Goal: Task Accomplishment & Management: Use online tool/utility

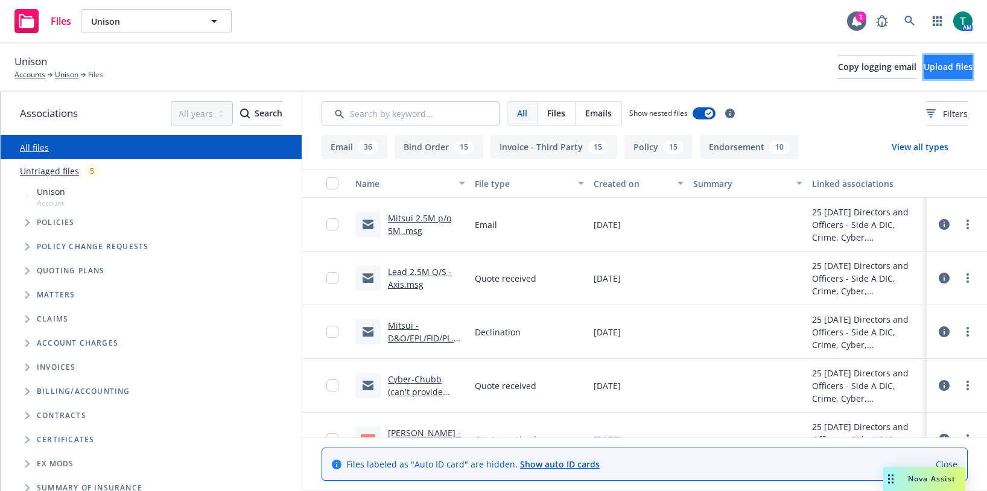
click at [924, 68] on span "Upload files" at bounding box center [948, 66] width 49 height 11
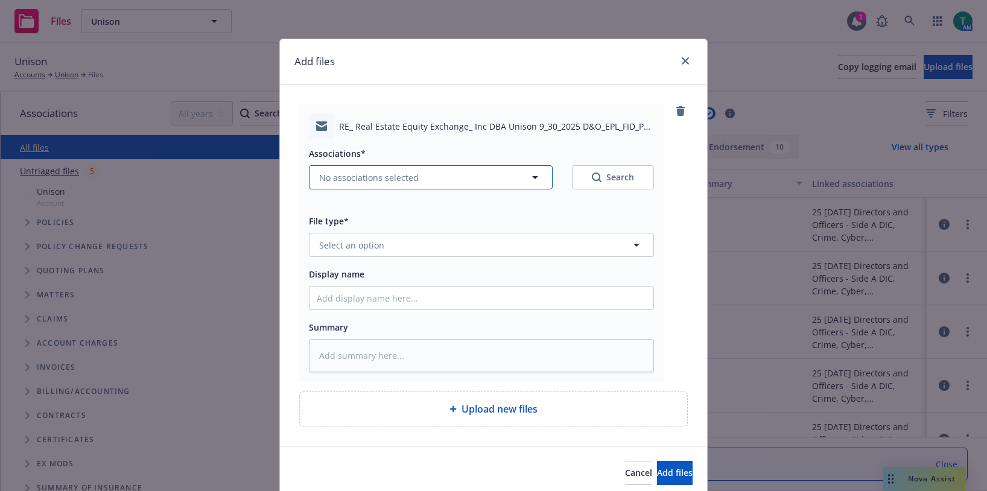
click at [343, 171] on span "No associations selected" at bounding box center [369, 177] width 100 height 13
type textarea "x"
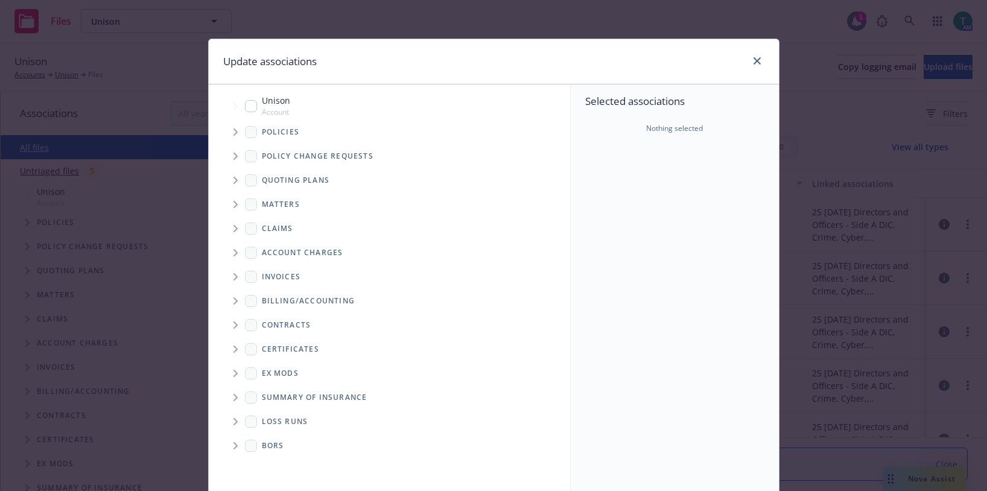
click at [245, 105] on input "Tree Example" at bounding box center [251, 106] width 12 height 12
checkbox input "true"
click at [228, 178] on span "Tree Example" at bounding box center [235, 180] width 19 height 19
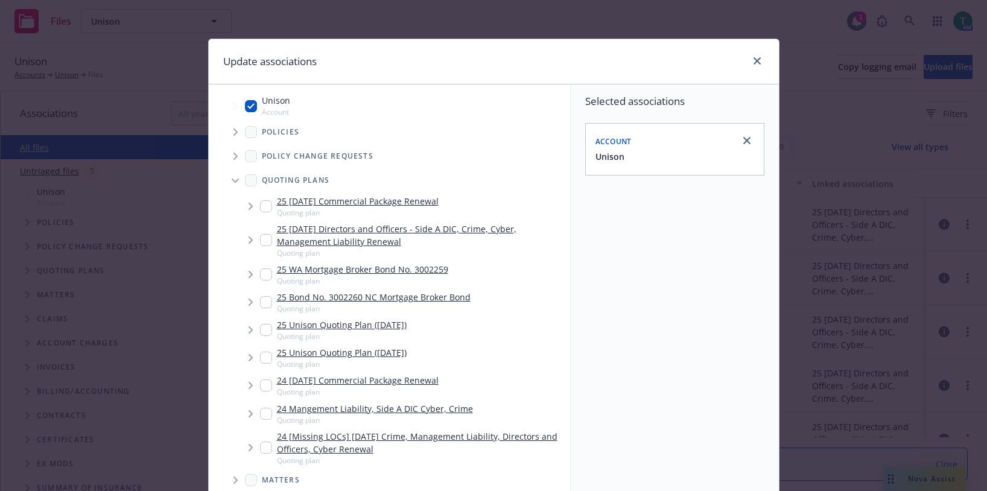
click at [261, 240] on input "Tree Example" at bounding box center [266, 240] width 12 height 12
checkbox input "true"
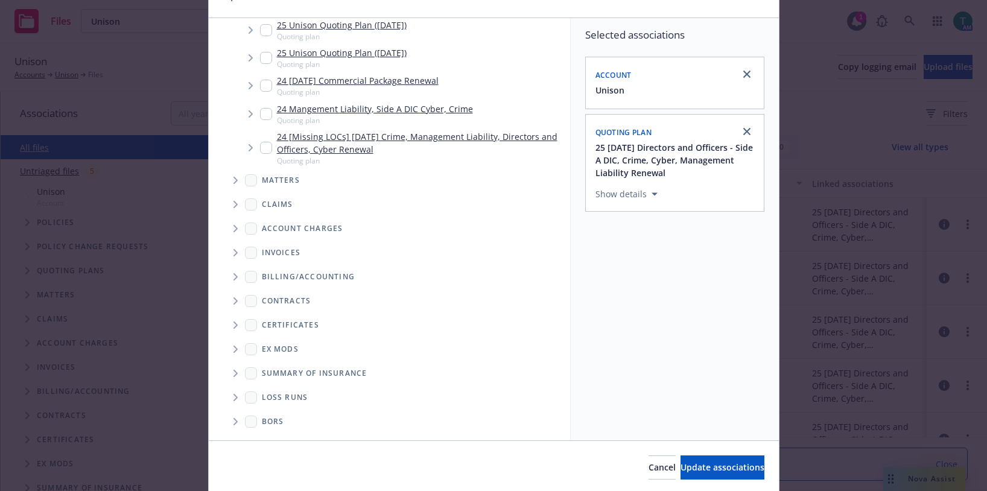
scroll to position [109, 0]
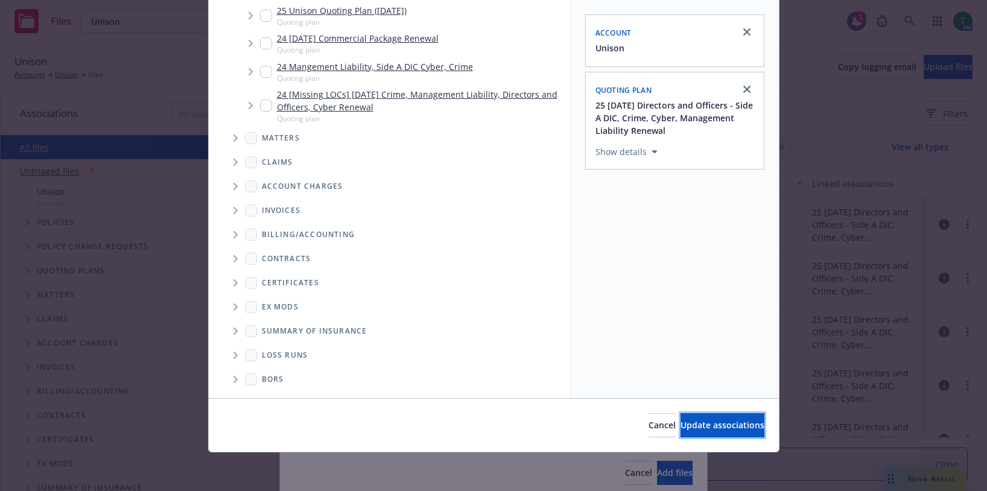
click at [701, 418] on button "Update associations" at bounding box center [723, 425] width 84 height 24
type textarea "x"
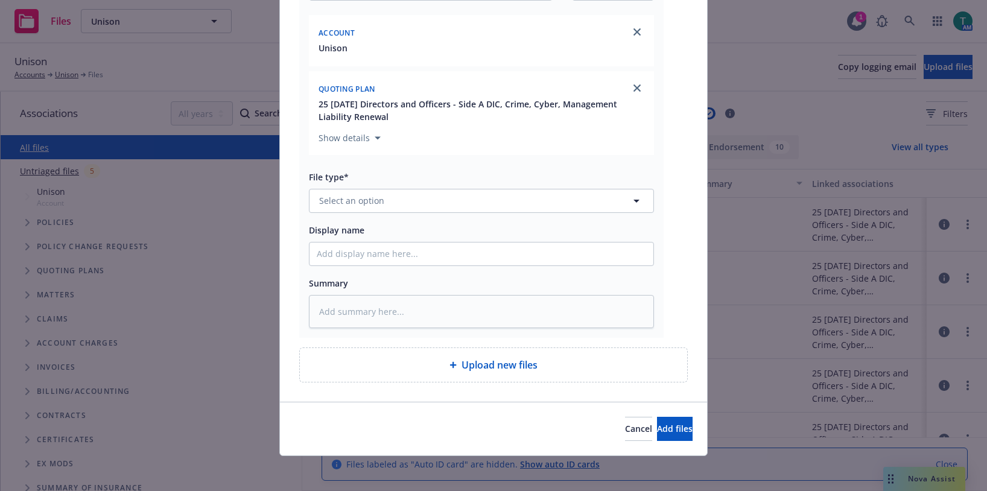
scroll to position [193, 0]
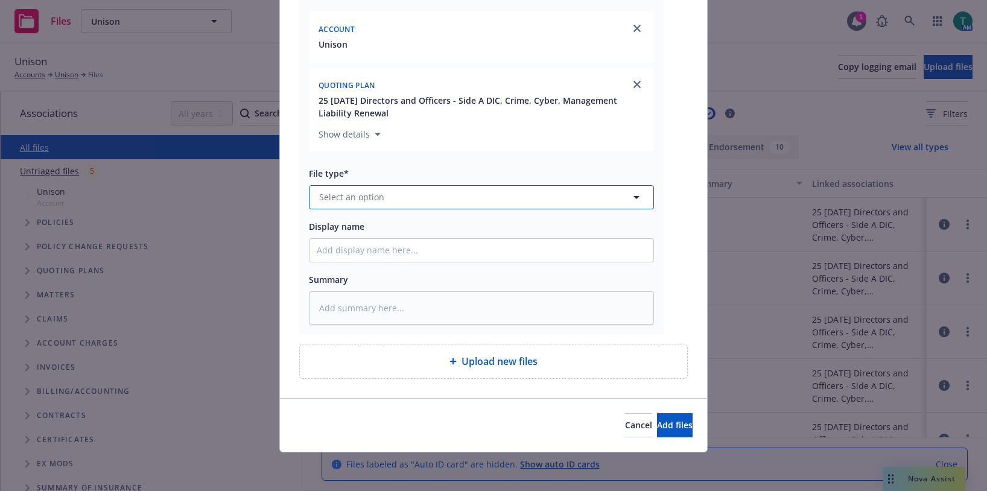
click at [355, 197] on span "Select an option" at bounding box center [351, 197] width 65 height 13
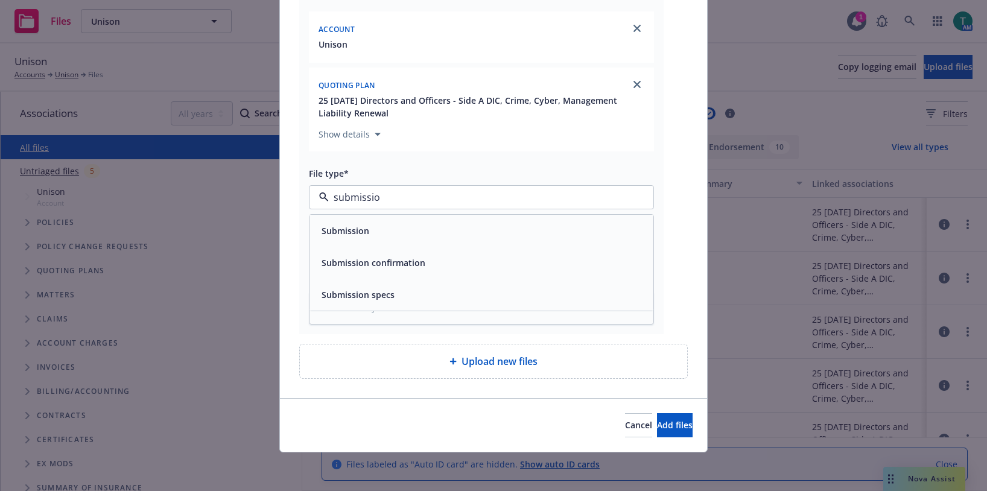
type input "submission"
click at [363, 228] on span "Submission" at bounding box center [346, 230] width 48 height 13
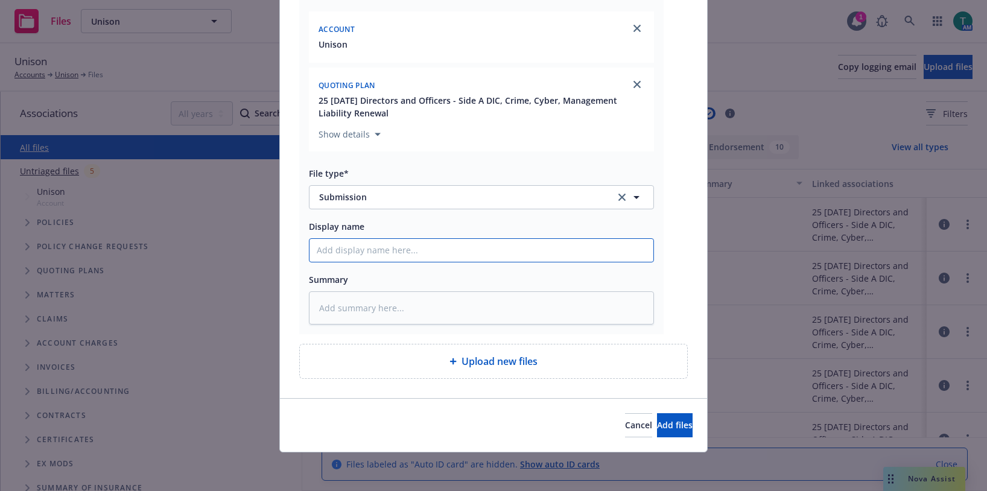
click at [339, 255] on input "Display name" at bounding box center [482, 250] width 344 height 23
type textarea "x"
type input "A"
type textarea "x"
type input "Axi"
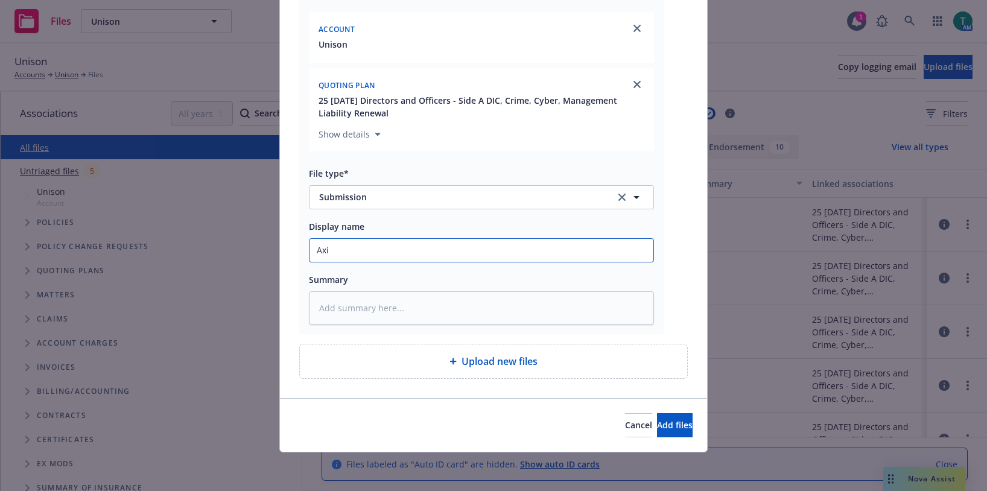
type textarea "x"
type input "Axis"
type textarea "x"
type input "Axis"
type textarea "x"
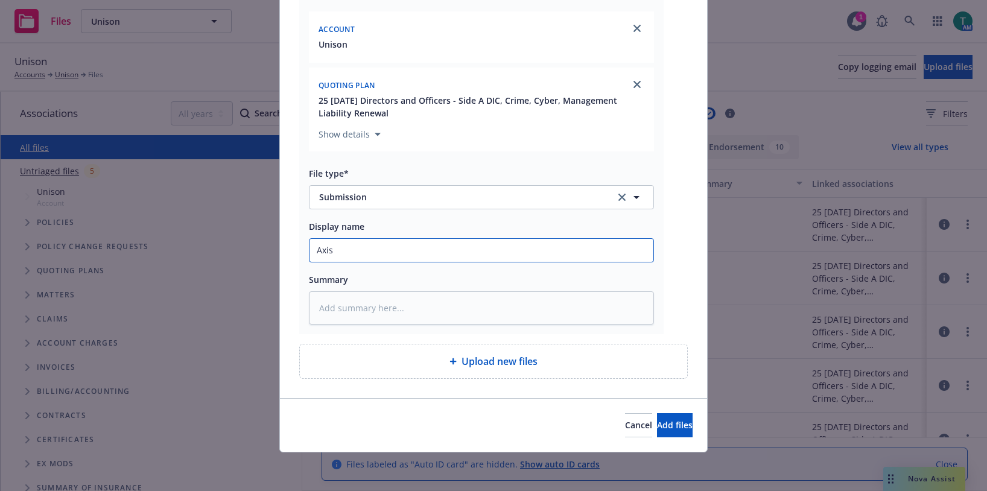
type input "Axis"
type textarea "x"
type input "Axi"
type textarea "x"
type input "Ax"
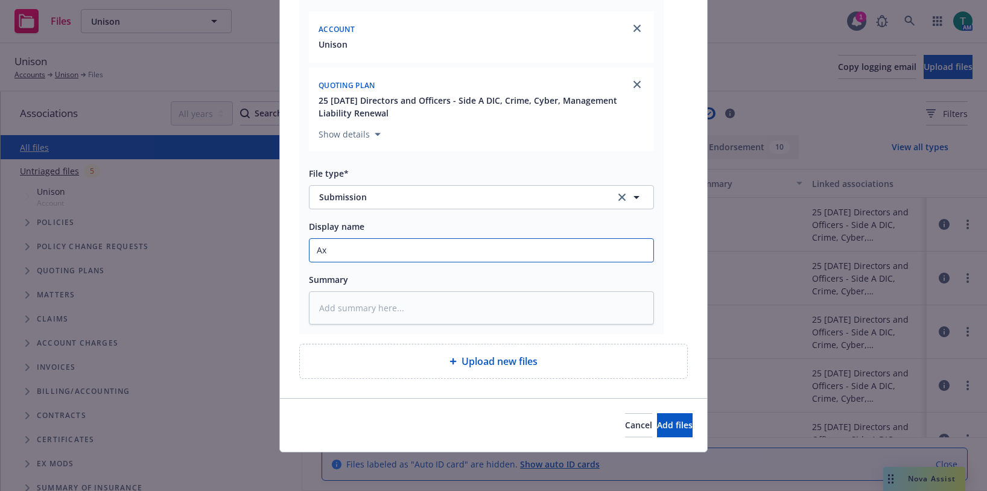
type textarea "x"
type input "A"
type textarea "x"
type input "M"
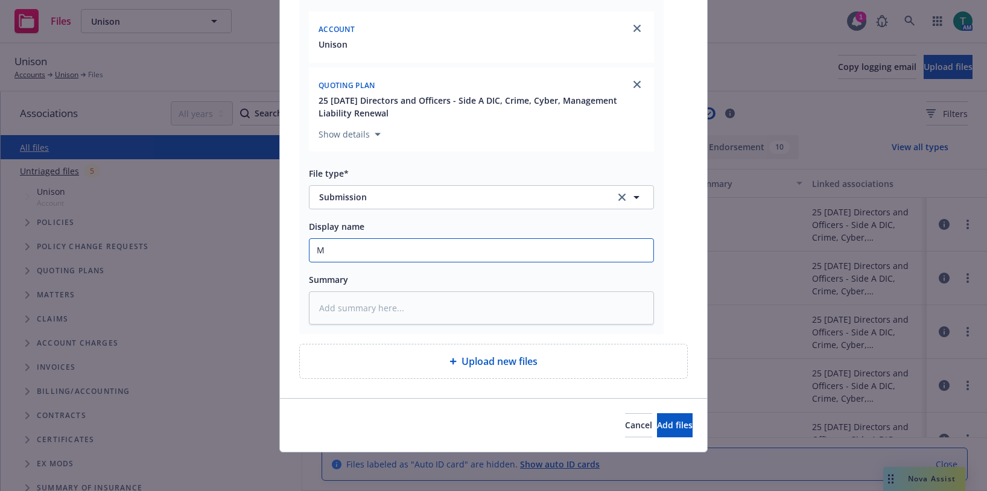
type textarea "x"
type input "MI"
type textarea "x"
type input "MIt"
type textarea "x"
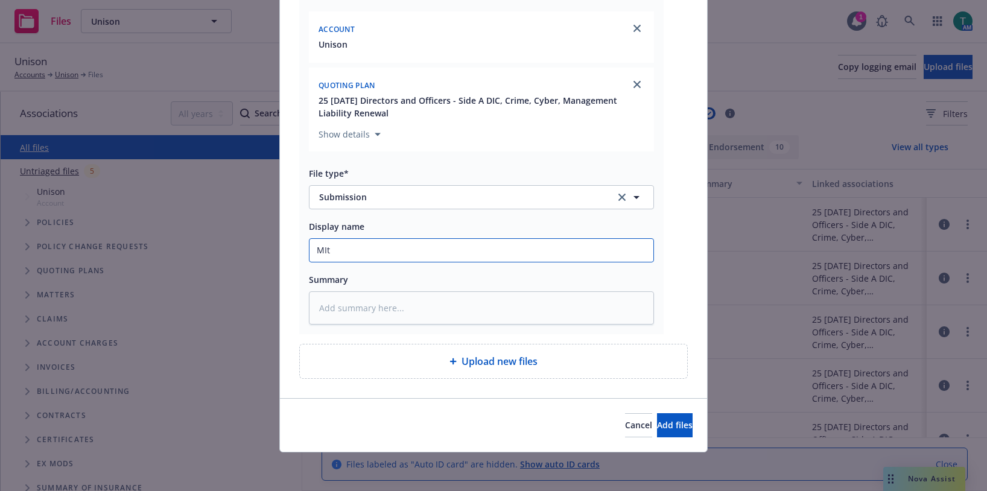
type input "MIts"
type textarea "x"
type input "MItsu"
type textarea "x"
type input "MItsui"
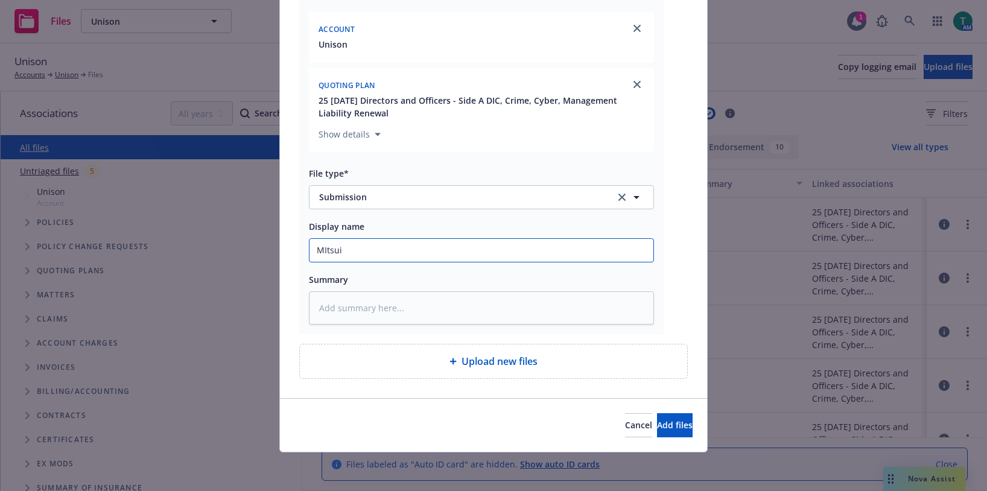
type textarea "x"
type input "MItsui"
type textarea "x"
type input "MItsui 2"
type textarea "x"
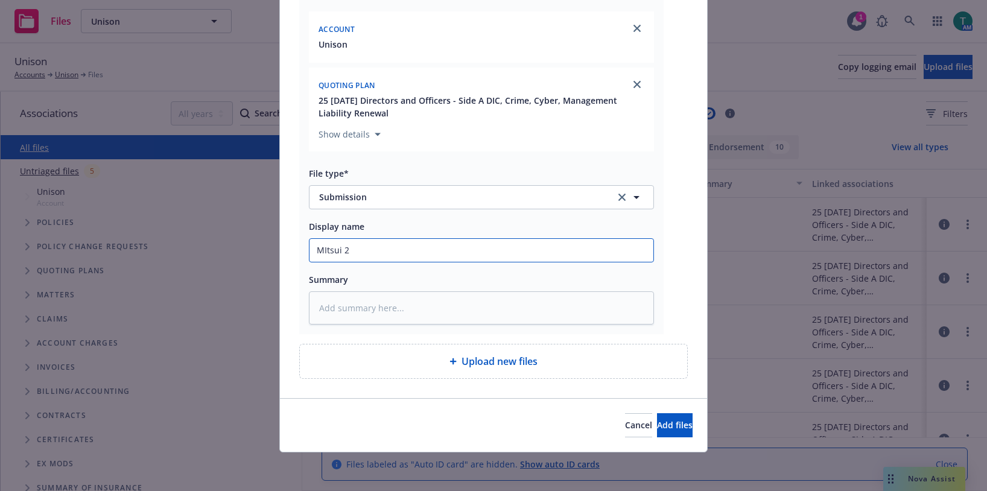
type input "MItsui 2."
type textarea "x"
type input "MItsui 2.5"
type textarea "x"
type input "MItsui 2.5M"
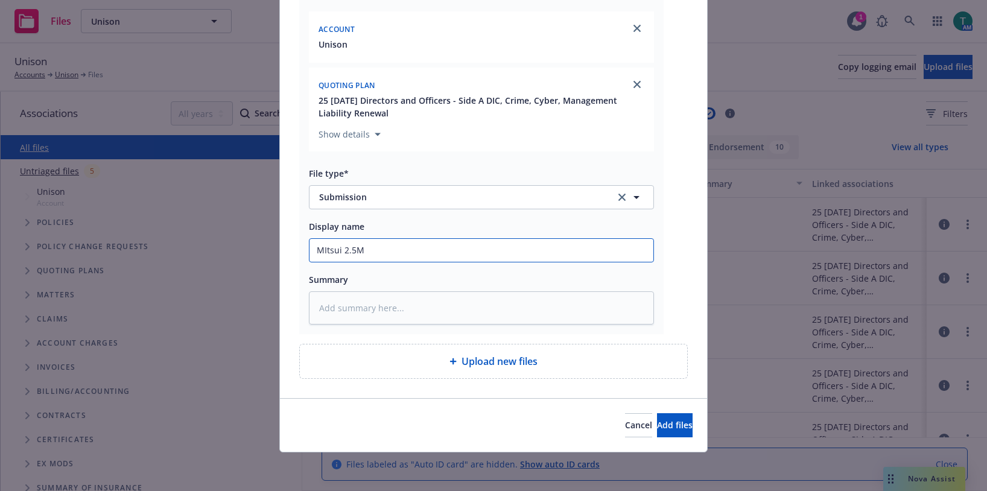
type textarea "x"
type input "MItsui 2.5M"
type textarea "x"
type input "MItsui 2.5M x"
type textarea "x"
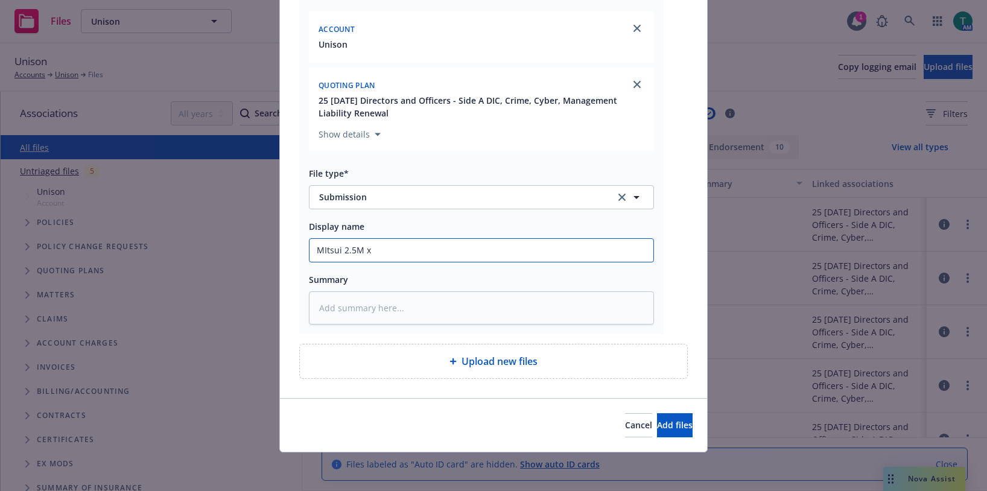
type input "MItsui 2.5M"
type textarea "x"
type input "MItsui 2.5M p"
type textarea "x"
type input "MItsui 2.5M p/"
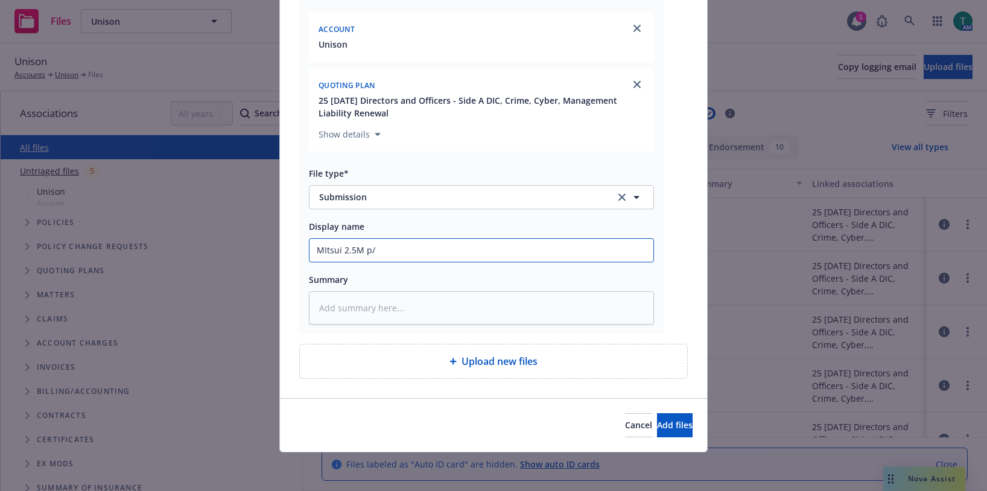
type textarea "x"
type input "MItsui 2.5M p/o"
type textarea "x"
type input "MItsui 2.5M p/o"
type textarea "x"
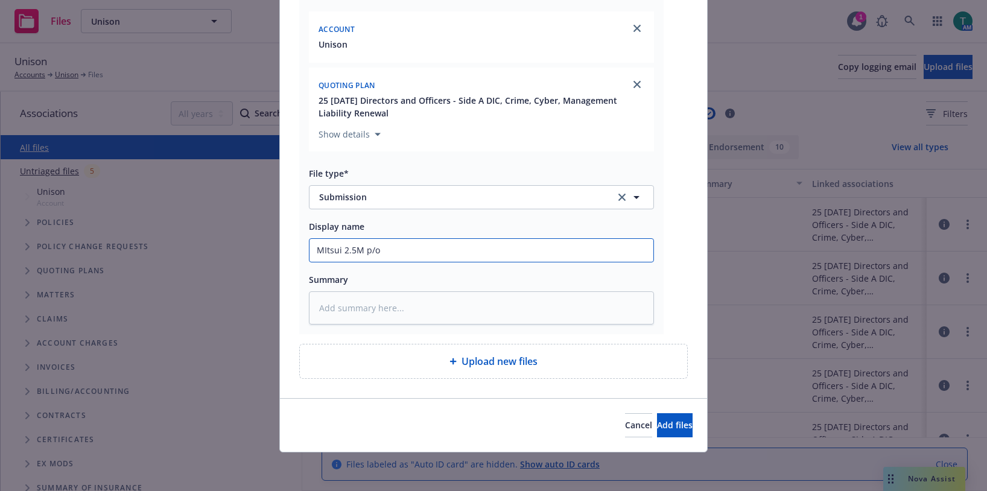
type input "MItsui 2.5M p/o 5"
type textarea "x"
type input "MItsui 2.5M p/o"
type textarea "x"
type input "MItsui 2.5M p/o 4"
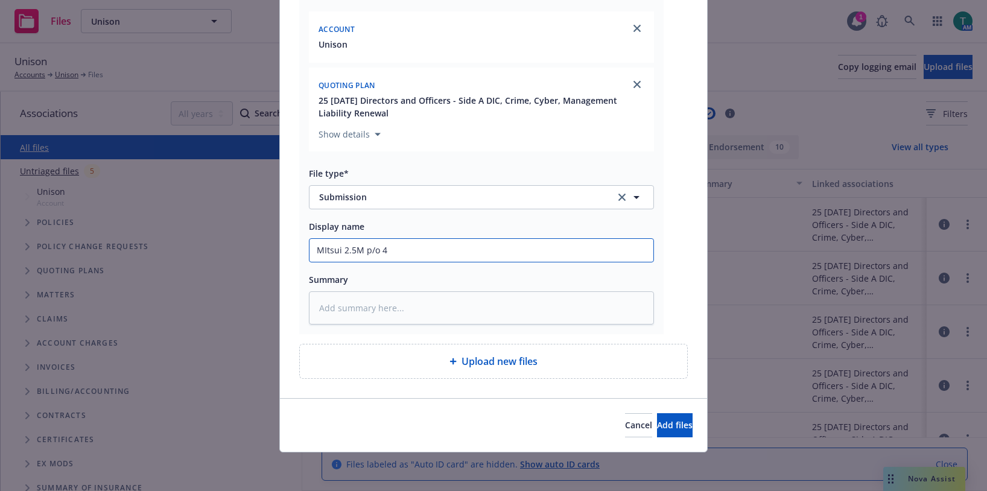
type textarea "x"
type input "MItsui 2.5M p/o"
type textarea "x"
type input "MItsui 2.5M p/o $"
type textarea "x"
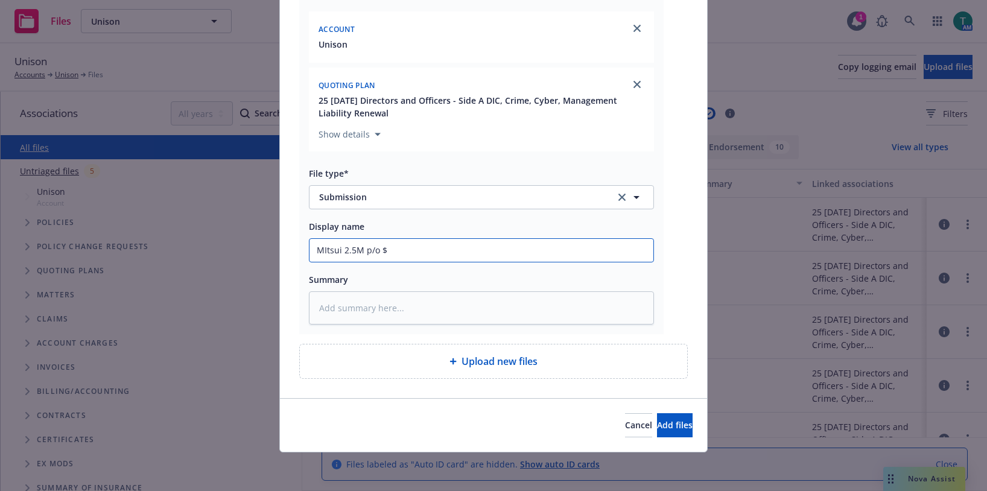
type input "MItsui 2.5M p/o $5"
type textarea "x"
type input "MItsui 2.5M p/o $5M"
type textarea "x"
type input "MItsui 2.5M p/o $5M"
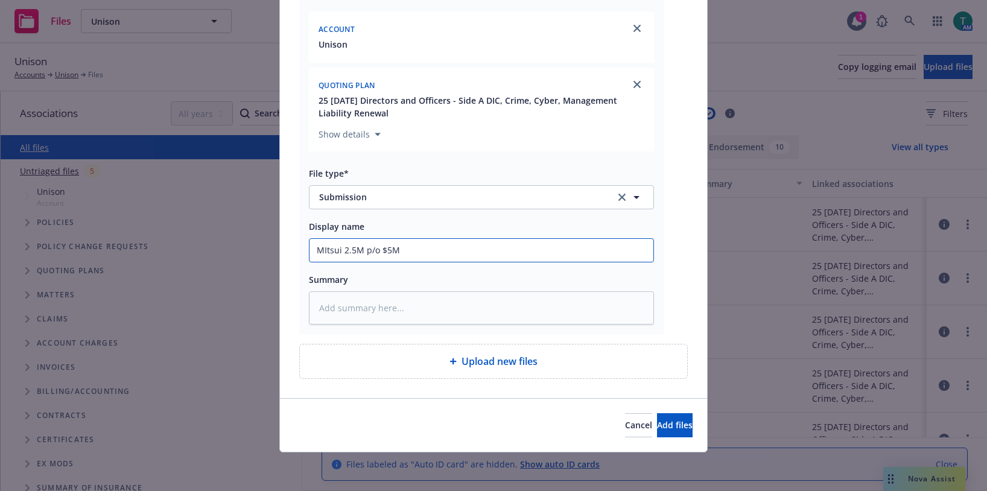
click at [337, 250] on input "MItsui 2.5M p/o $5M" at bounding box center [482, 250] width 344 height 23
type textarea "x"
type input "MItsui 2.5M p/o $5M"
type textarea "x"
type input "MItsui R 2.5M p/o $5M"
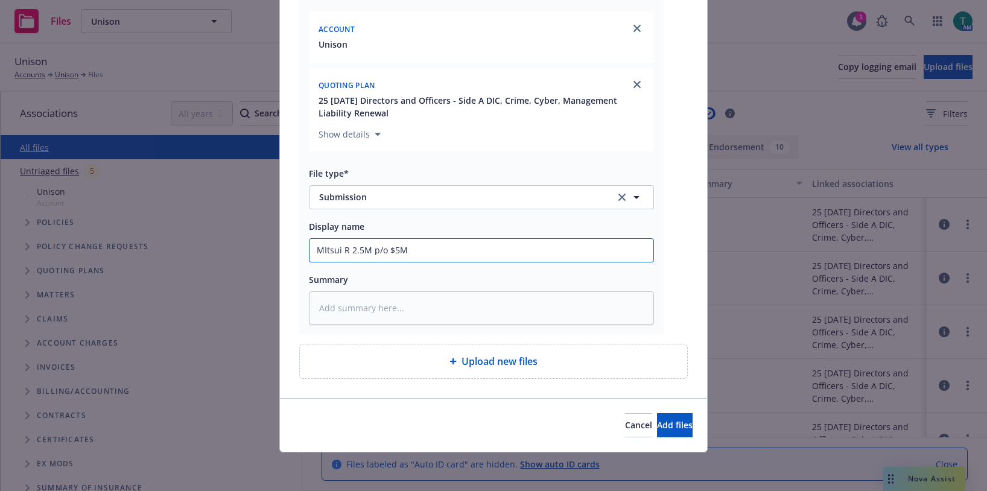
type textarea "x"
type input "MItsui RD 2.5M p/o $5M"
type textarea "x"
type input "MItsui RDT 2.5M p/o $5M"
type textarea "x"
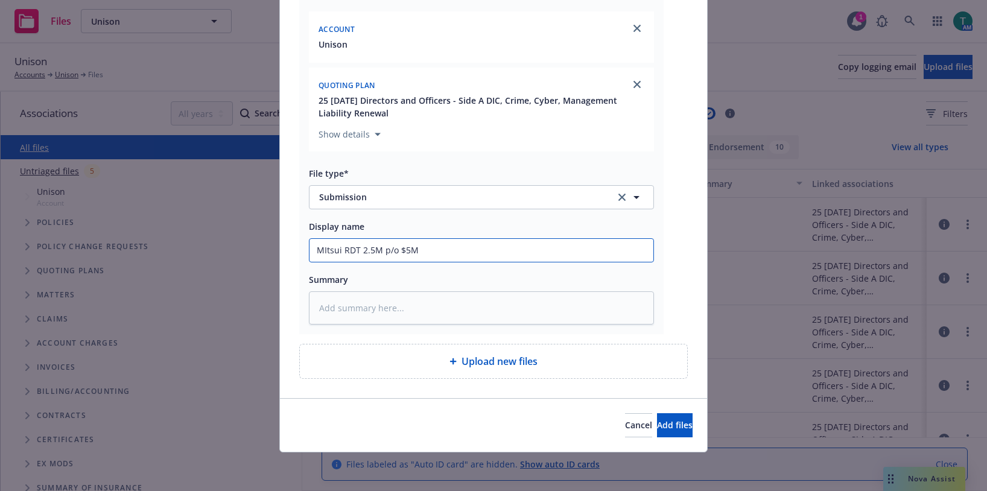
type input "MItsui RD 2.5M p/o $5M"
type textarea "x"
type input "MItsui R 2.5M p/o $5M"
type textarea "x"
type input "MItsui RF 2.5M p/o $5M"
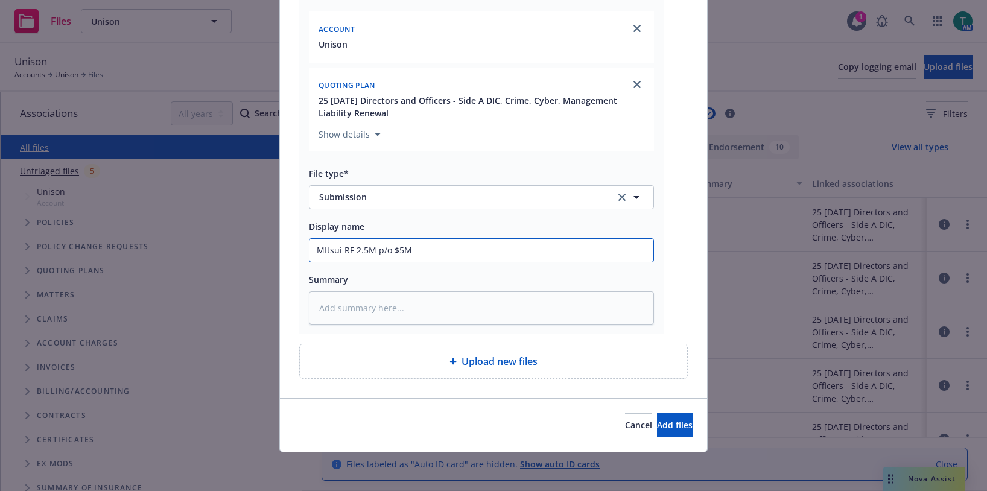
type textarea "x"
type input "MItsui RFP 2.5M p/o $5M"
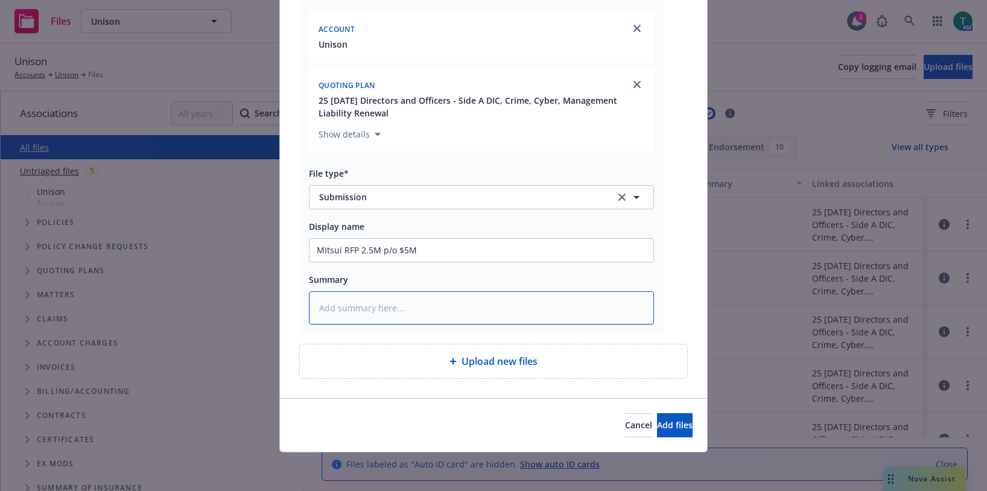
click at [349, 307] on textarea at bounding box center [481, 307] width 345 height 33
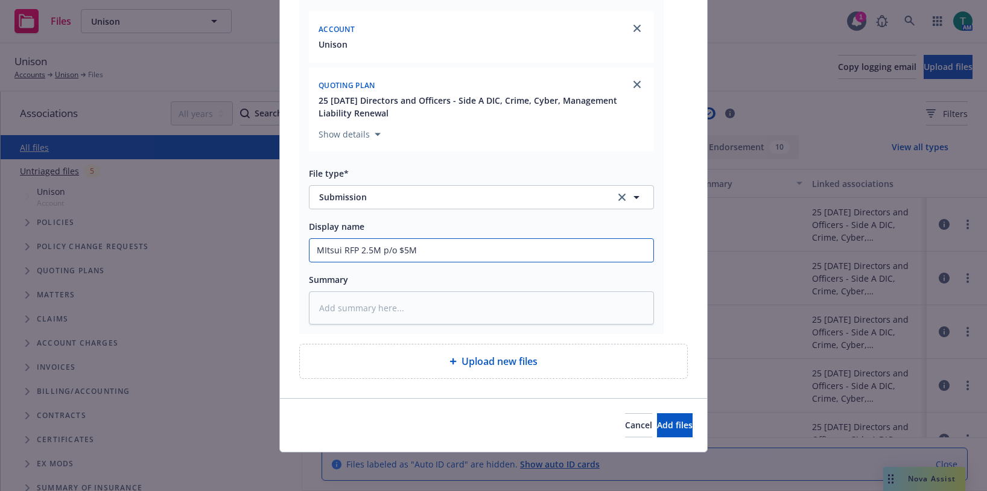
click at [354, 250] on input "MItsui RFP 2.5M p/o $5M" at bounding box center [482, 250] width 344 height 23
click at [375, 252] on input "MItsui RFP 2.5M p/o $5M" at bounding box center [482, 250] width 344 height 23
drag, startPoint x: 354, startPoint y: 252, endPoint x: 367, endPoint y: 243, distance: 15.9
click at [355, 252] on input "MItsui RFP 2.5M p/o $5M" at bounding box center [482, 250] width 344 height 23
click at [427, 255] on input "MItsui RFP 2.5M p/o $5M" at bounding box center [482, 250] width 344 height 23
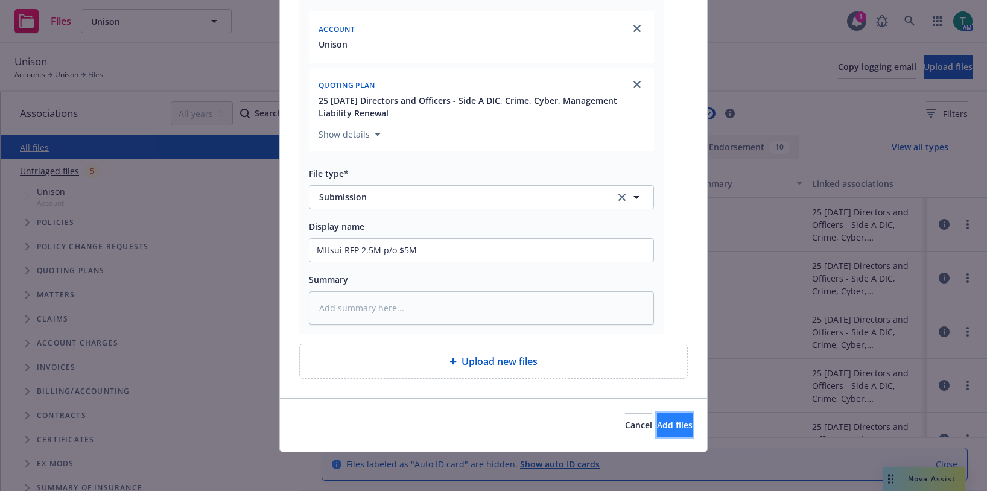
click at [673, 428] on button "Add files" at bounding box center [675, 425] width 36 height 24
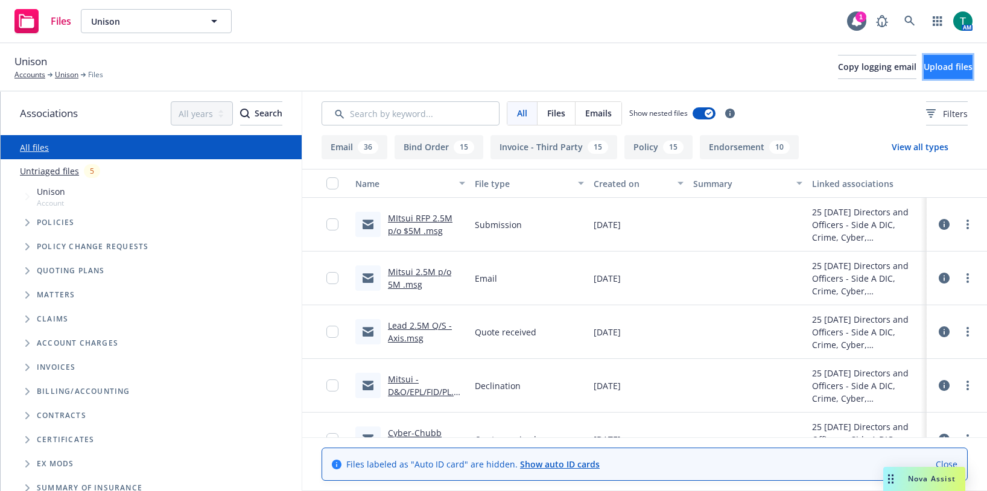
click at [947, 62] on span "Upload files" at bounding box center [948, 66] width 49 height 11
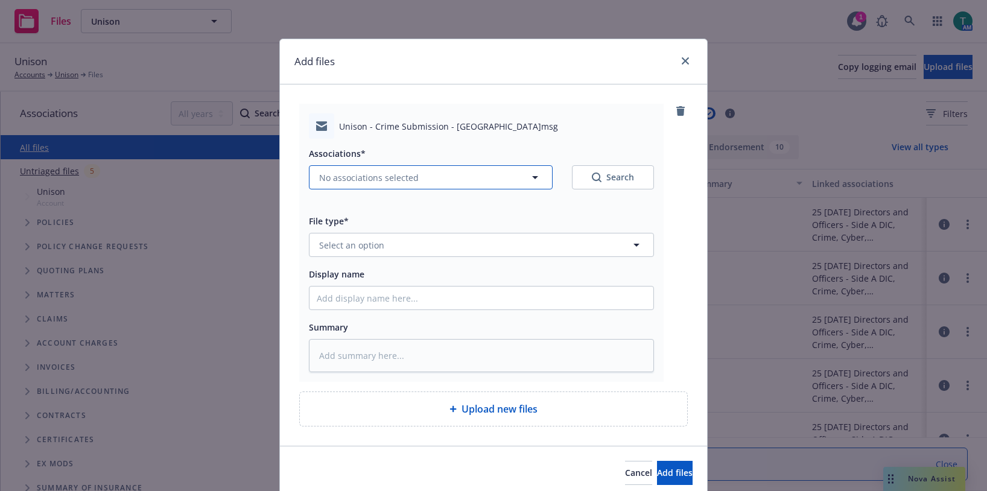
click at [329, 166] on button "No associations selected" at bounding box center [431, 177] width 244 height 24
type textarea "x"
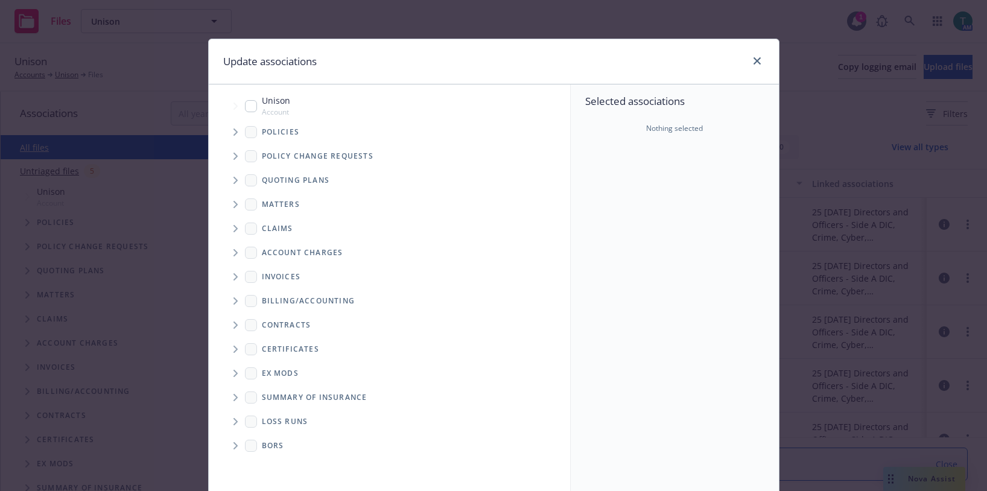
click at [245, 107] on input "Tree Example" at bounding box center [251, 106] width 12 height 12
checkbox input "true"
click at [233, 184] on span "Tree Example" at bounding box center [235, 180] width 19 height 19
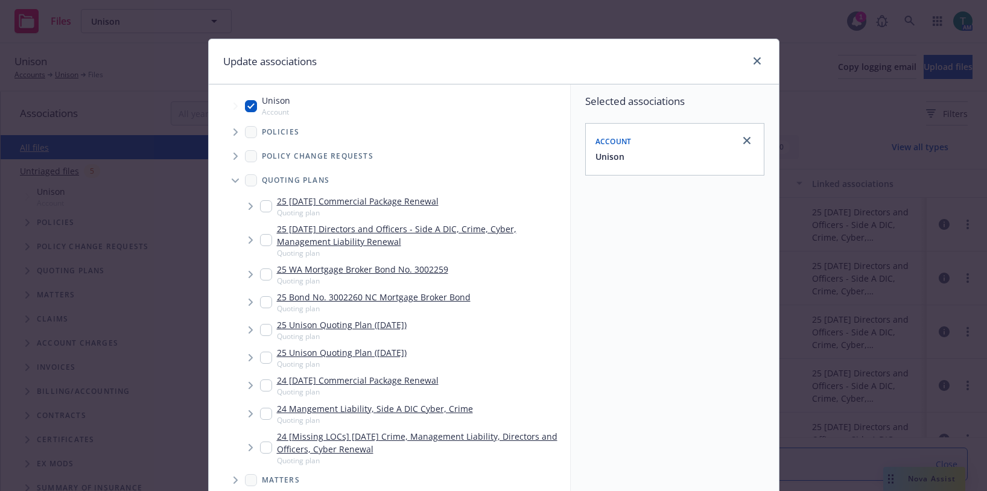
click at [266, 242] on input "Tree Example" at bounding box center [266, 240] width 12 height 12
checkbox input "true"
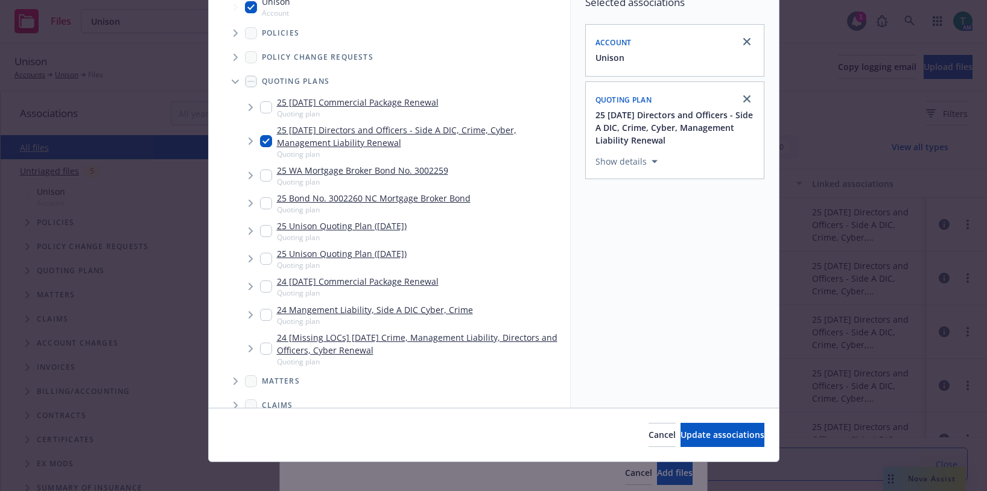
scroll to position [109, 0]
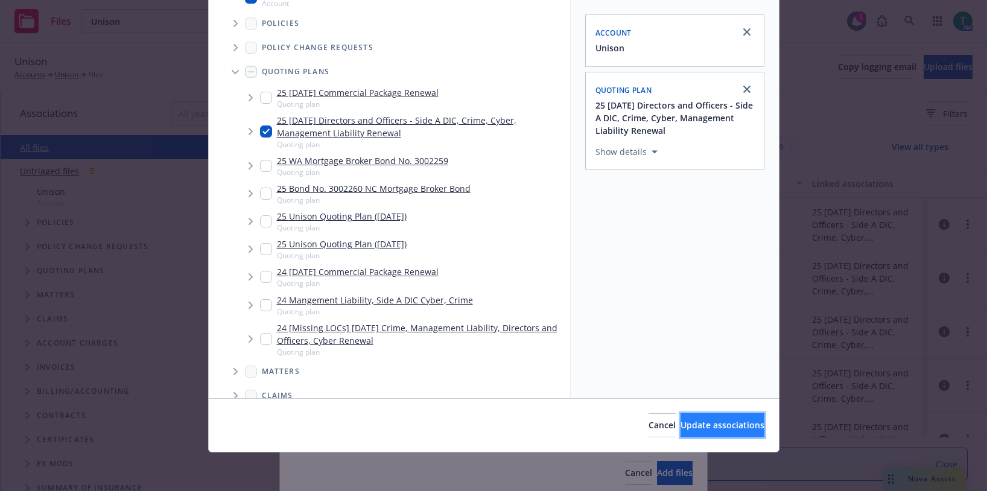
click at [693, 422] on span "Update associations" at bounding box center [723, 424] width 84 height 11
type textarea "x"
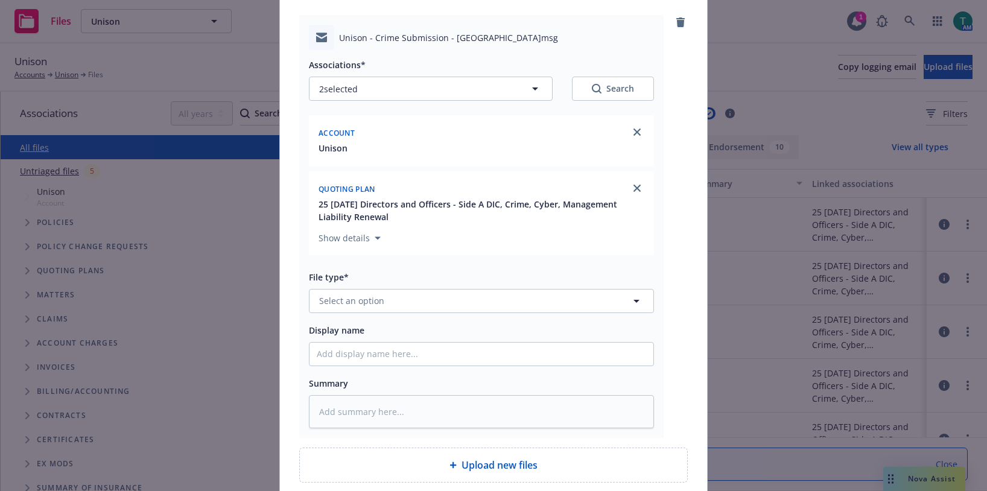
scroll to position [193, 0]
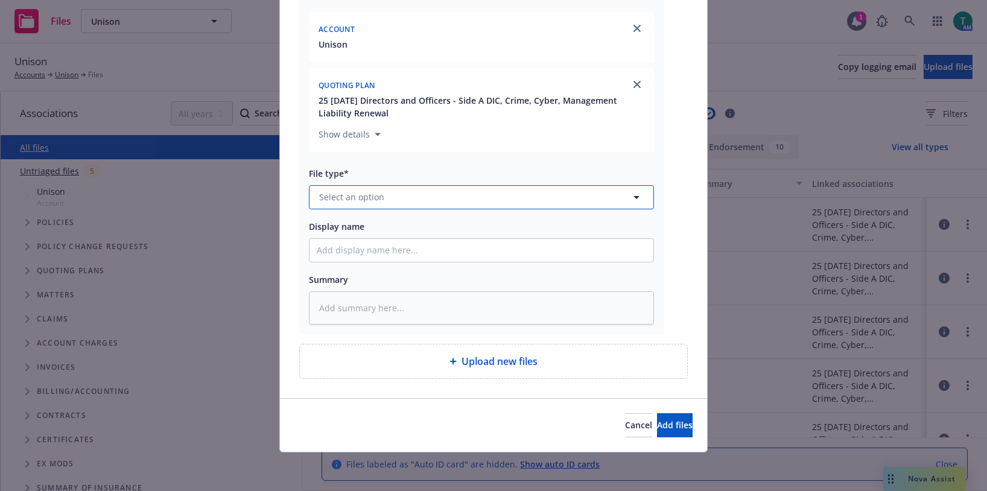
click at [366, 194] on span "Select an option" at bounding box center [351, 197] width 65 height 13
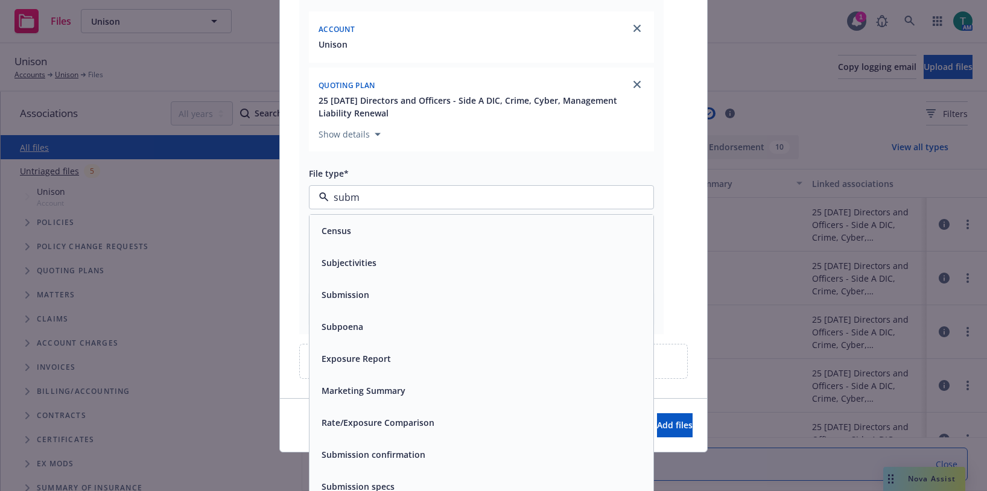
type input "submi"
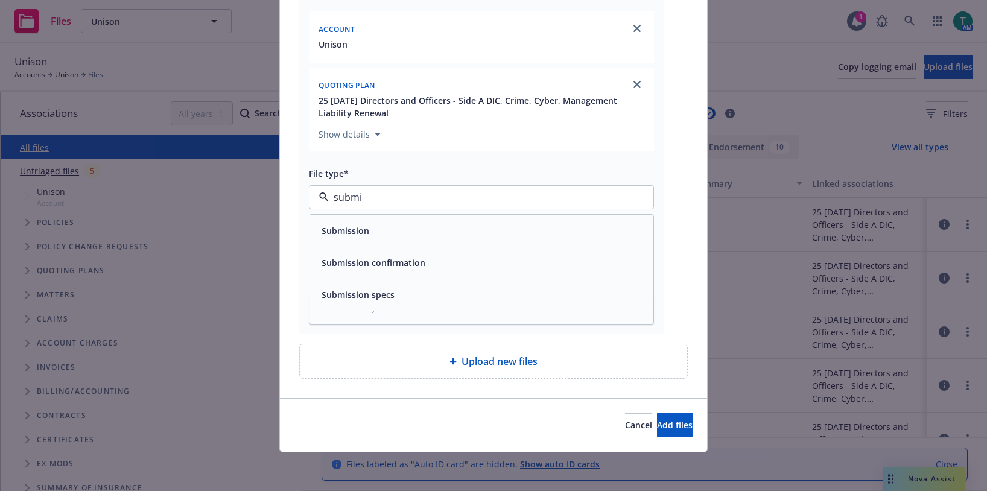
click at [354, 232] on span "Submission" at bounding box center [346, 230] width 48 height 13
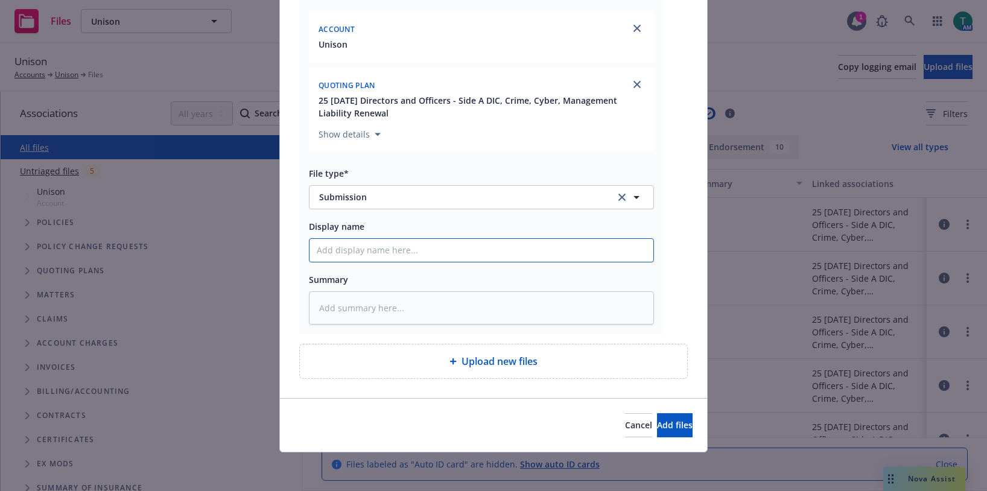
click at [352, 258] on input "Display name" at bounding box center [482, 250] width 344 height 23
type textarea "x"
type input "C"
type textarea "x"
type input "Cr"
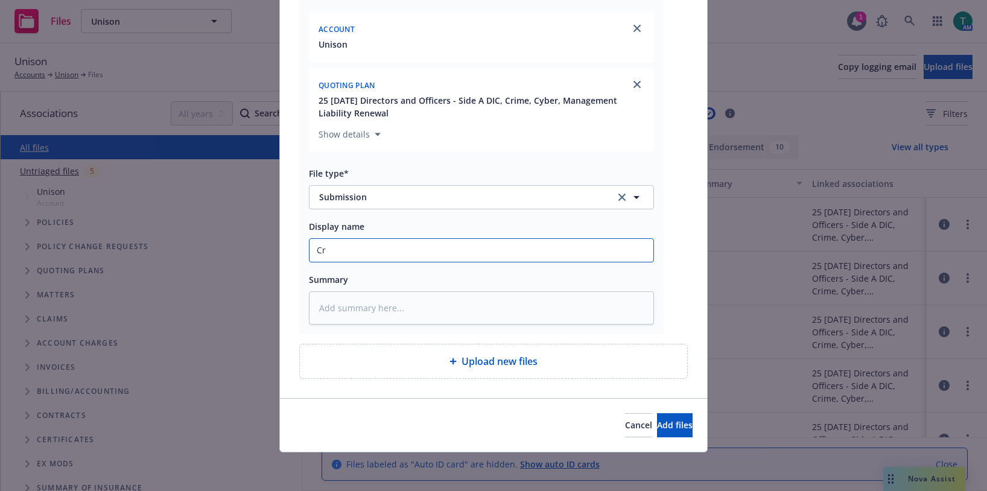
type textarea "x"
type input "Cri"
type textarea "x"
type input "[PERSON_NAME]"
type textarea "x"
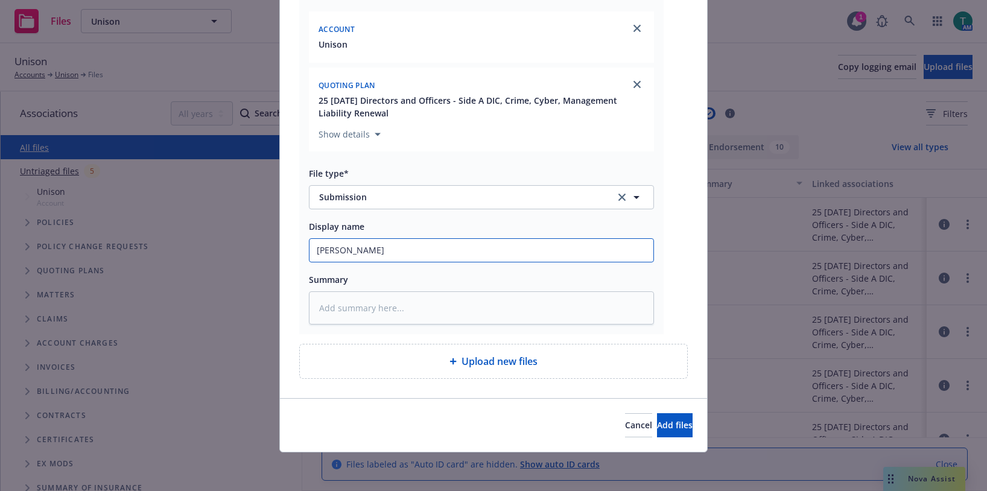
type input "Crime"
type textarea "x"
type input "Crime"
type textarea "x"
type input "Crime -"
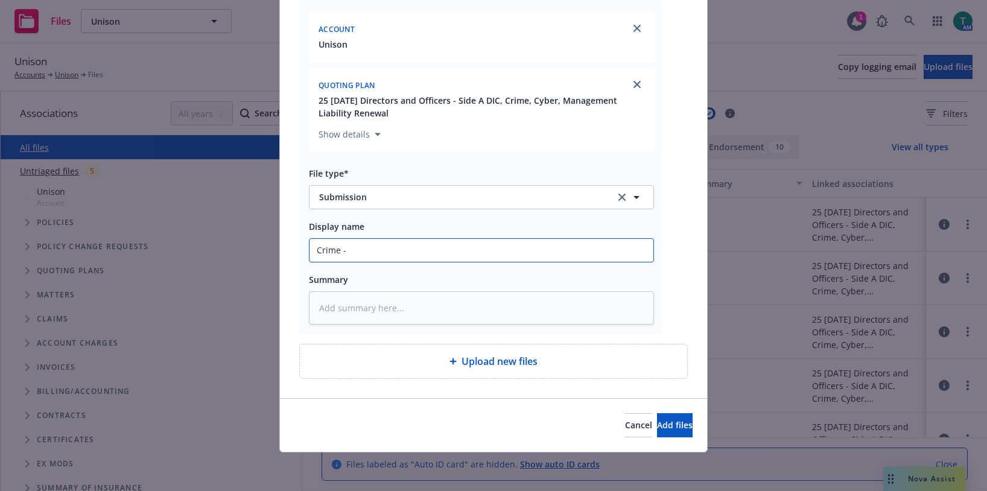
type textarea "x"
type input "Crime -"
type textarea "x"
type input "Crime - M"
type textarea "x"
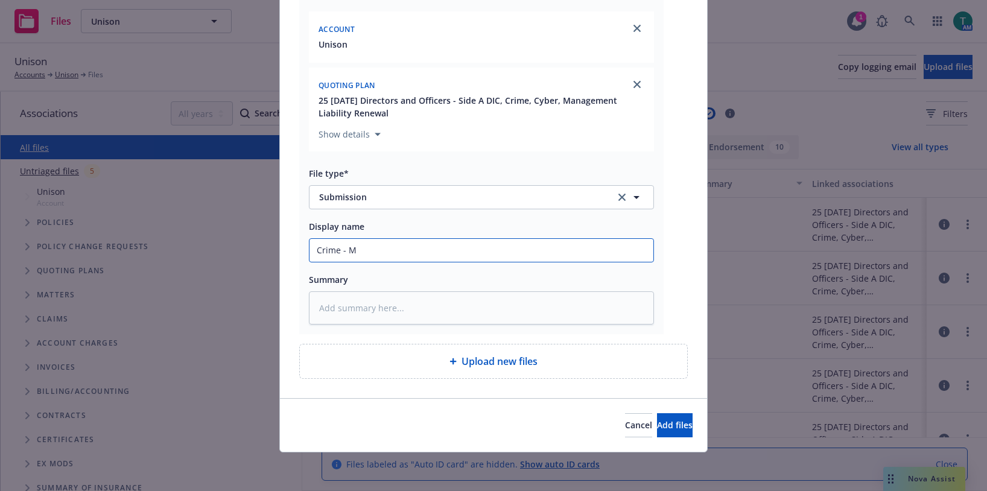
type input "Crime - Mi"
type textarea "x"
type input "Crime - Mik"
type textarea "x"
type input "Crime - [PERSON_NAME]"
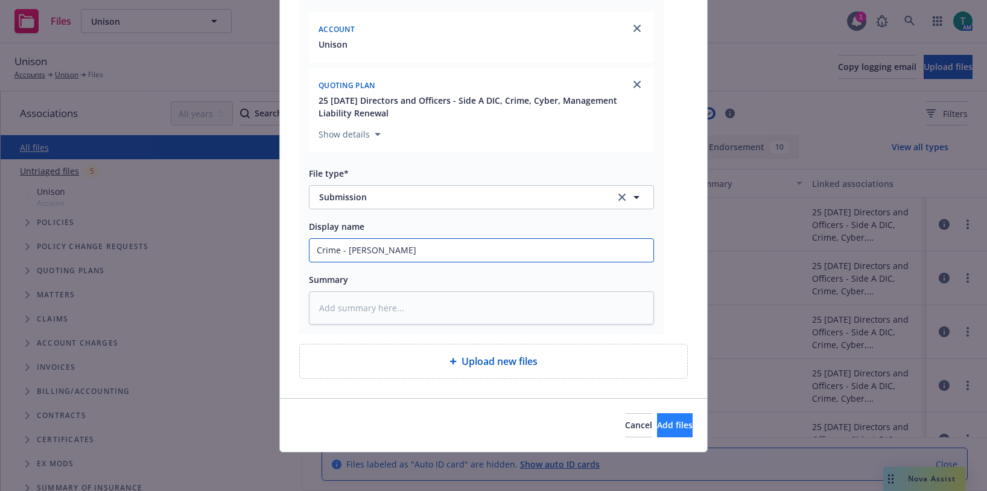
type textarea "x"
type input "Crime - [PERSON_NAME] ("
type textarea "x"
type input "Crime - [PERSON_NAME] (B"
type textarea "x"
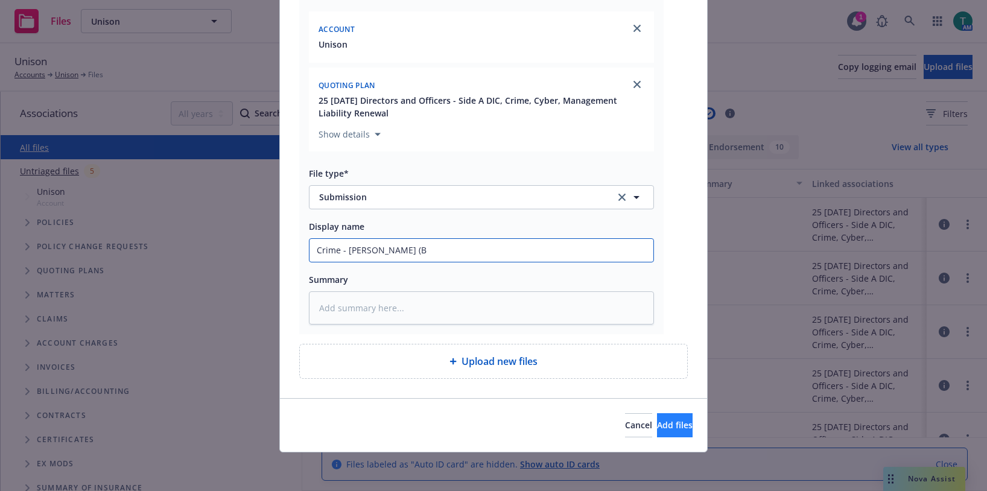
type input "Crime - [PERSON_NAME] (Be"
type textarea "x"
type input "Crime - [PERSON_NAME] (Ber"
type textarea "x"
type input "Crime - [PERSON_NAME] ([PERSON_NAME]"
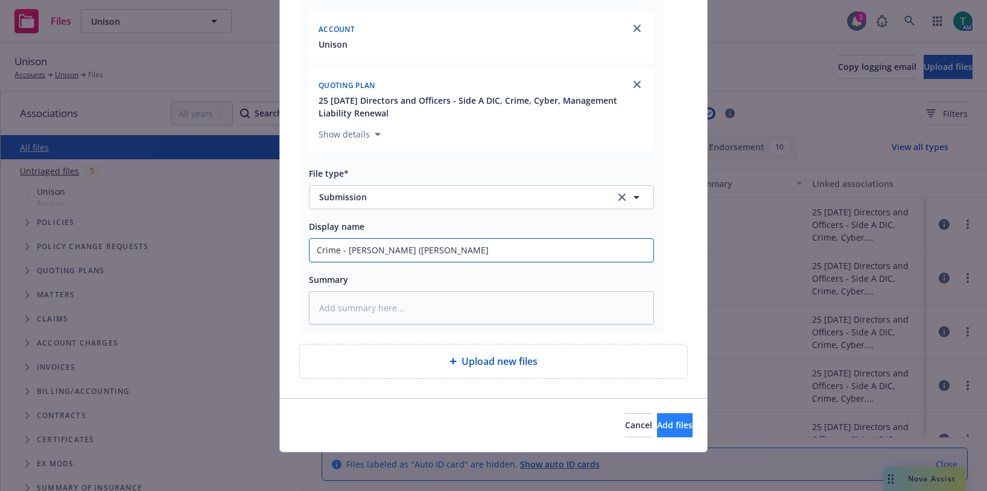
type textarea "x"
type input "Crime - [PERSON_NAME] (Berks"
type textarea "x"
type input "Crime - [PERSON_NAME] (Berksh"
type textarea "x"
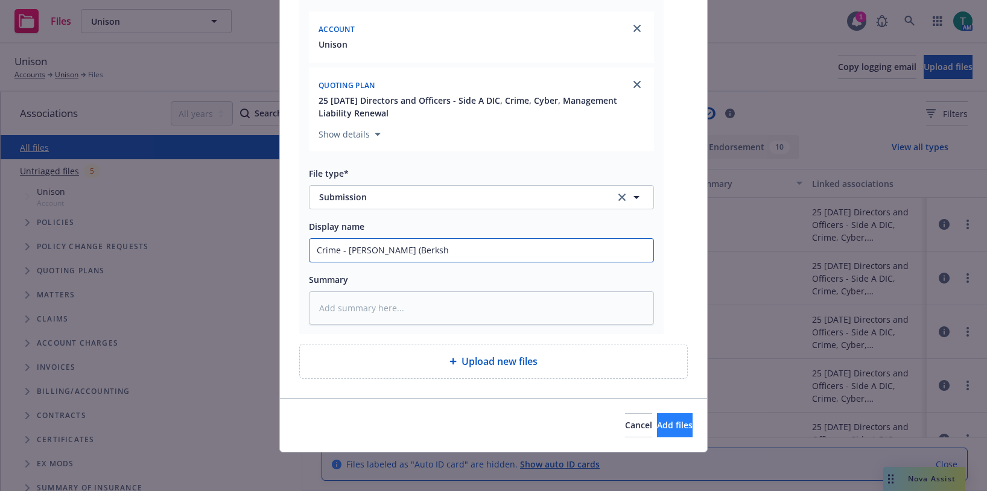
type input "Crime - [PERSON_NAME] (Berkshi"
type textarea "x"
type input "Crime - [PERSON_NAME] (Berkshir"
type textarea "x"
type input "Crime - [PERSON_NAME] ([GEOGRAPHIC_DATA]"
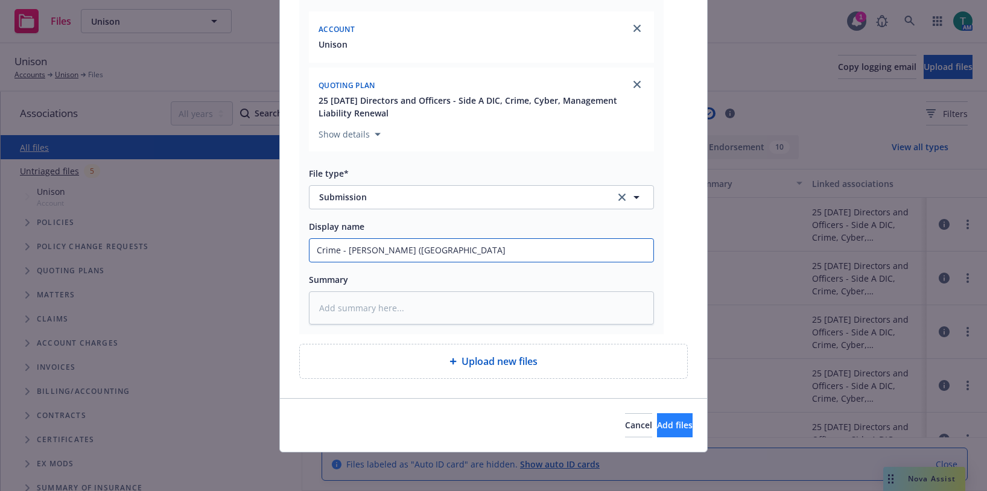
type textarea "x"
type input "Crime - [PERSON_NAME] ([GEOGRAPHIC_DATA])"
click at [680, 427] on button "Add files" at bounding box center [675, 425] width 36 height 24
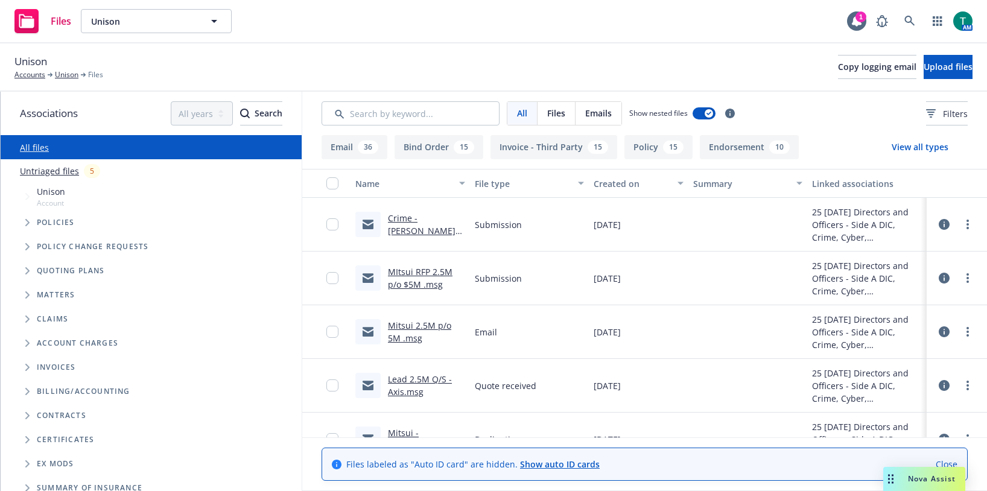
drag, startPoint x: 470, startPoint y: 14, endPoint x: 474, endPoint y: 21, distance: 7.9
click at [470, 14] on div "Files Unison Unison 1 AM" at bounding box center [493, 21] width 987 height 43
click at [924, 67] on span "Upload files" at bounding box center [948, 66] width 49 height 11
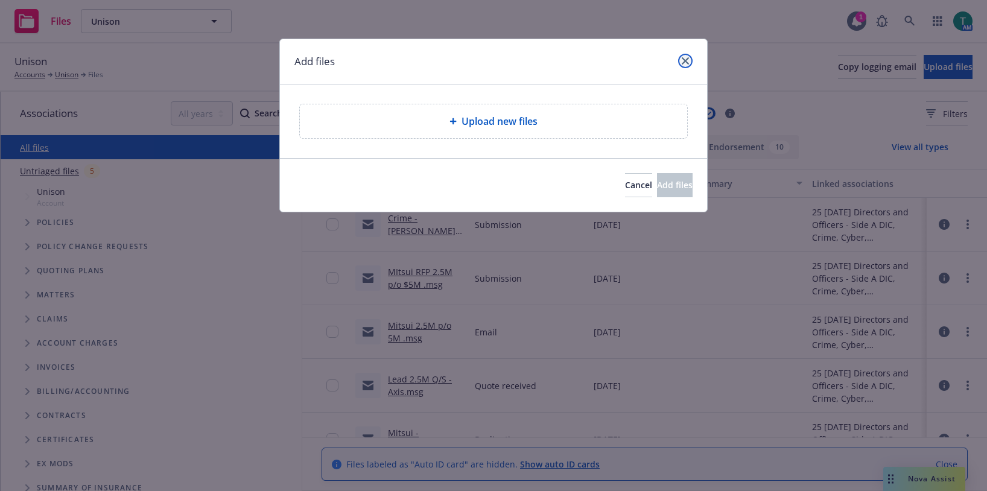
drag, startPoint x: 686, startPoint y: 59, endPoint x: 937, endPoint y: 28, distance: 252.4
click at [686, 59] on icon "close" at bounding box center [685, 60] width 7 height 7
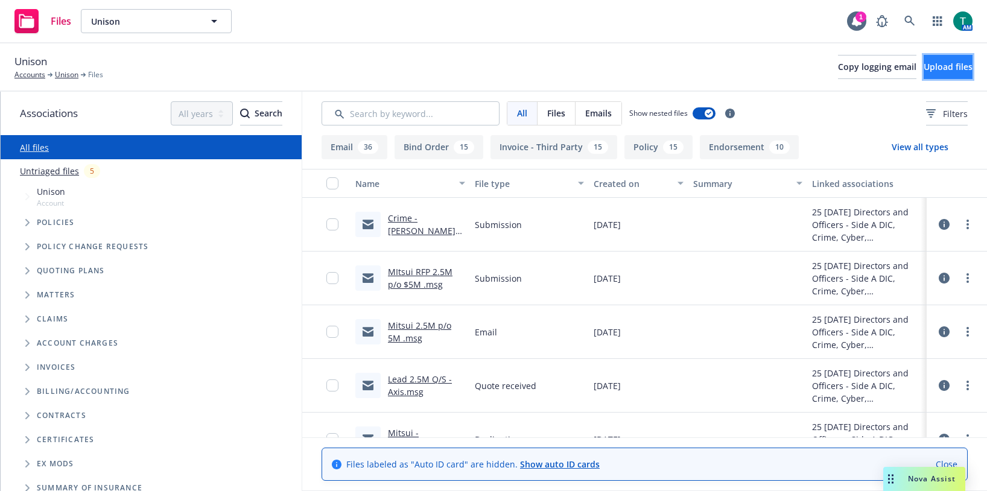
click at [924, 76] on button "Upload files" at bounding box center [948, 67] width 49 height 24
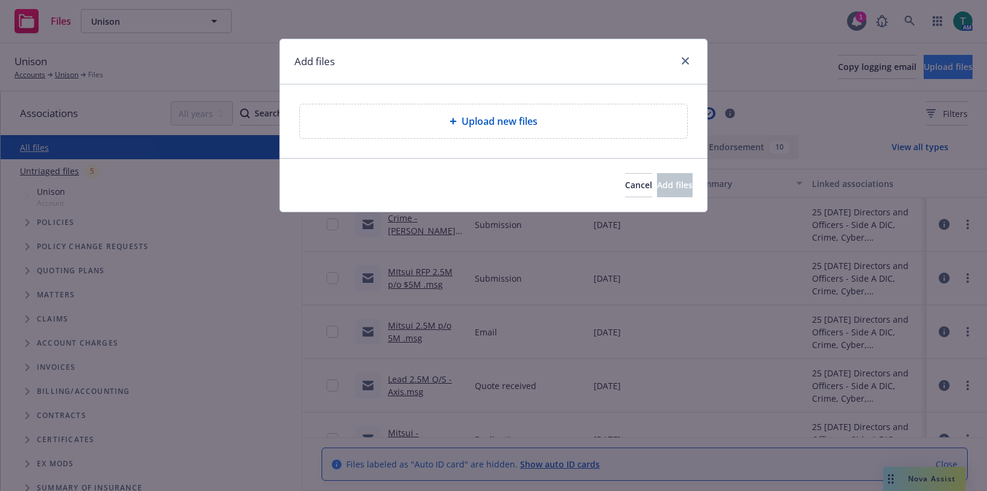
type textarea "x"
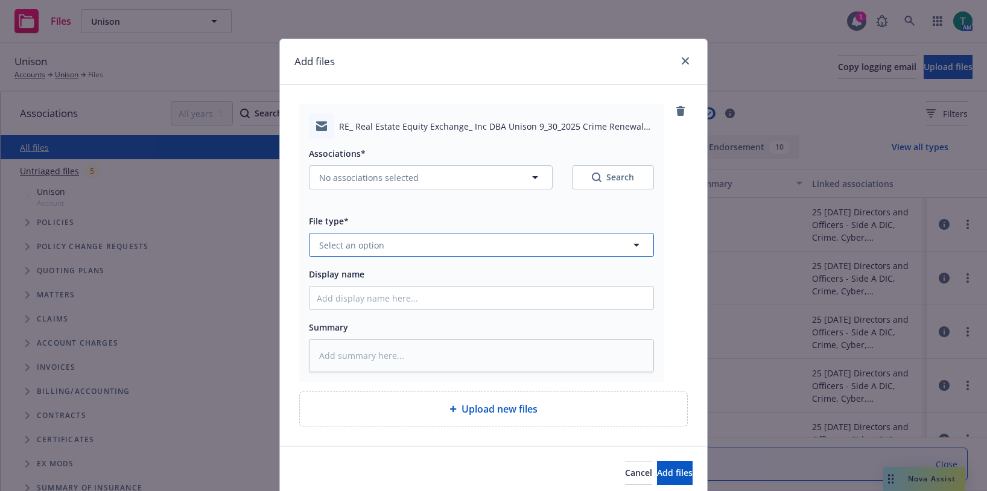
click at [348, 244] on span "Select an option" at bounding box center [351, 245] width 65 height 13
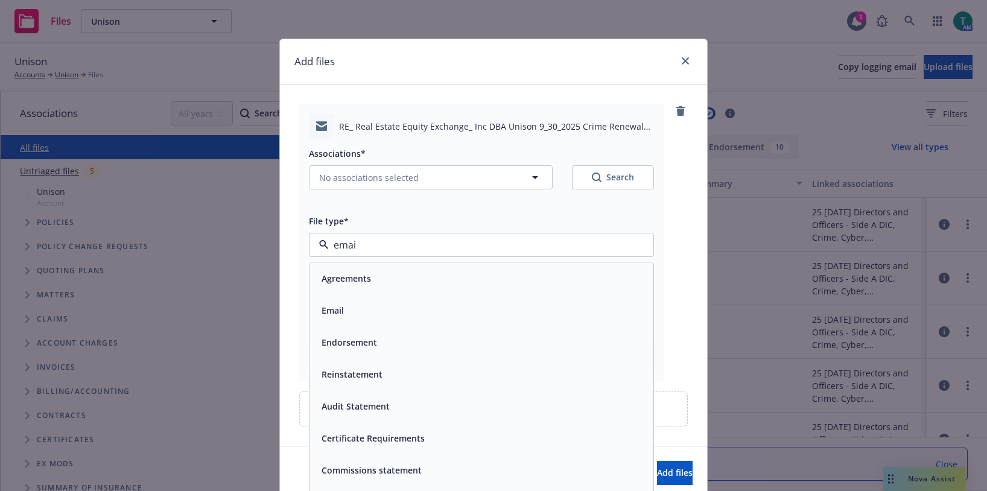
type input "email"
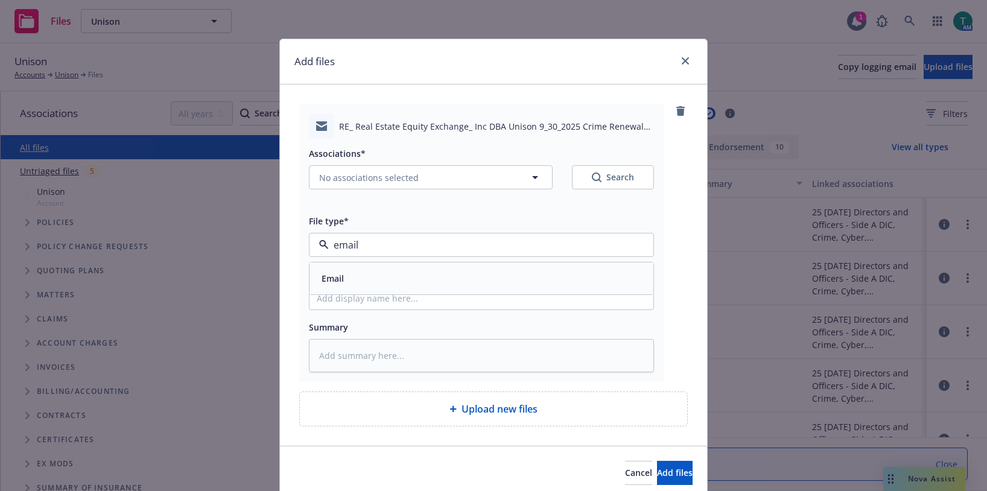
click at [339, 270] on div "Email" at bounding box center [332, 279] width 30 height 18
click at [343, 292] on input "Display name" at bounding box center [482, 298] width 344 height 23
type textarea "x"
type input "B"
type textarea "x"
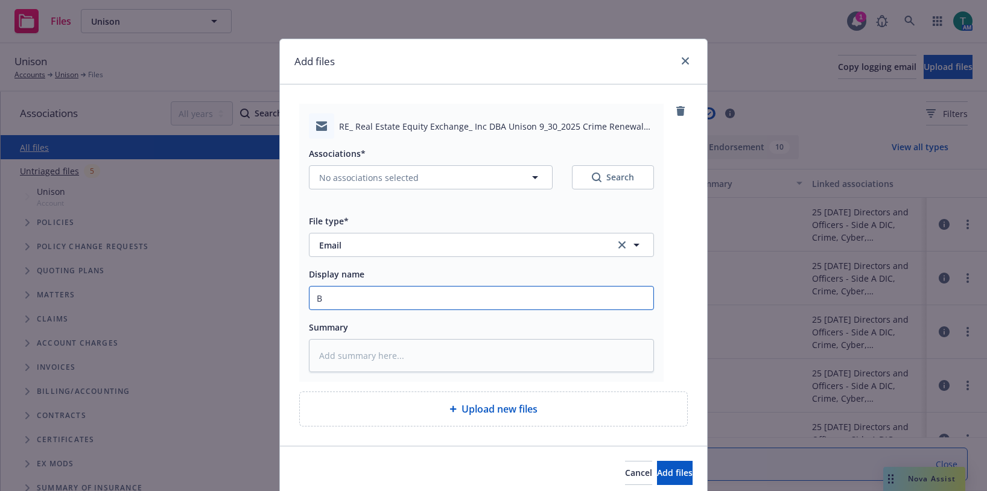
type input "Be"
type textarea "x"
type input "Bea"
type textarea "x"
type input "Beazl"
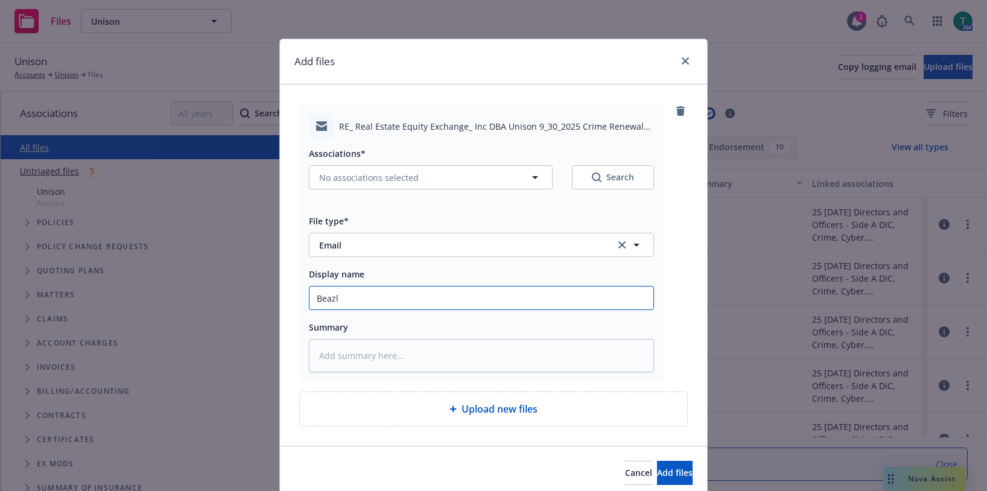
type textarea "x"
type input "Beazle"
type textarea "x"
type input "[PERSON_NAME]"
type textarea "x"
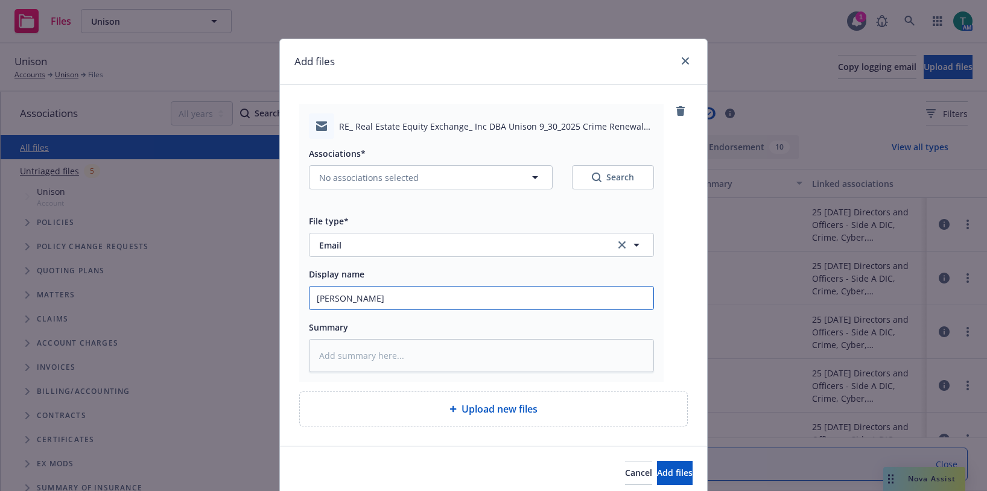
type input "[PERSON_NAME]"
type textarea "x"
type input "[PERSON_NAME]"
type textarea "x"
type input "[PERSON_NAME]-"
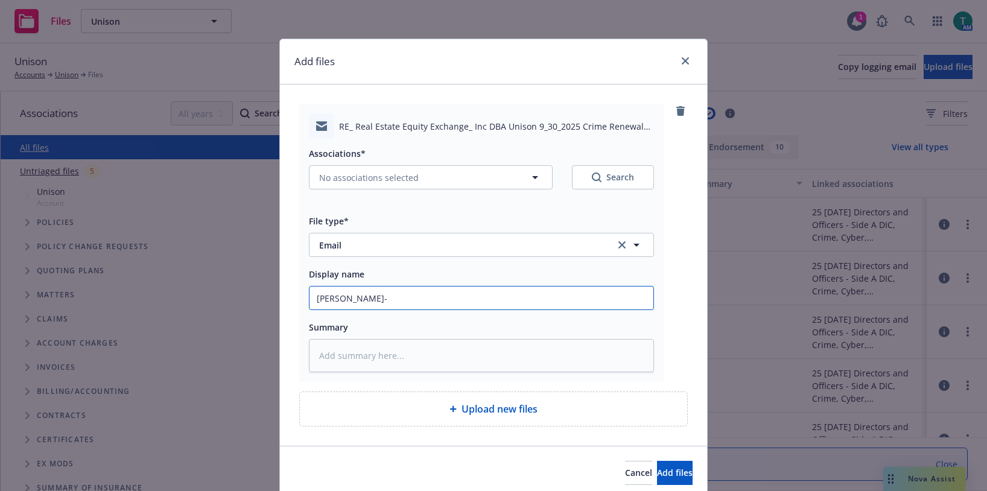
type textarea "x"
type input "[PERSON_NAME]-"
type textarea "x"
type input "[PERSON_NAME]- c"
type textarea "x"
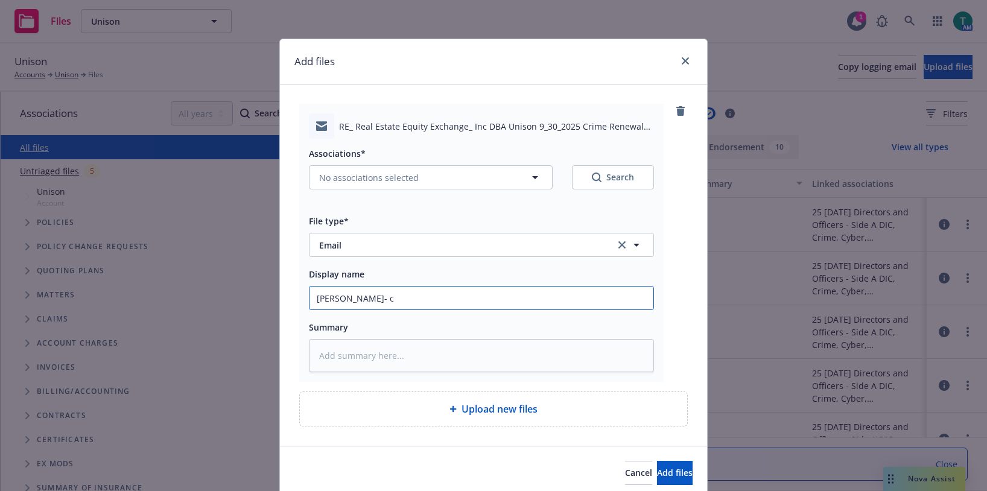
type input "[PERSON_NAME]- ci"
type textarea "x"
type input "[PERSON_NAME]- cim"
type textarea "x"
type input "[PERSON_NAME]- cimr"
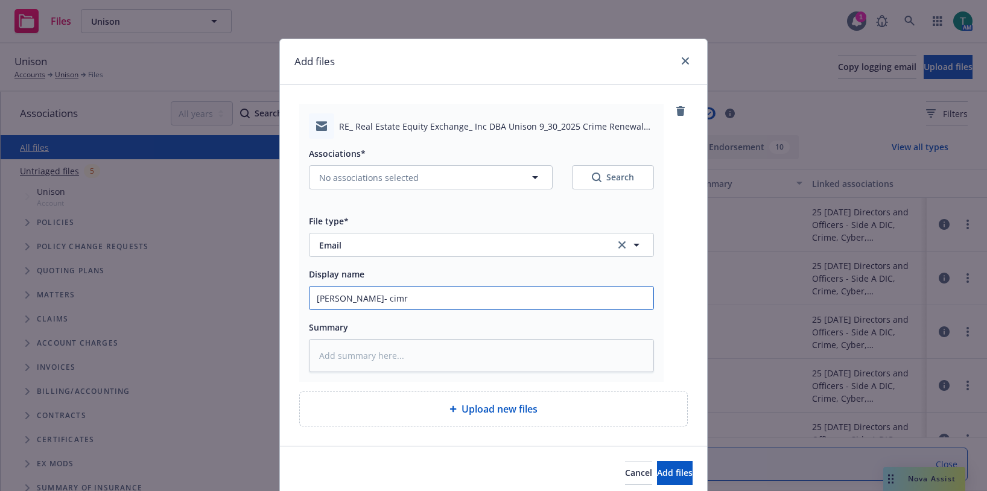
type textarea "x"
type input "[PERSON_NAME]- cim"
type textarea "x"
type input "[PERSON_NAME]- ci"
type textarea "x"
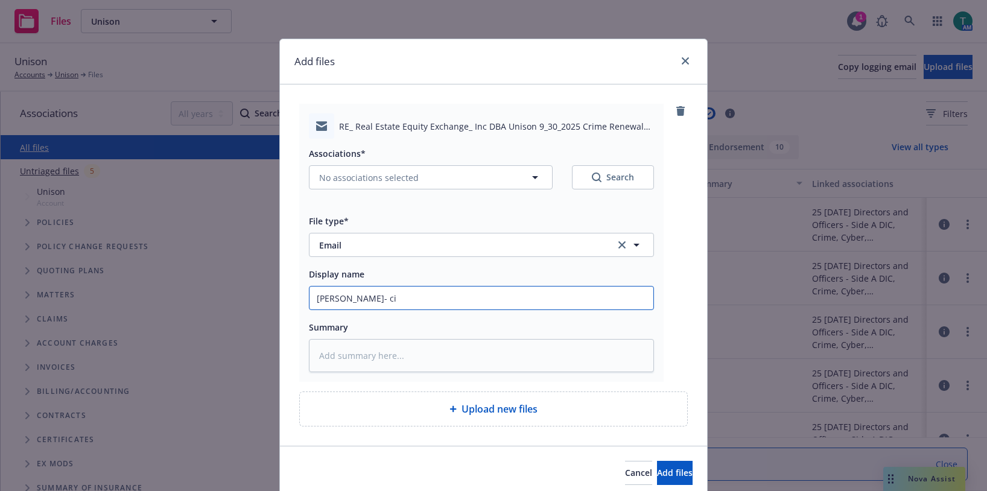
type input "[PERSON_NAME]- c"
type textarea "x"
type input "[PERSON_NAME]- cri"
type textarea "x"
type input "[PERSON_NAME]"
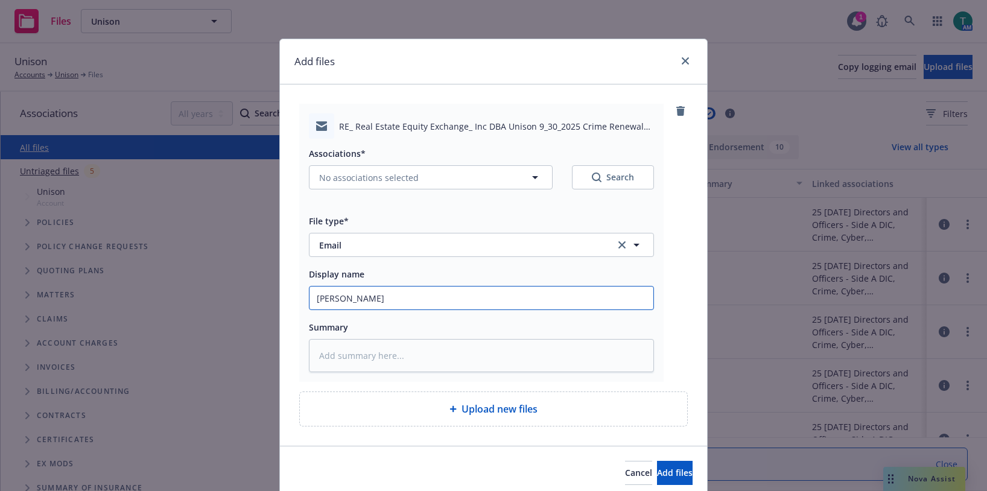
type textarea "x"
type input "[PERSON_NAME]- crime"
type textarea "x"
type input "[PERSON_NAME]- crime"
type textarea "x"
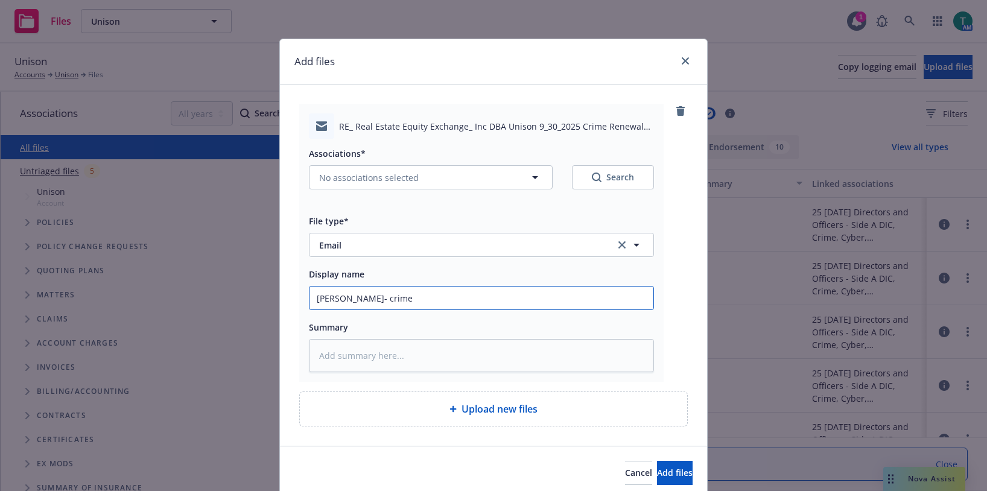
type input "[PERSON_NAME]- crime -"
type textarea "x"
type input "[PERSON_NAME]- crime -"
type textarea "x"
type input "[PERSON_NAME]- crime - ad"
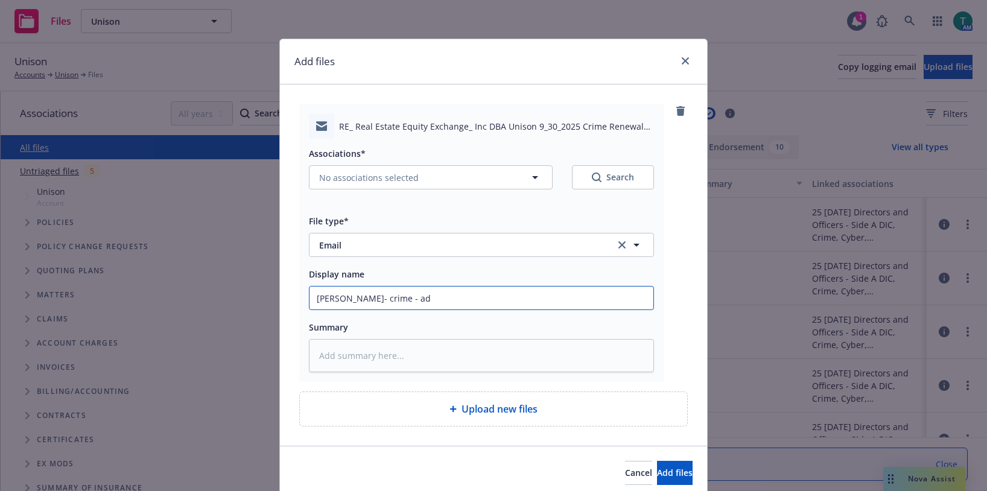
type textarea "x"
type input "[PERSON_NAME]- crime - add"
type textarea "x"
type input "[PERSON_NAME]- crime - add"
type textarea "x"
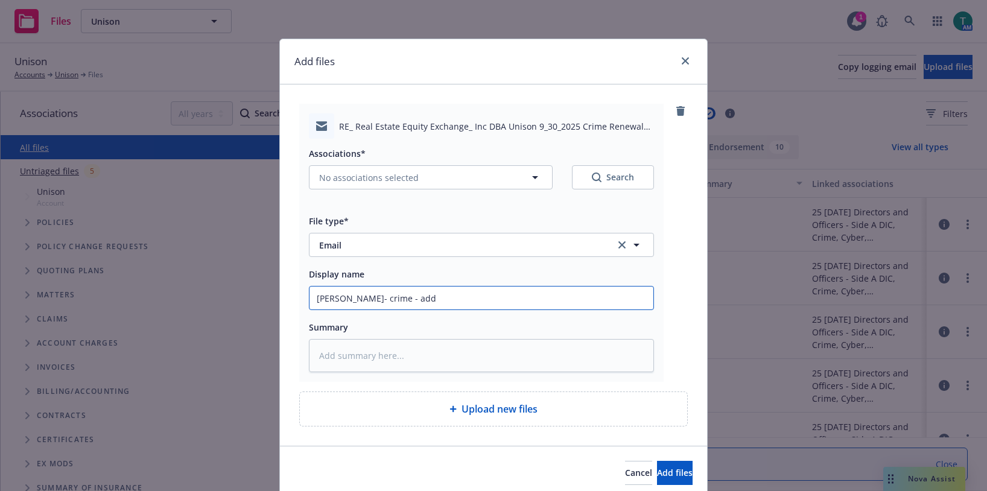
type input "[PERSON_NAME]- crime - add v"
type textarea "x"
type input "[PERSON_NAME]- crime - add ve"
click at [438, 300] on input "[PERSON_NAME]- crime - add vendor cov?" at bounding box center [482, 298] width 344 height 23
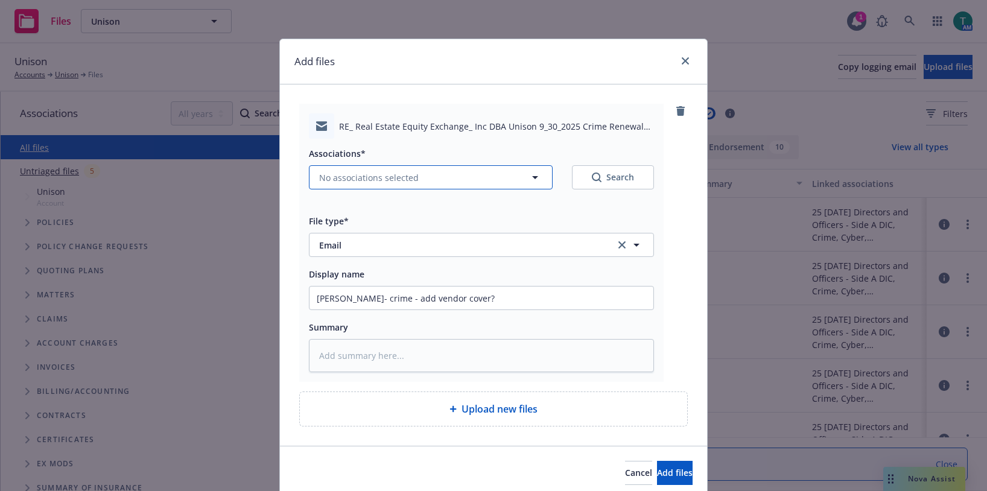
click at [465, 177] on button "No associations selected" at bounding box center [431, 177] width 244 height 24
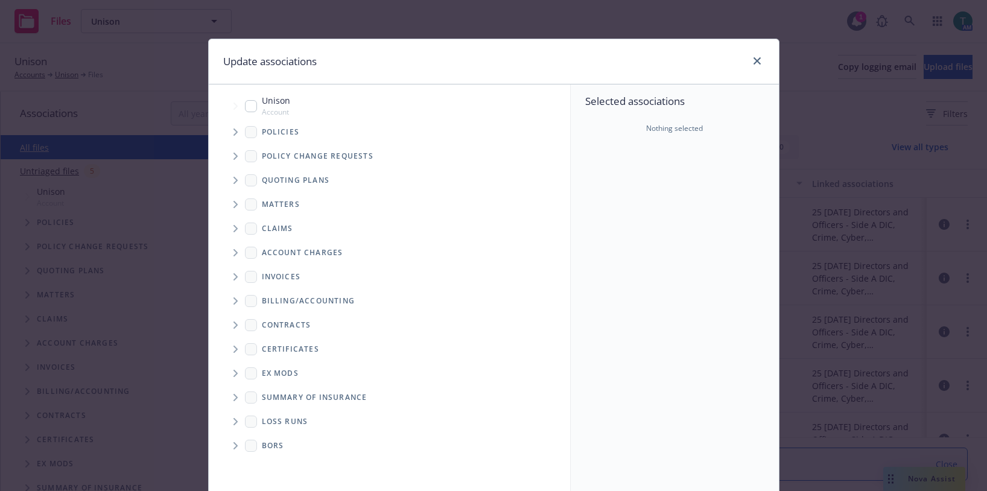
click at [245, 104] on input "Tree Example" at bounding box center [251, 106] width 12 height 12
click at [234, 180] on icon "Tree Example" at bounding box center [236, 180] width 4 height 7
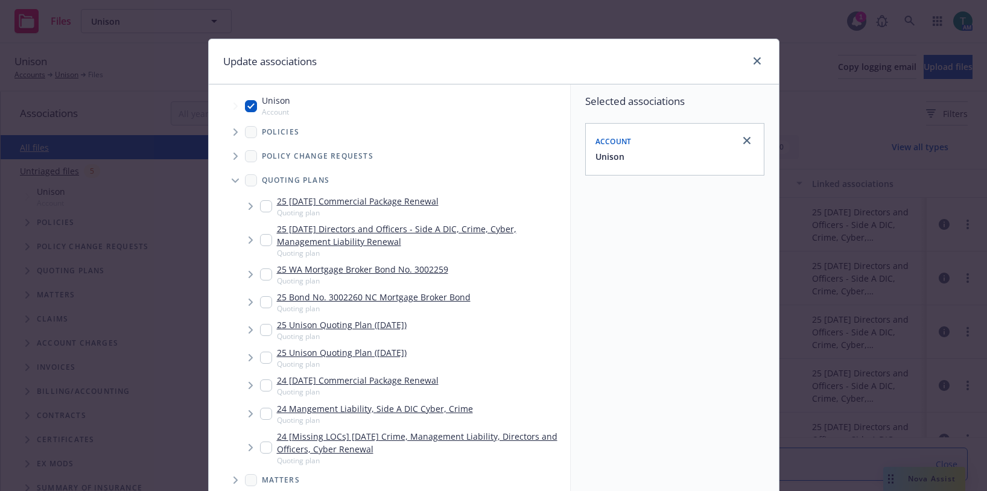
click at [264, 241] on input "Tree Example" at bounding box center [266, 240] width 12 height 12
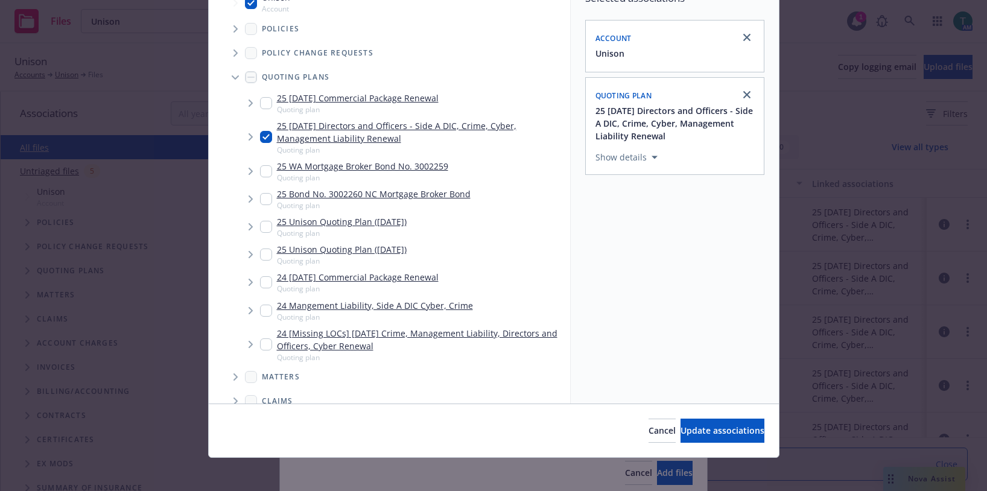
scroll to position [109, 0]
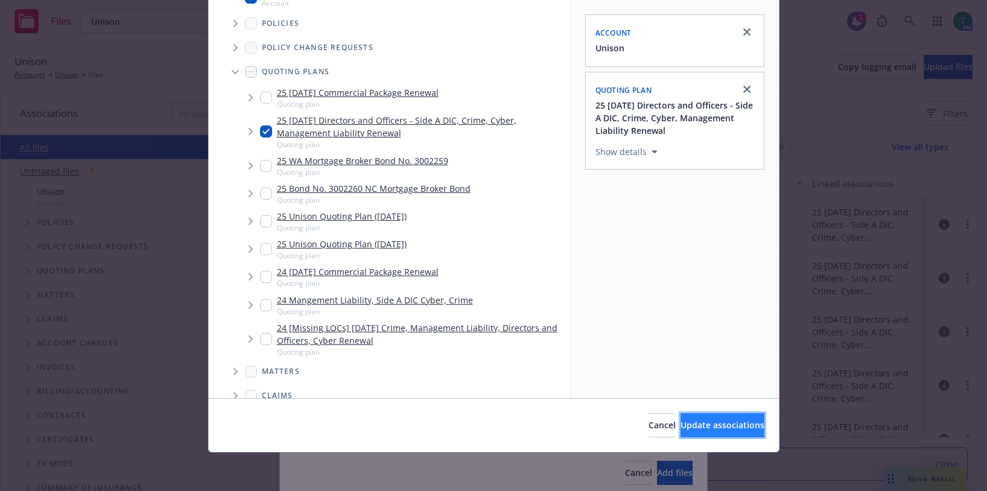
click at [720, 431] on button "Update associations" at bounding box center [723, 425] width 84 height 24
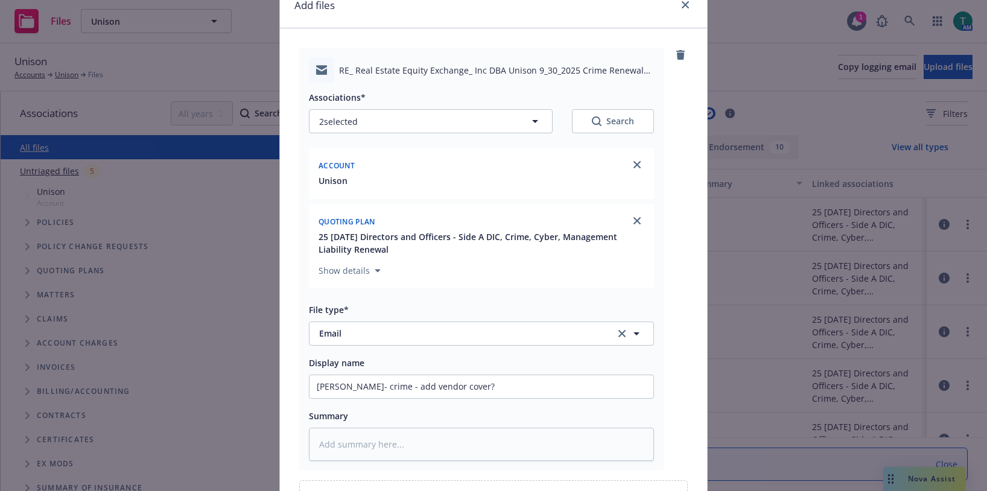
scroll to position [193, 0]
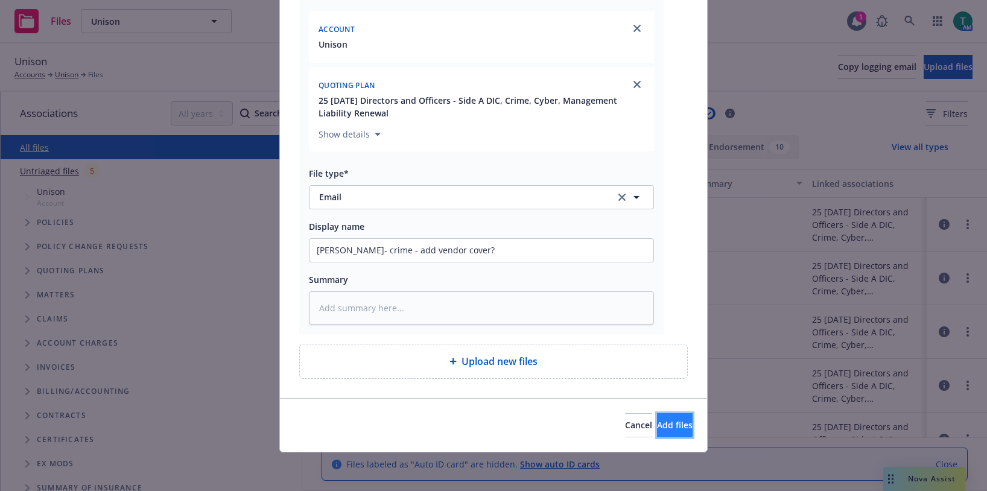
click at [657, 427] on span "Add files" at bounding box center [675, 424] width 36 height 11
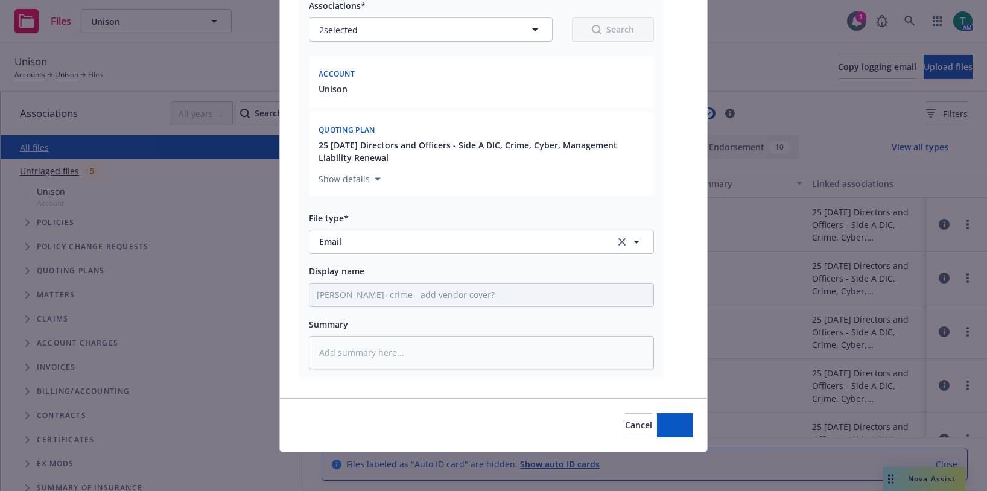
scroll to position [148, 0]
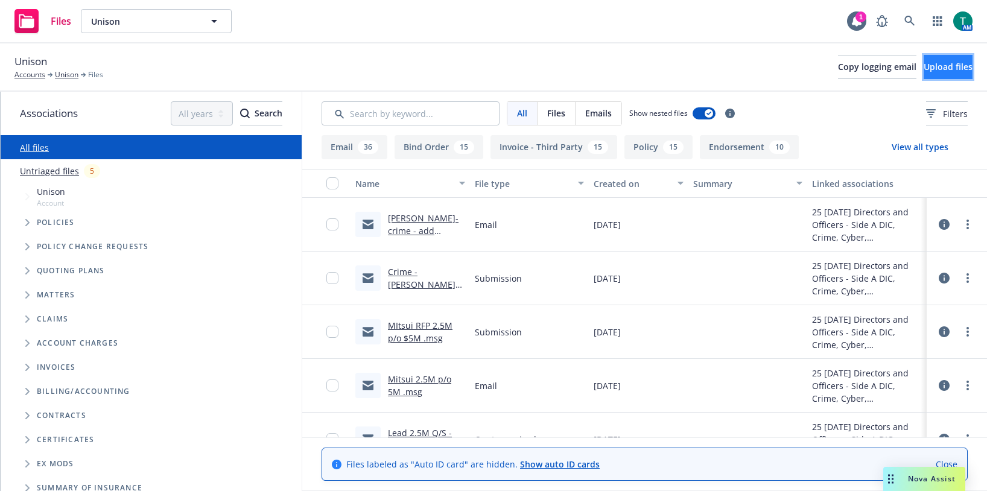
click at [941, 70] on span "Upload files" at bounding box center [948, 66] width 49 height 11
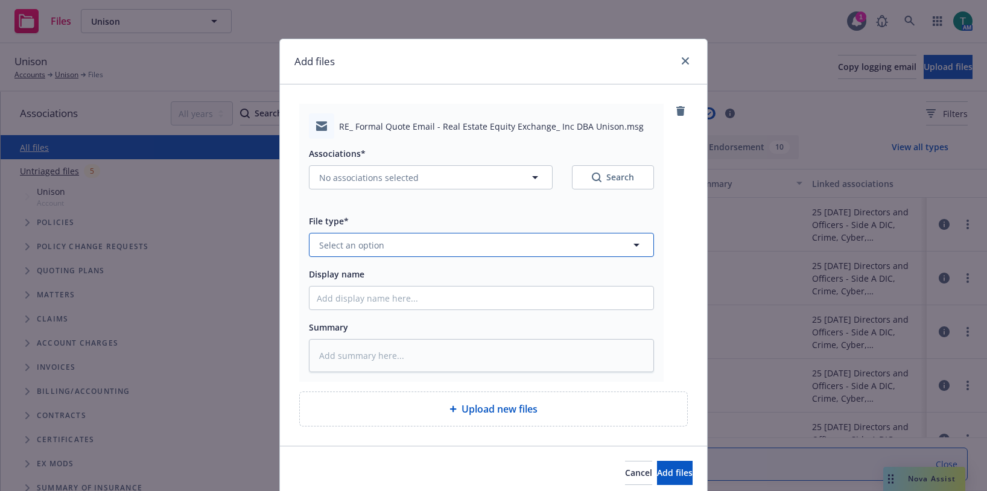
click at [363, 249] on span "Select an option" at bounding box center [351, 245] width 65 height 13
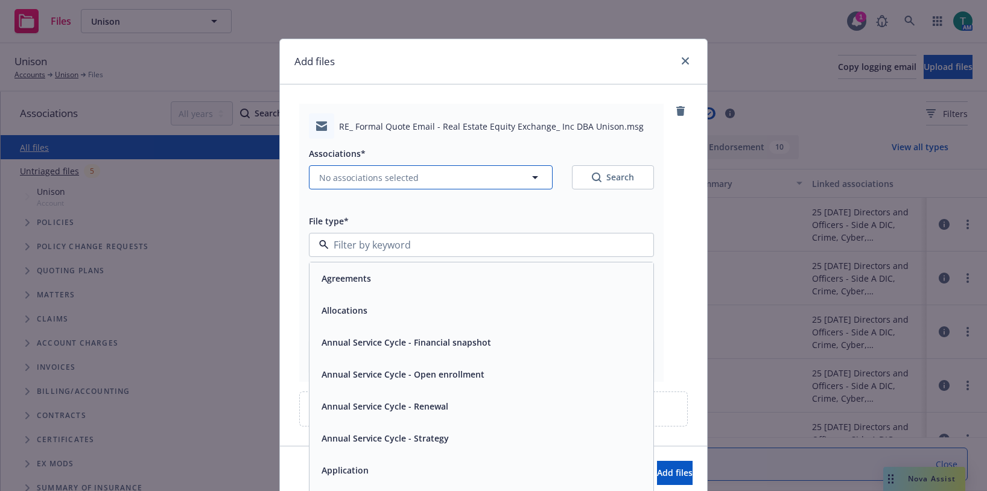
click at [342, 180] on span "No associations selected" at bounding box center [369, 177] width 100 height 13
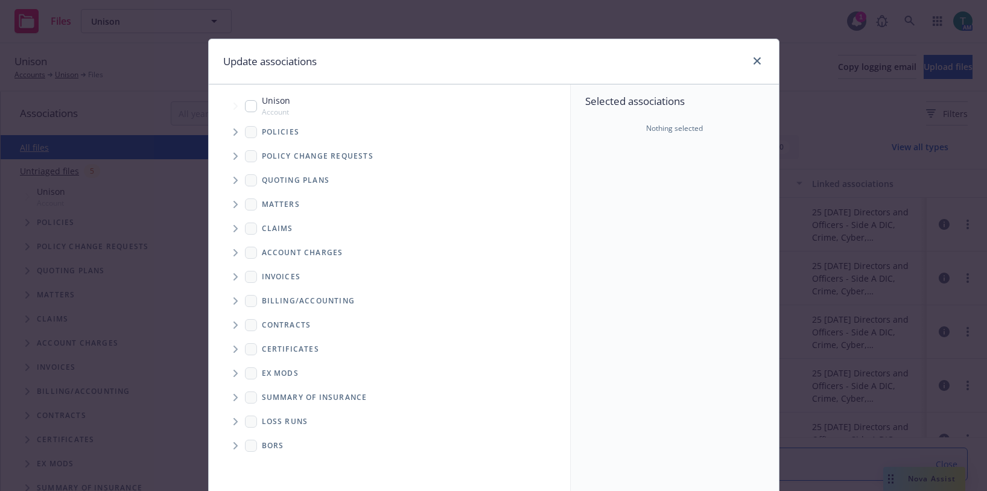
drag, startPoint x: 244, startPoint y: 106, endPoint x: 222, endPoint y: 185, distance: 81.4
click at [245, 107] on input "Tree Example" at bounding box center [251, 106] width 12 height 12
click at [234, 181] on span "Tree Example" at bounding box center [235, 180] width 19 height 19
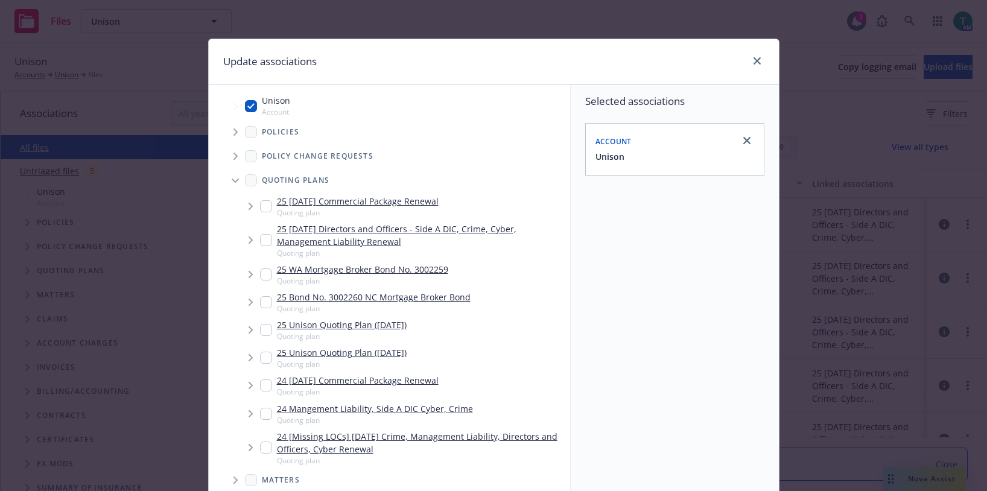
drag, startPoint x: 260, startPoint y: 244, endPoint x: 287, endPoint y: 262, distance: 32.3
click at [261, 244] on input "Tree Example" at bounding box center [266, 240] width 12 height 12
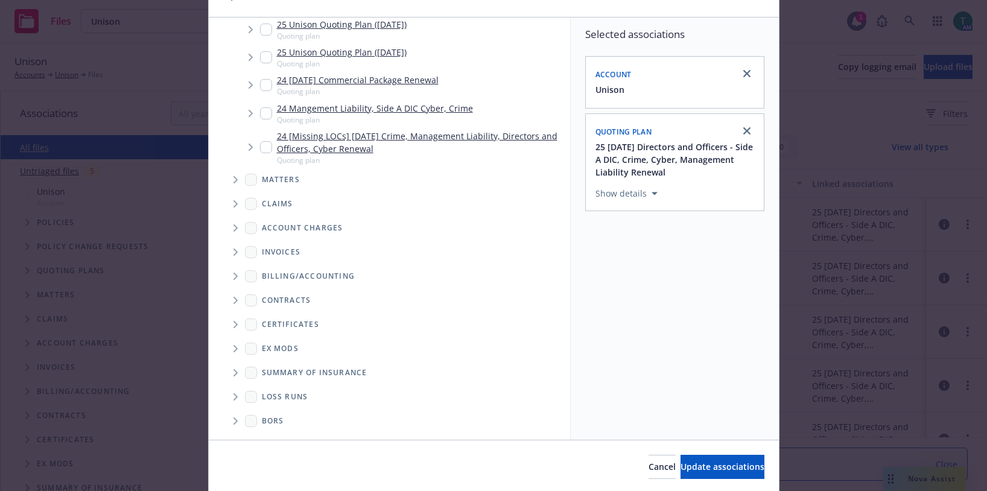
scroll to position [109, 0]
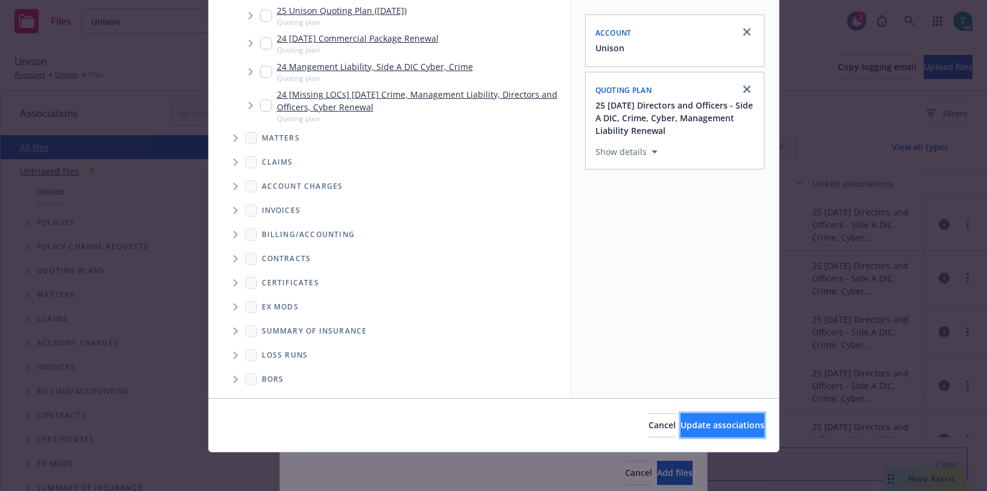
click at [721, 422] on span "Update associations" at bounding box center [723, 424] width 84 height 11
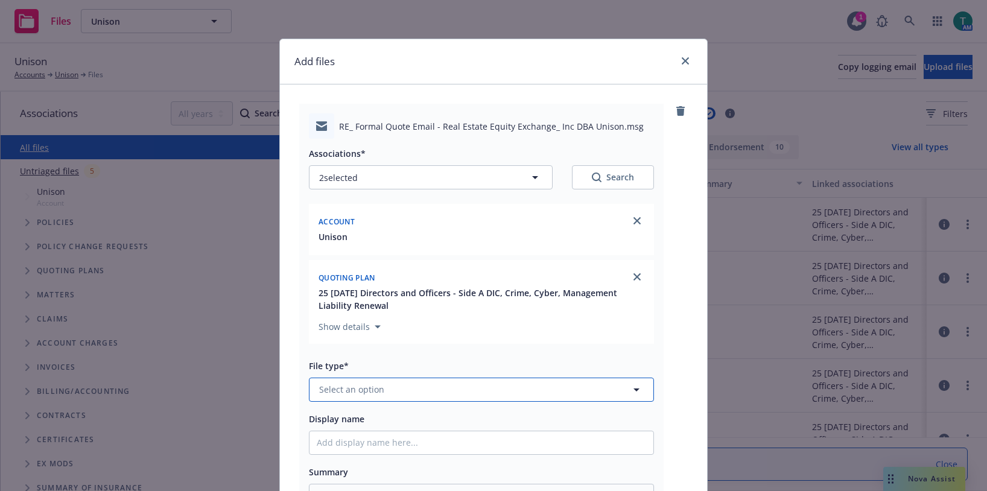
click at [369, 389] on span "Select an option" at bounding box center [351, 389] width 65 height 13
click at [364, 358] on div "Email" at bounding box center [481, 357] width 329 height 18
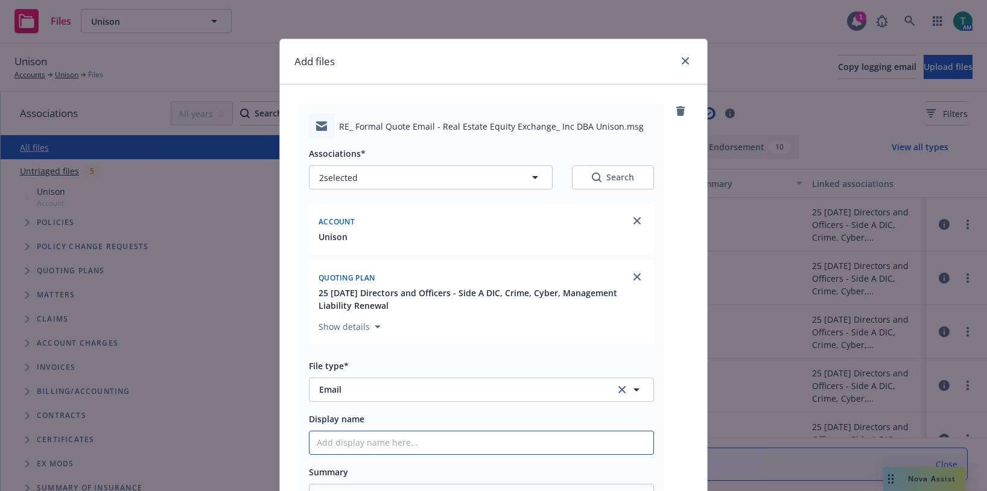
click at [352, 440] on input "Display name" at bounding box center [482, 442] width 344 height 23
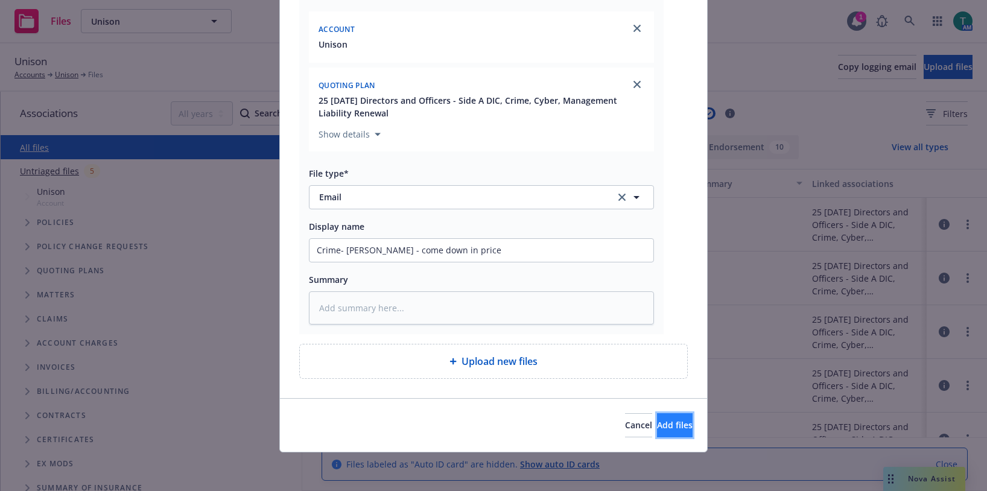
click at [670, 427] on button "Add files" at bounding box center [675, 425] width 36 height 24
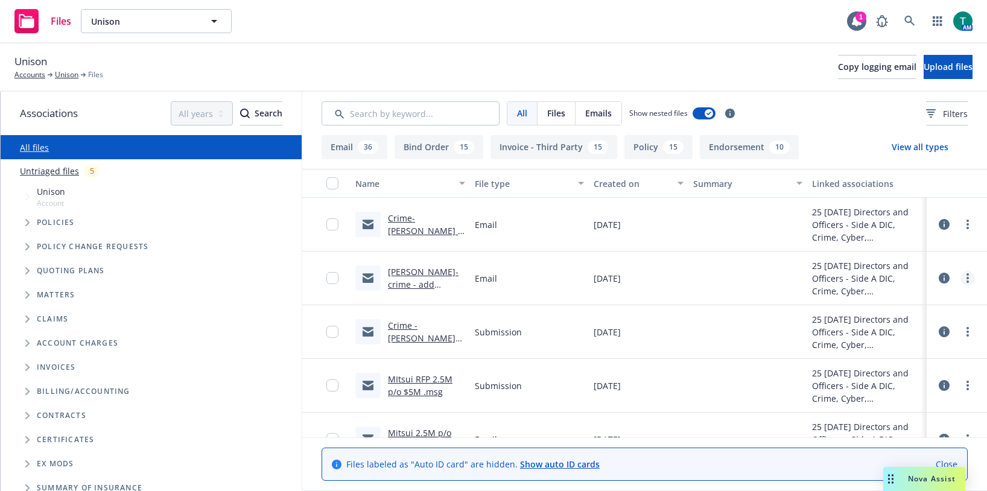
click at [961, 276] on link "more" at bounding box center [968, 278] width 14 height 14
click at [876, 354] on link "Edit" at bounding box center [905, 351] width 120 height 24
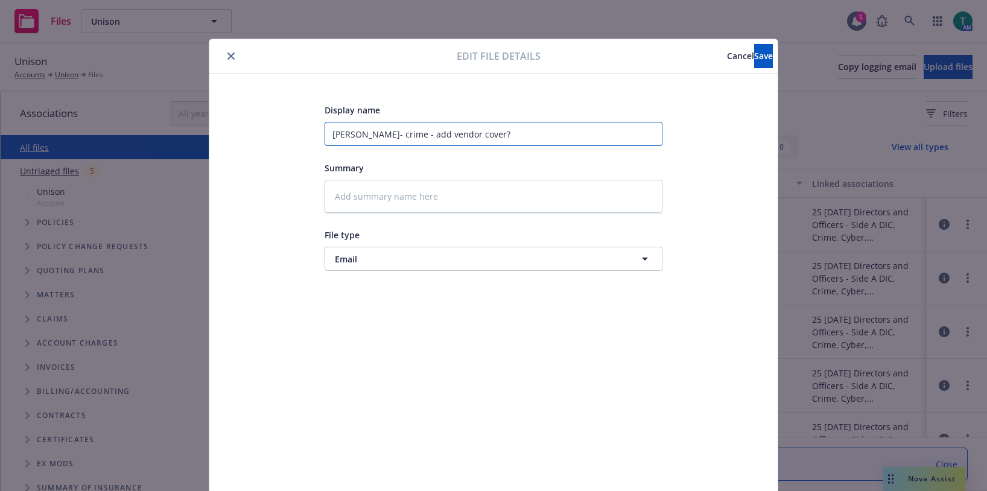
drag, startPoint x: 377, startPoint y: 136, endPoint x: 300, endPoint y: 134, distance: 76.7
click at [301, 134] on div "Display name [PERSON_NAME]- crime - add vendor cover? Summary File type Email E…" at bounding box center [494, 284] width 520 height 362
click at [754, 54] on span "Save" at bounding box center [763, 55] width 19 height 11
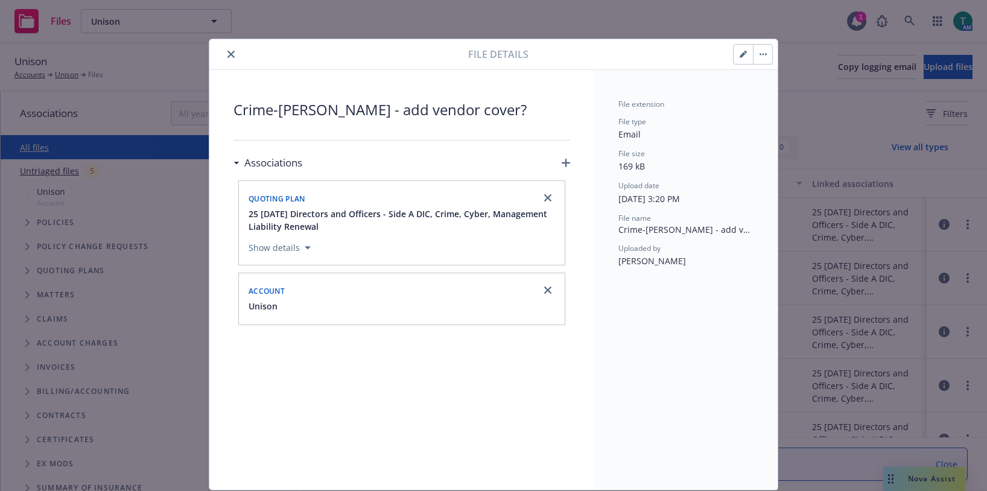
click at [228, 57] on icon "close" at bounding box center [231, 54] width 7 height 7
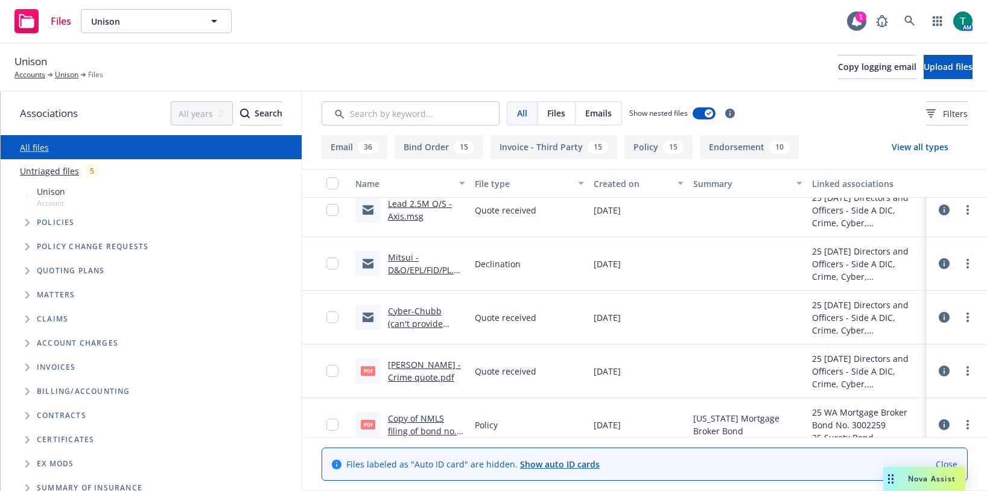
scroll to position [302, 0]
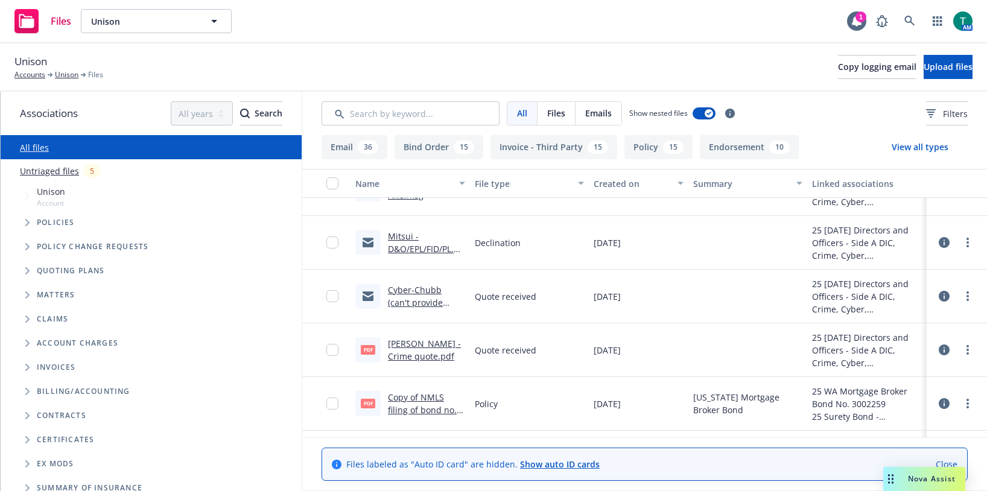
click at [419, 292] on link "Cyber-Chubb (can't provide crime).msg" at bounding box center [415, 302] width 55 height 37
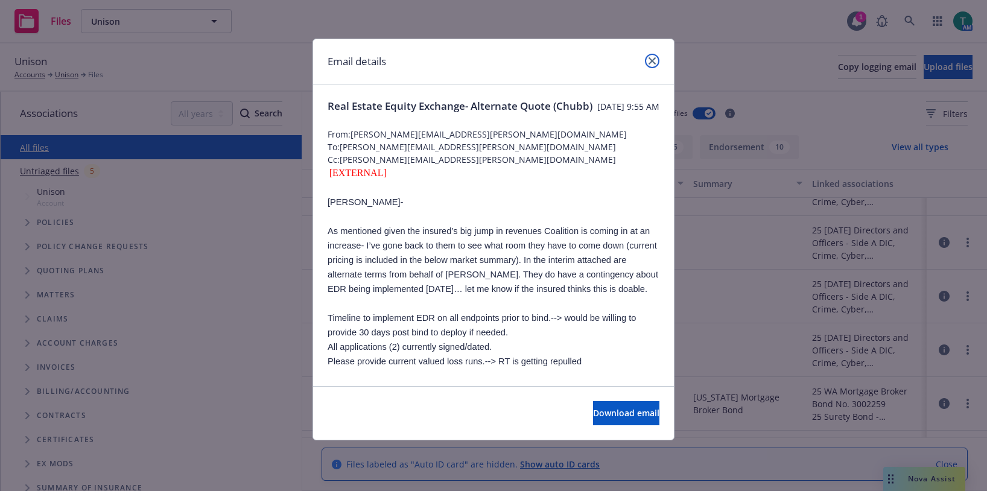
click at [655, 60] on icon "close" at bounding box center [652, 60] width 7 height 7
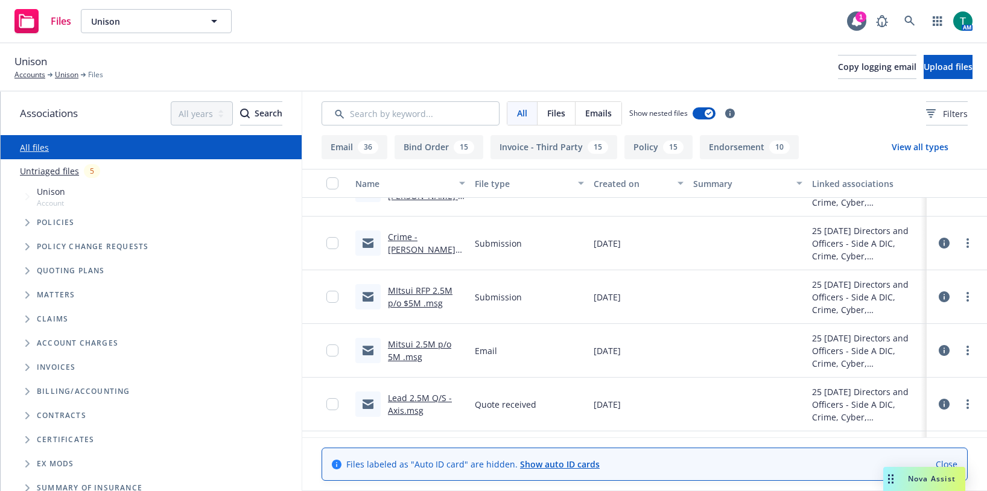
scroll to position [0, 0]
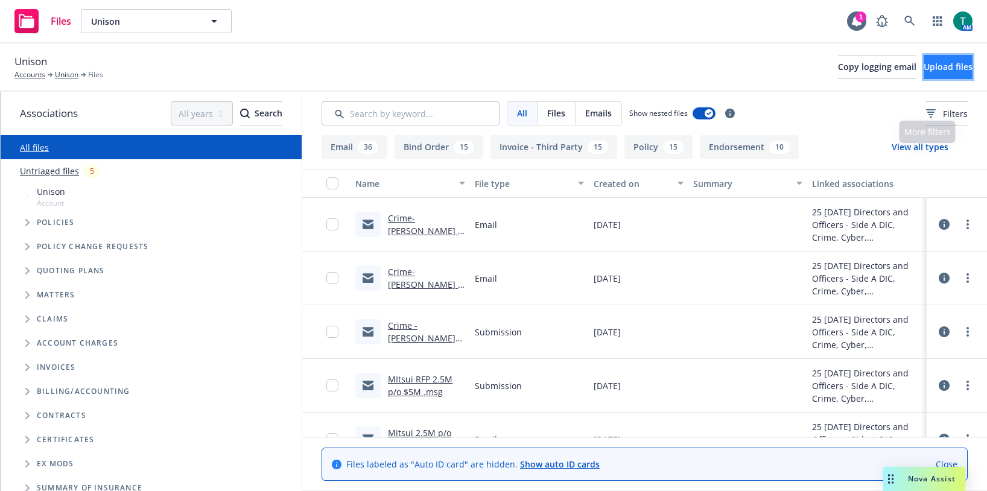
click at [924, 70] on span "Upload files" at bounding box center [948, 66] width 49 height 11
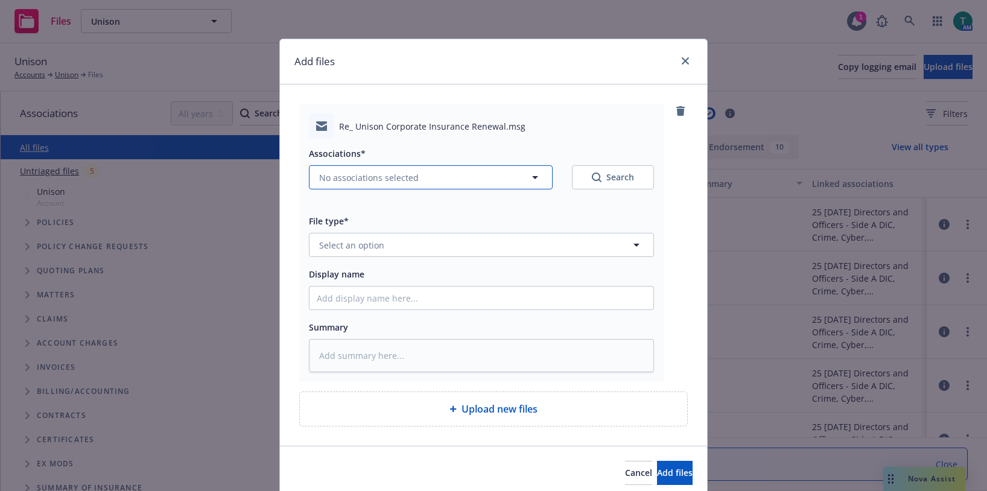
click at [334, 182] on span "No associations selected" at bounding box center [369, 177] width 100 height 13
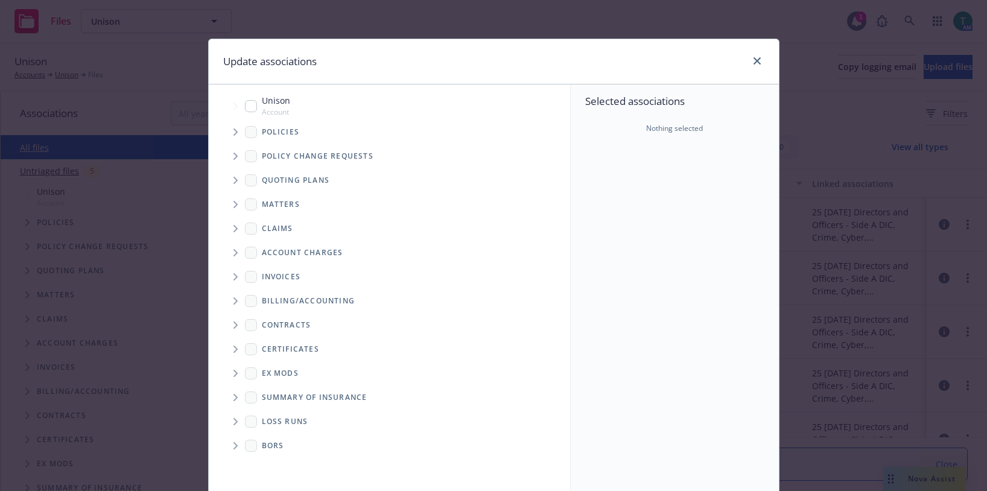
click at [253, 107] on div "Unison Account" at bounding box center [267, 105] width 45 height 23
click at [228, 180] on span "Tree Example" at bounding box center [235, 180] width 19 height 19
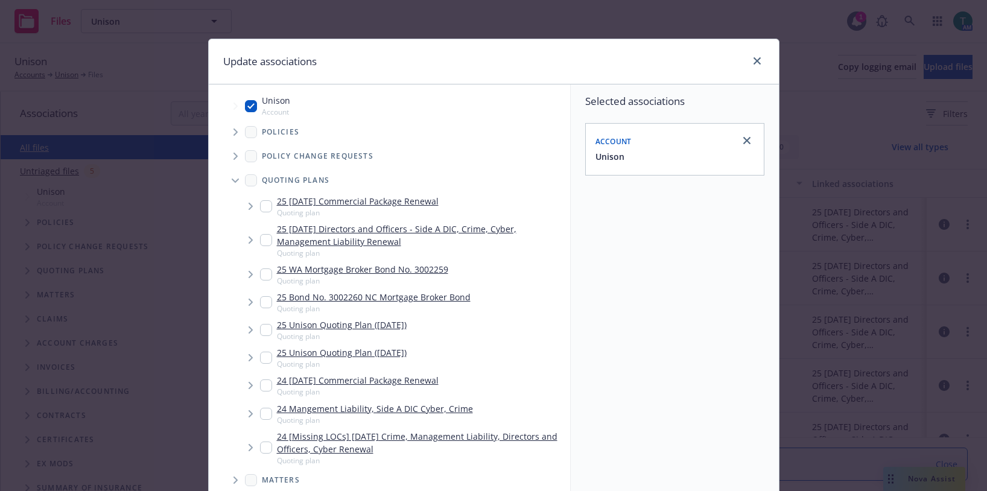
click at [260, 240] on input "Tree Example" at bounding box center [266, 240] width 12 height 12
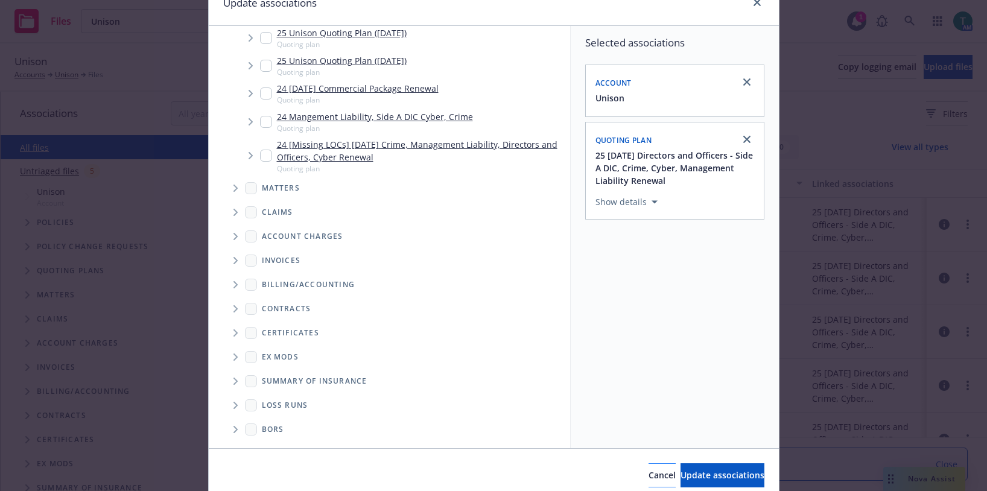
scroll to position [109, 0]
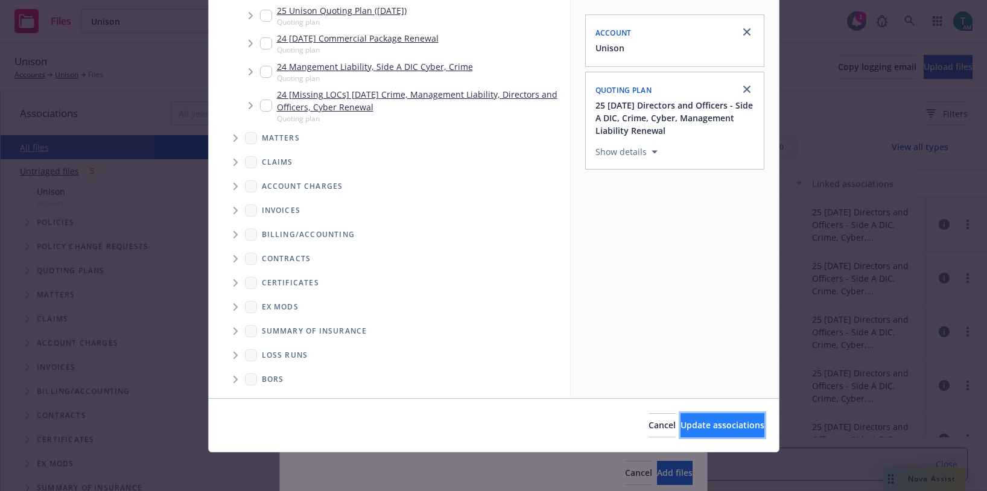
click at [689, 424] on span "Update associations" at bounding box center [723, 424] width 84 height 11
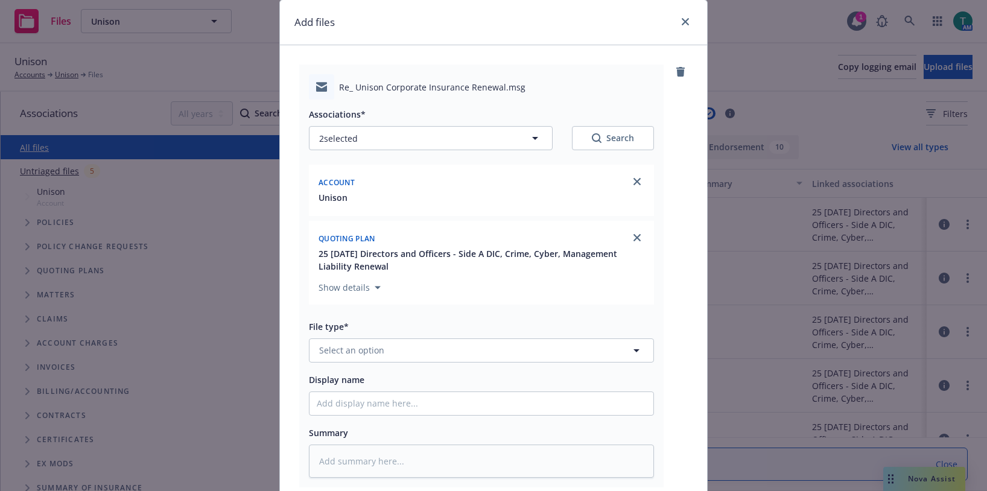
scroll to position [60, 0]
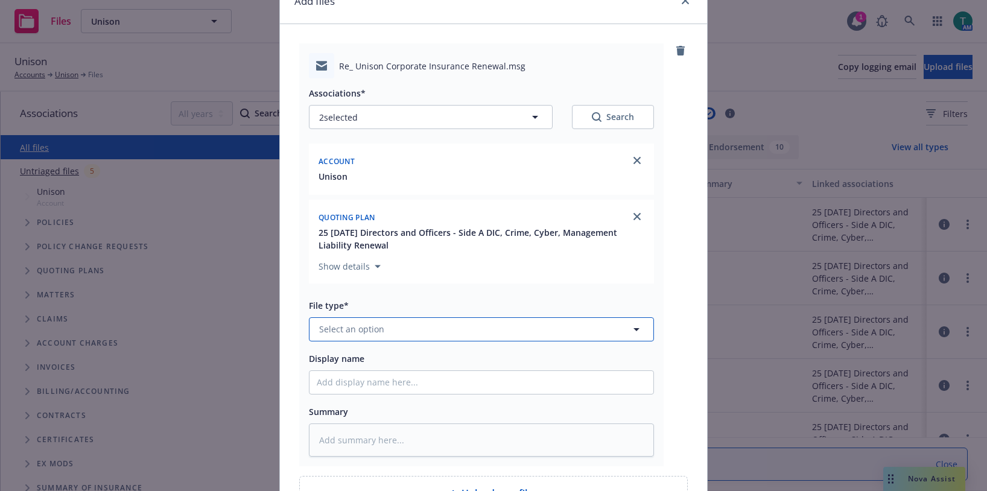
click at [333, 328] on span "Select an option" at bounding box center [351, 329] width 65 height 13
click at [349, 300] on div "Email" at bounding box center [481, 296] width 329 height 18
click at [334, 383] on input "Display name" at bounding box center [482, 382] width 344 height 23
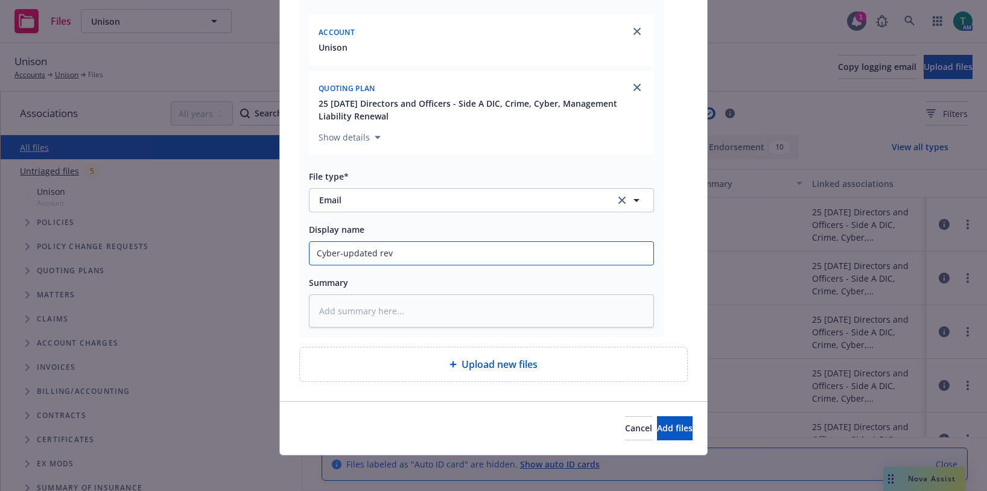
scroll to position [193, 0]
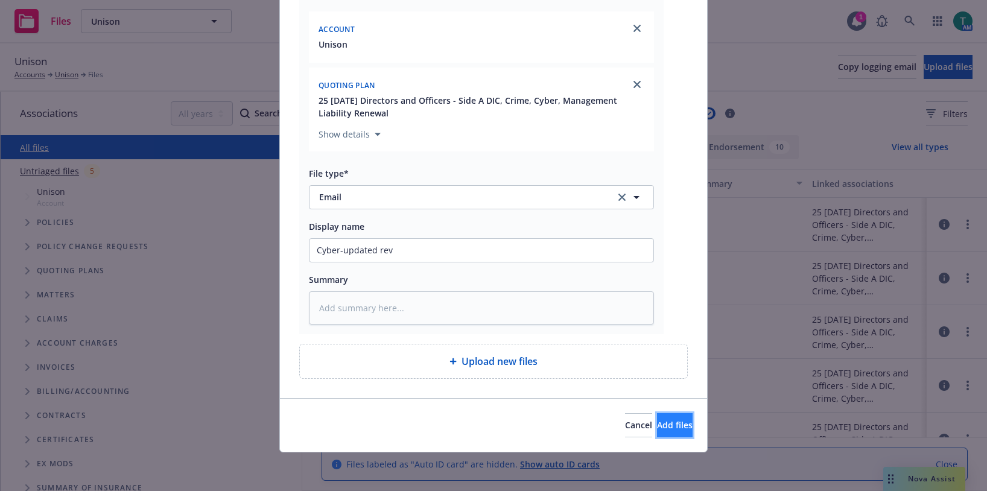
click at [666, 426] on span "Add files" at bounding box center [675, 424] width 36 height 11
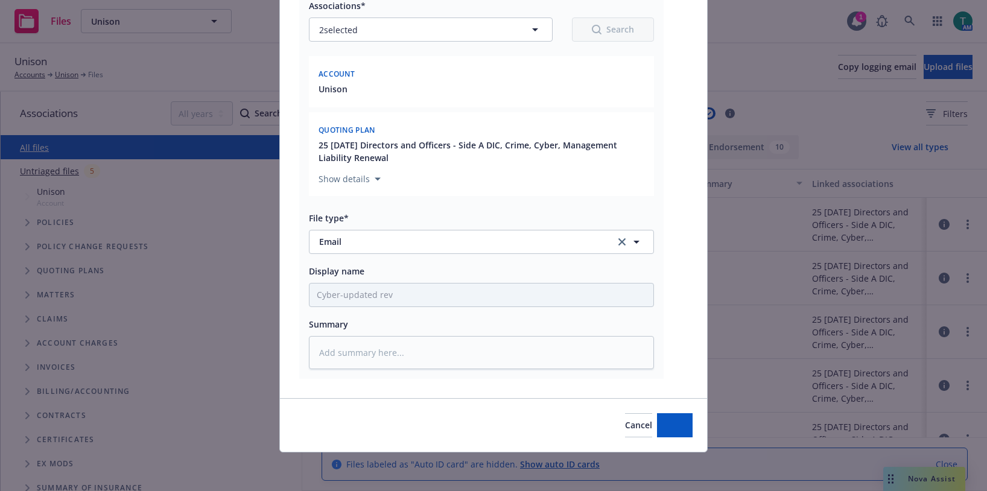
scroll to position [148, 0]
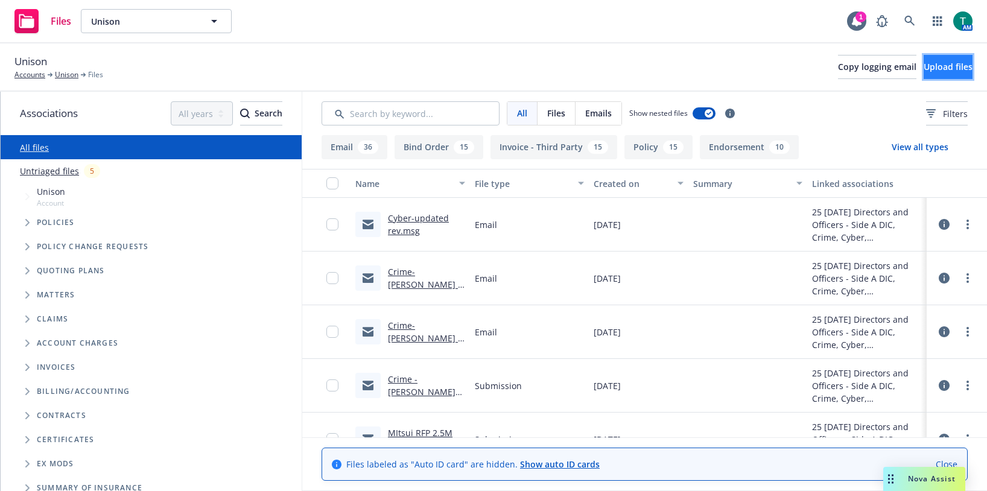
click at [940, 65] on span "Upload files" at bounding box center [948, 66] width 49 height 11
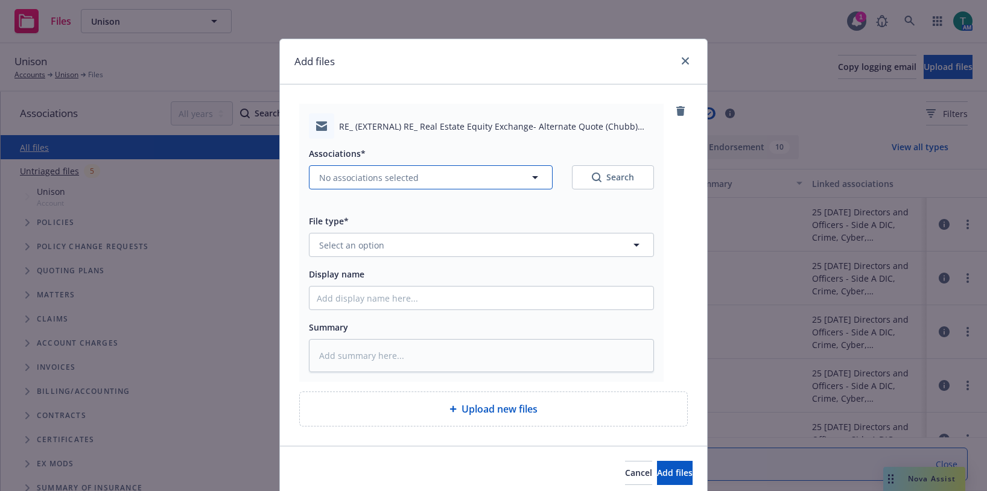
click at [330, 171] on span "No associations selected" at bounding box center [369, 177] width 100 height 13
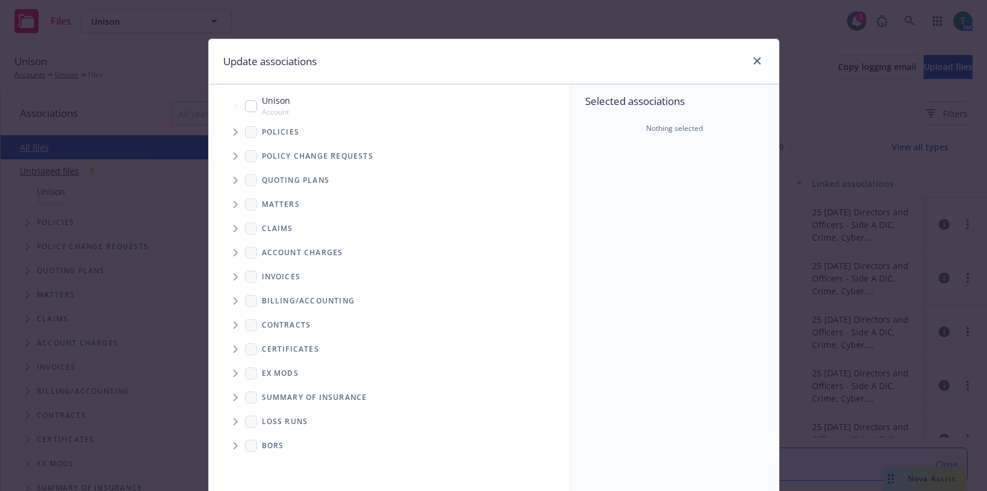
click at [250, 109] on input "Tree Example" at bounding box center [251, 106] width 12 height 12
click at [228, 184] on span "Tree Example" at bounding box center [235, 180] width 19 height 19
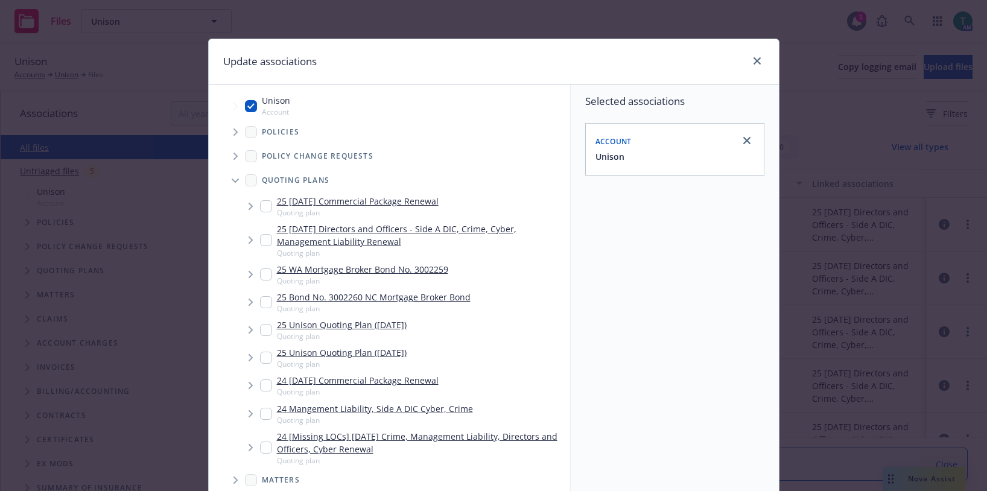
click at [262, 242] on input "Tree Example" at bounding box center [266, 240] width 12 height 12
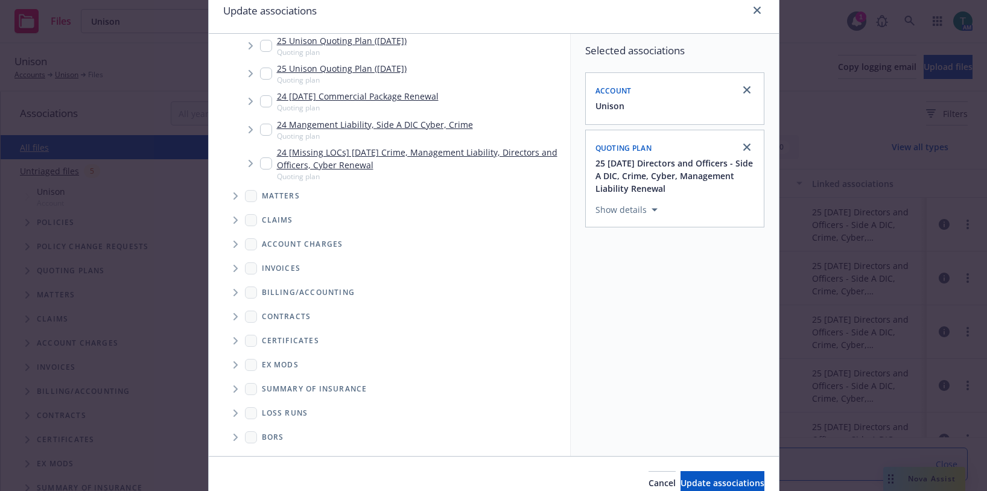
scroll to position [109, 0]
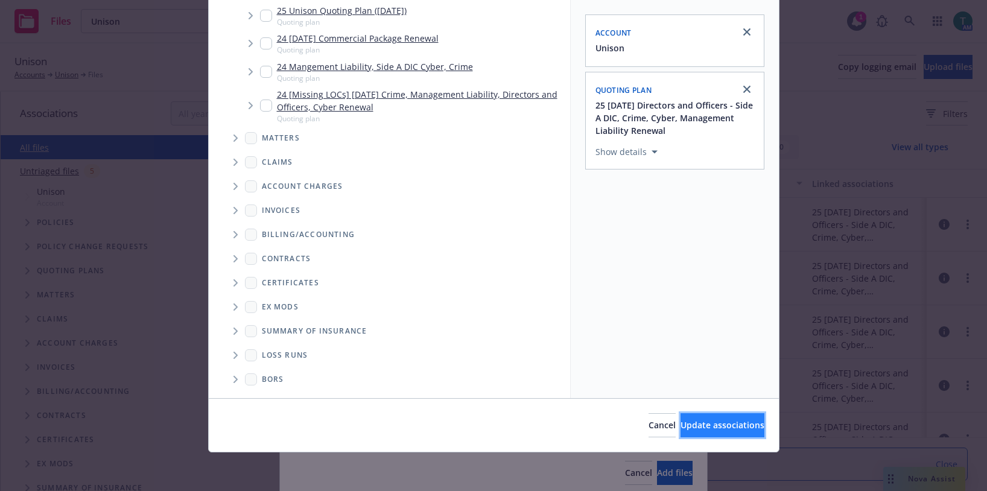
click at [726, 421] on span "Update associations" at bounding box center [723, 424] width 84 height 11
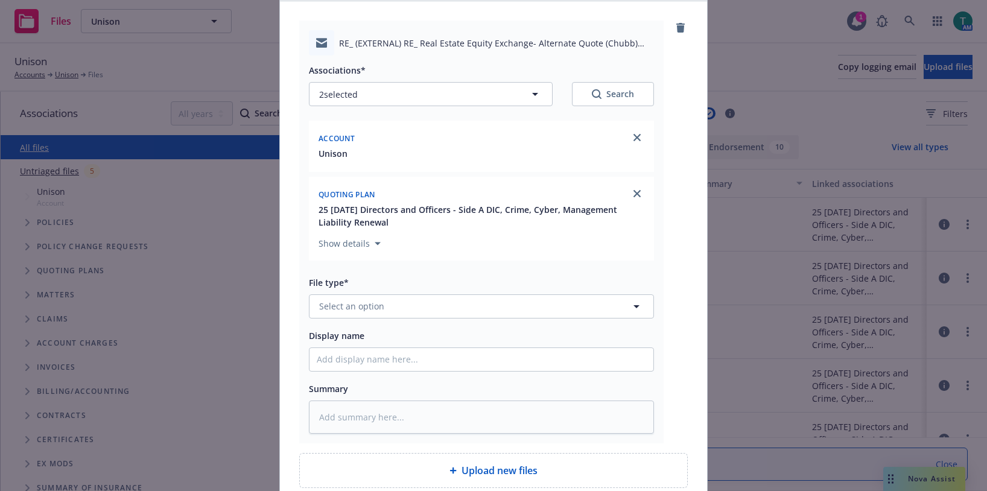
scroll to position [193, 0]
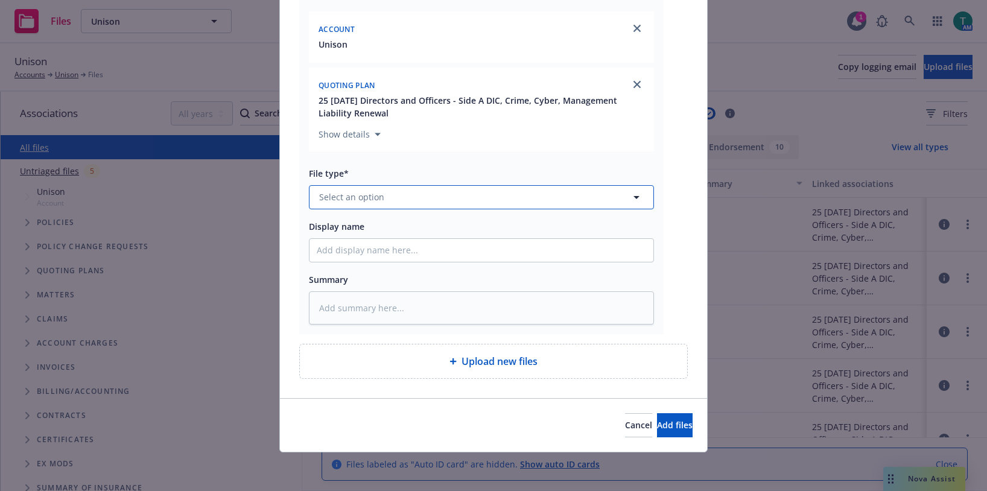
click at [366, 202] on span "Select an option" at bounding box center [351, 197] width 65 height 13
click at [354, 227] on div "Email" at bounding box center [481, 231] width 329 height 18
click at [343, 245] on input "Display name" at bounding box center [482, 250] width 344 height 23
click at [678, 422] on button "Add files" at bounding box center [675, 425] width 36 height 24
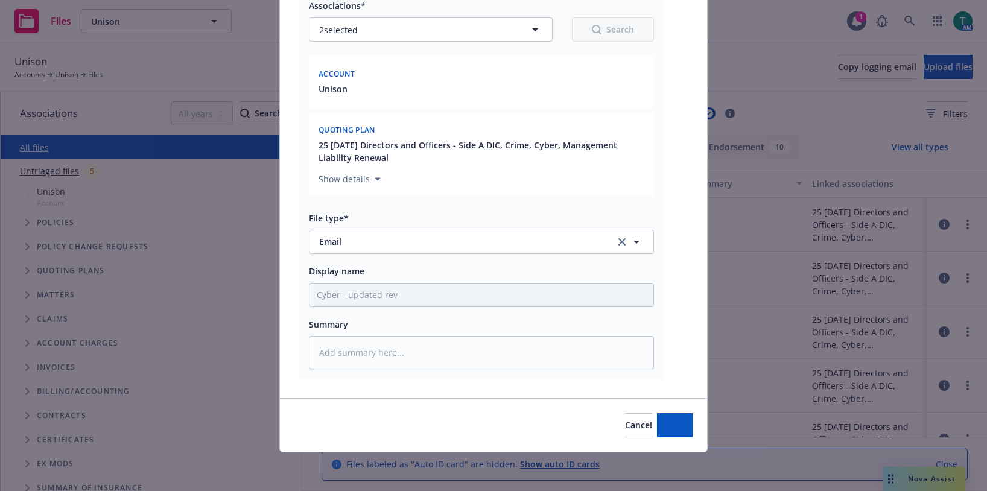
scroll to position [148, 0]
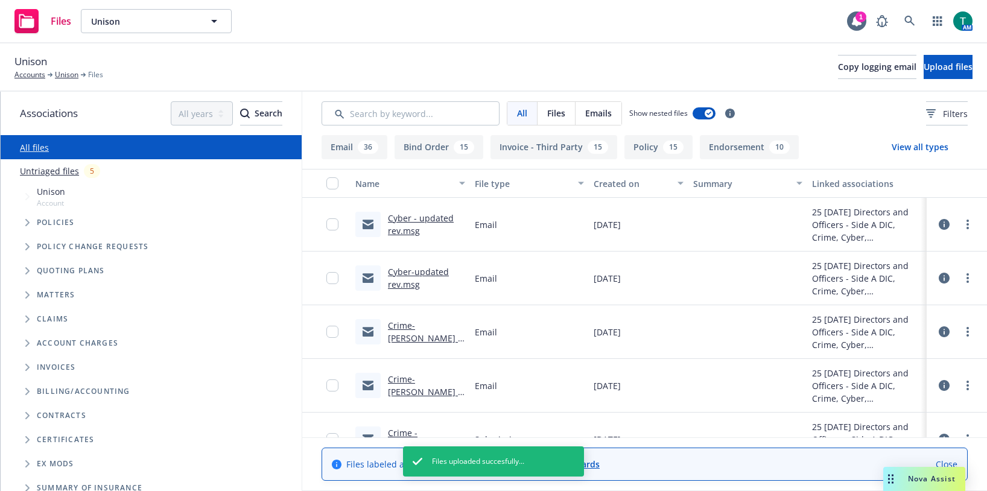
click at [429, 217] on link "Cyber - updated rev.msg" at bounding box center [421, 224] width 66 height 24
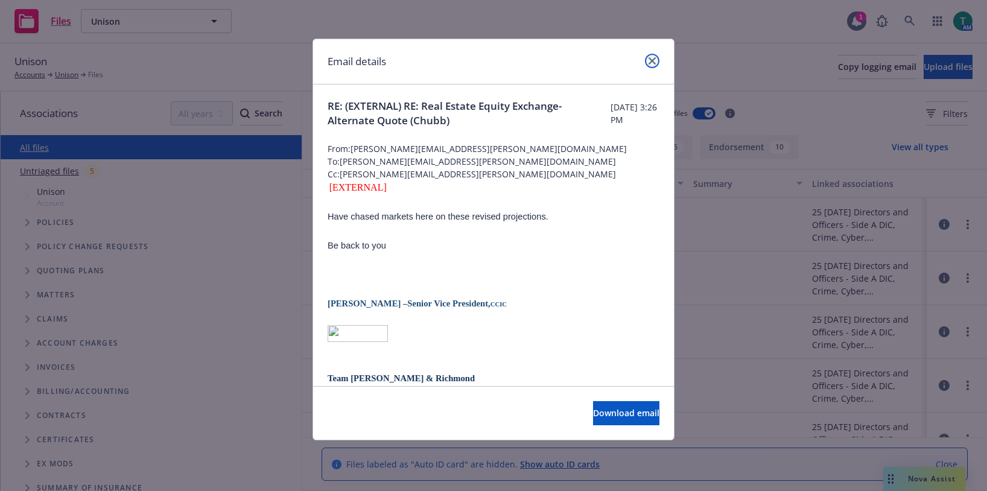
click at [654, 59] on icon "close" at bounding box center [652, 60] width 7 height 7
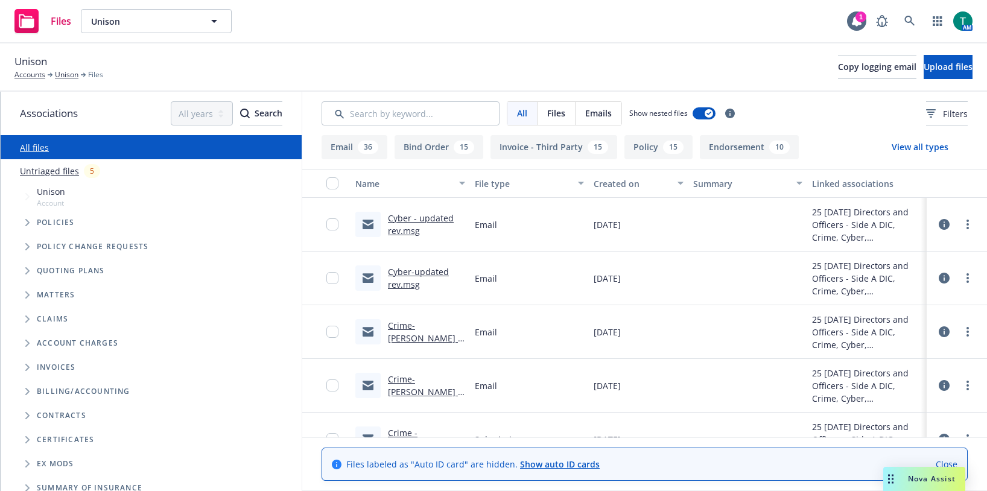
click at [410, 273] on link "Cyber-updated rev.msg" at bounding box center [418, 278] width 61 height 24
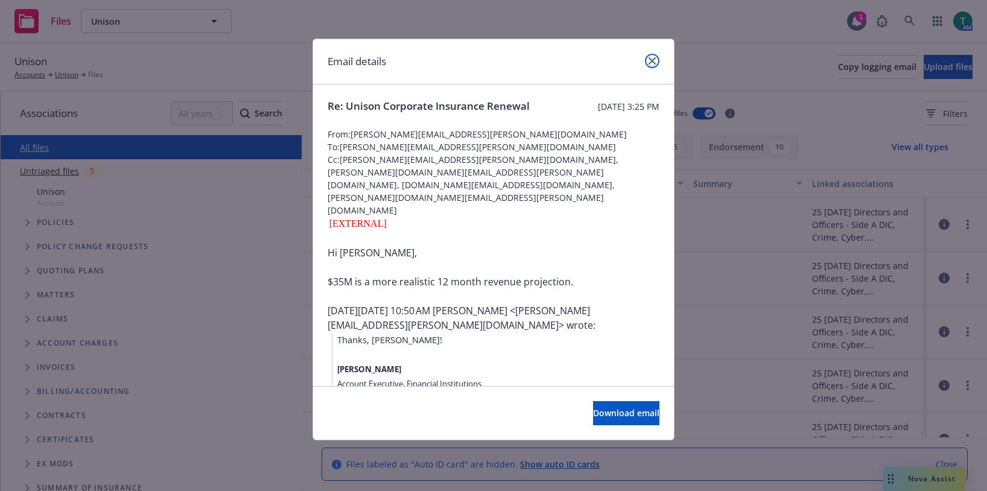
click at [655, 60] on icon "close" at bounding box center [652, 60] width 7 height 7
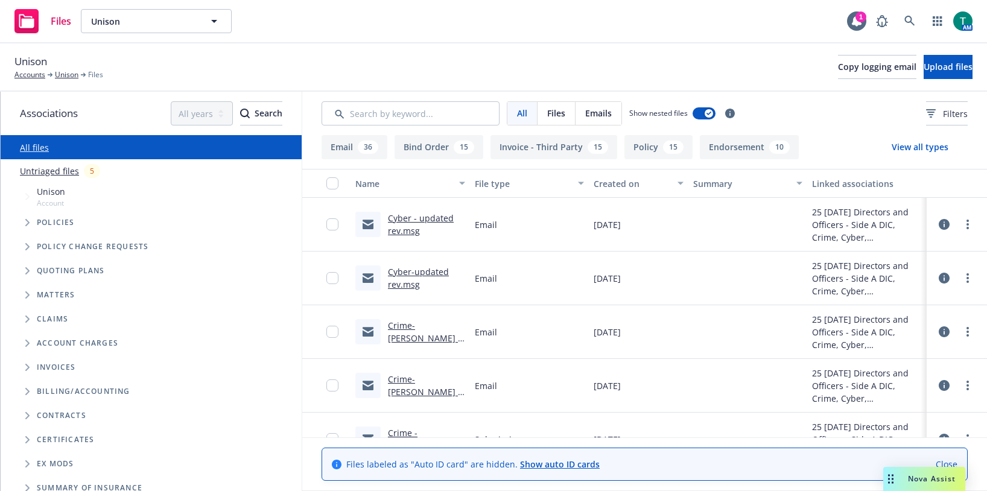
click at [424, 211] on div "Cyber - updated rev.msg" at bounding box center [410, 225] width 119 height 54
click at [425, 220] on link "Cyber - updated rev.msg" at bounding box center [421, 224] width 66 height 24
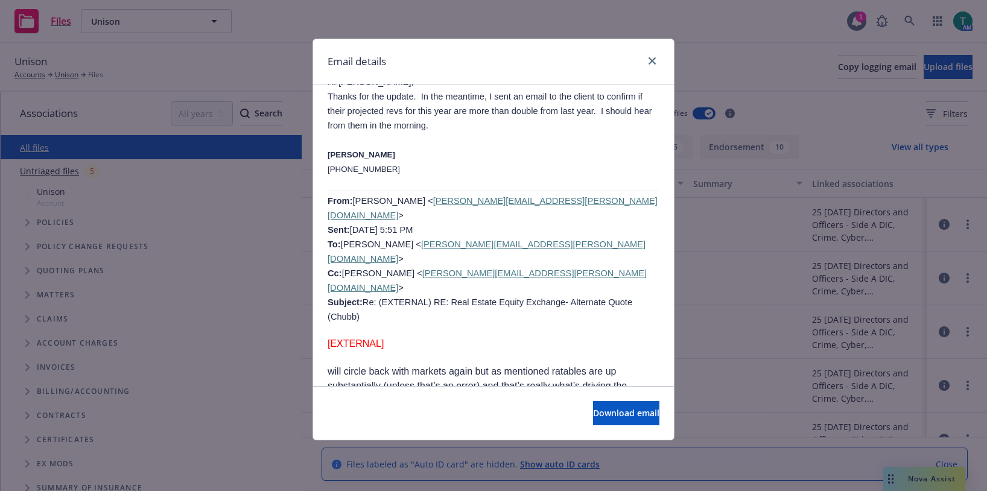
scroll to position [845, 0]
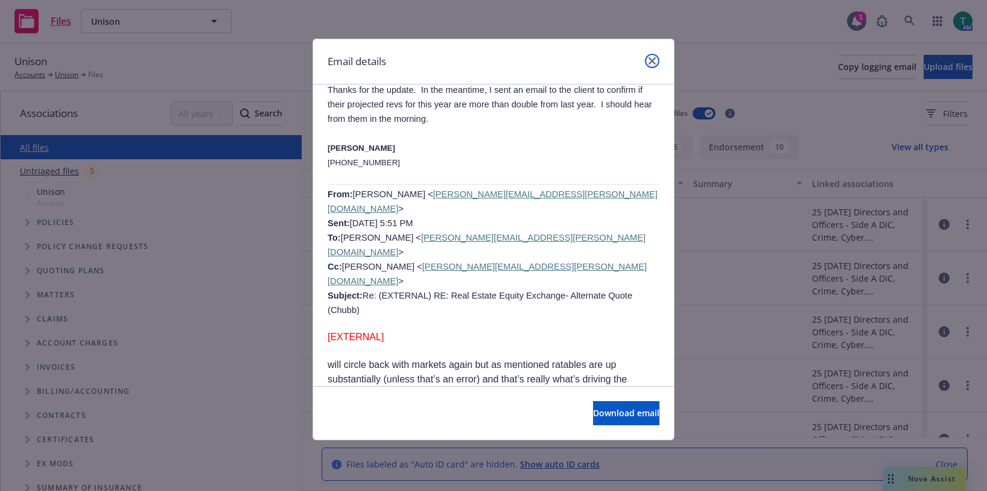
click at [651, 65] on link "close" at bounding box center [652, 61] width 14 height 14
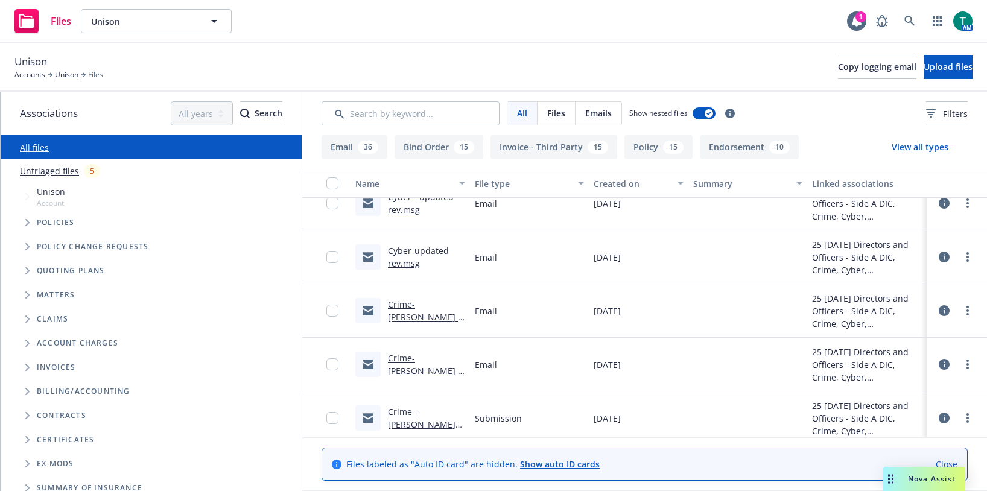
scroll to position [0, 0]
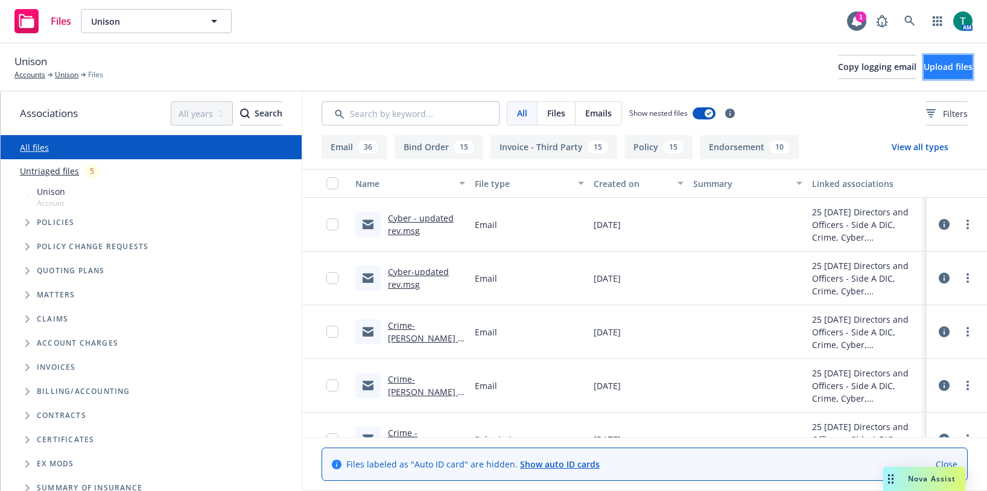
click at [937, 69] on span "Upload files" at bounding box center [948, 66] width 49 height 11
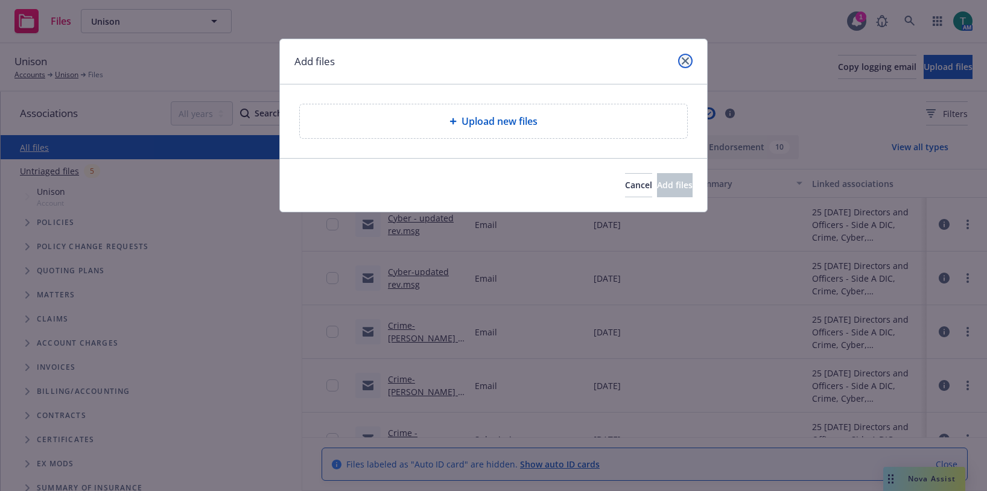
click at [689, 62] on icon "close" at bounding box center [685, 60] width 7 height 7
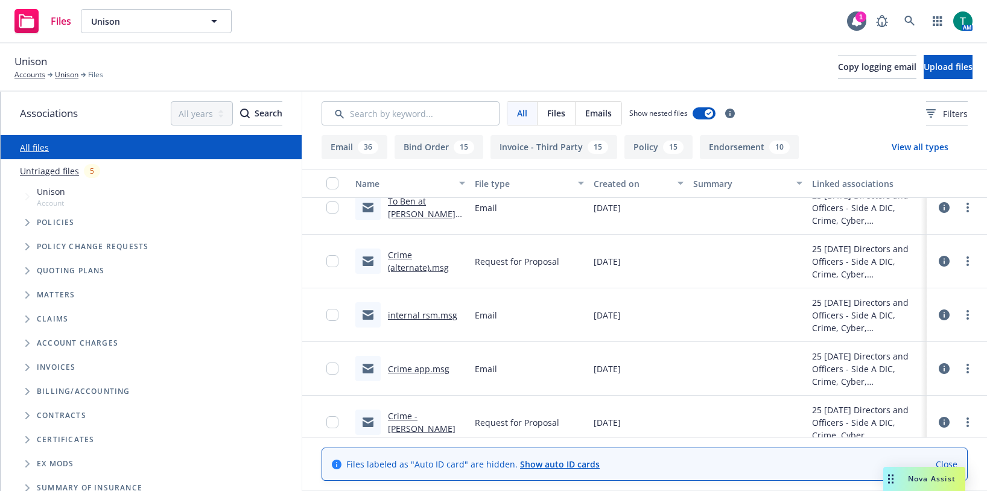
scroll to position [1207, 0]
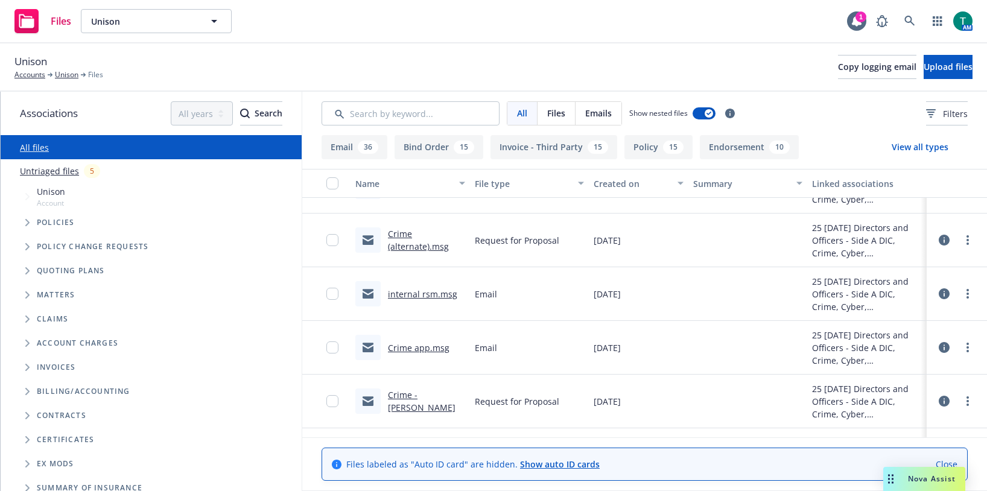
click at [399, 234] on link "Crime (alternate).msg" at bounding box center [418, 240] width 61 height 24
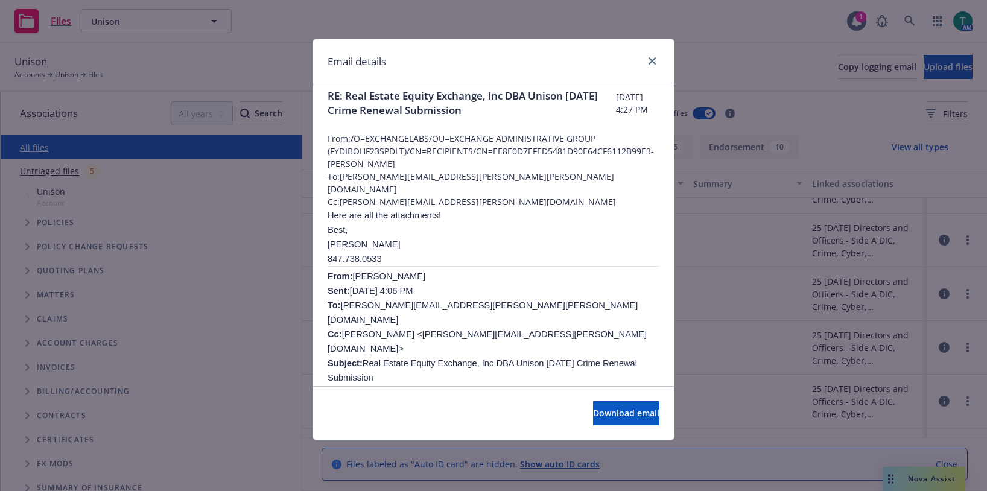
scroll to position [0, 0]
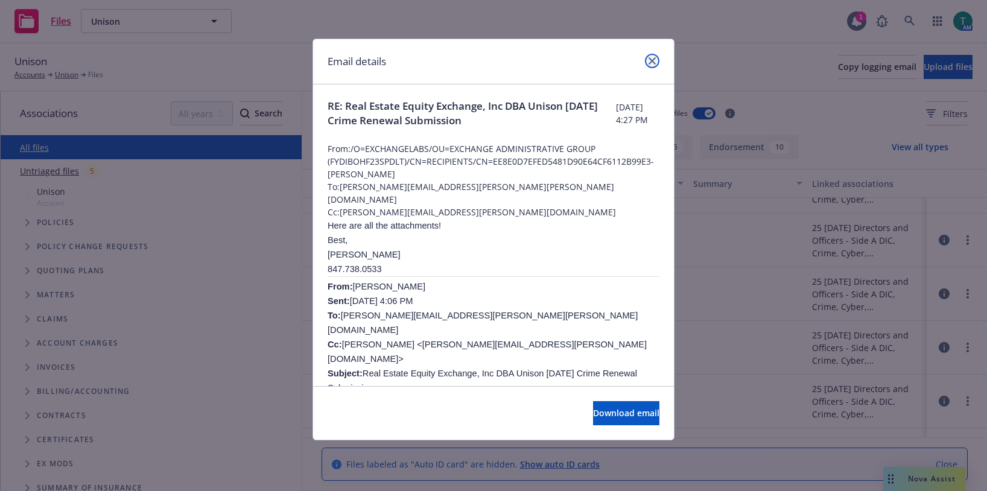
click at [651, 64] on icon "close" at bounding box center [652, 60] width 7 height 7
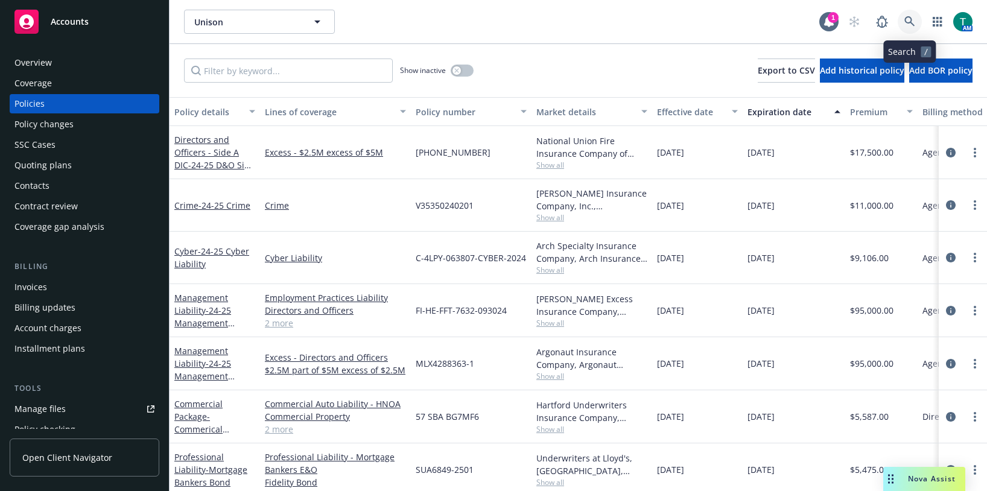
click at [918, 22] on link at bounding box center [910, 22] width 24 height 24
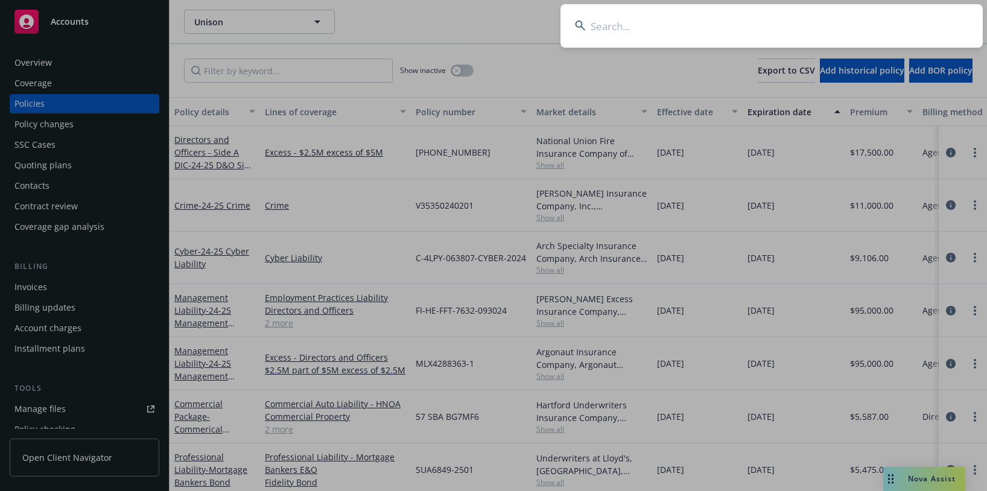
click at [640, 19] on input at bounding box center [772, 25] width 422 height 43
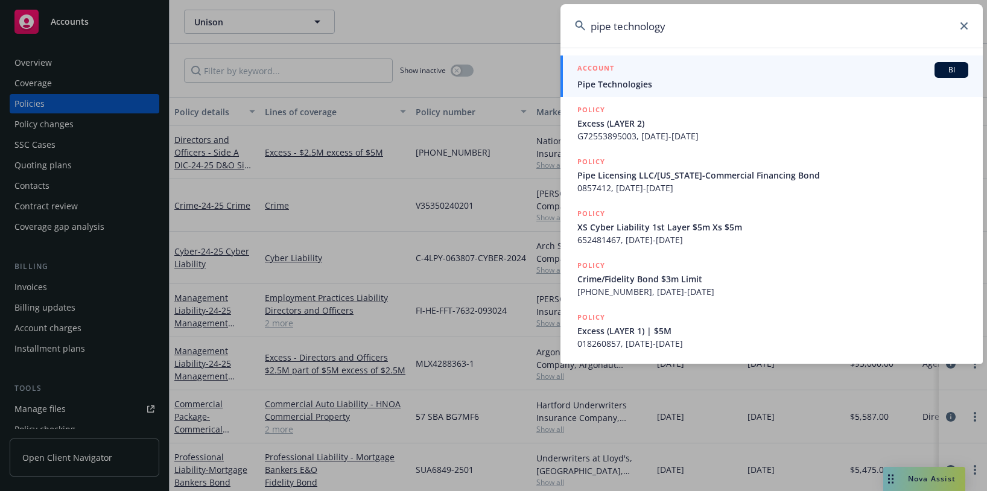
type input "pipe technology"
click at [646, 75] on div "ACCOUNT BI" at bounding box center [773, 70] width 391 height 16
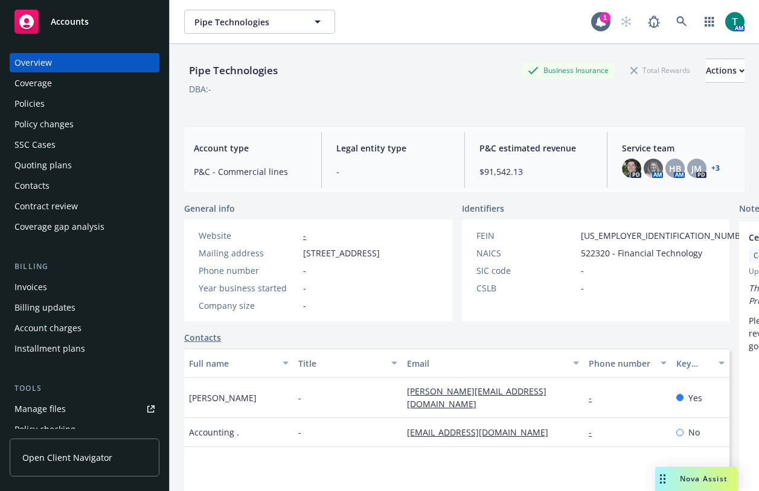
click at [24, 106] on div "Policies" at bounding box center [29, 103] width 30 height 19
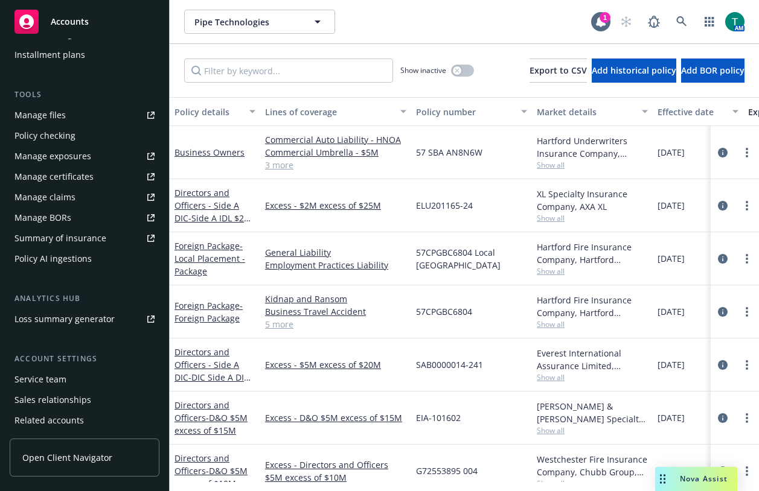
scroll to position [336, 0]
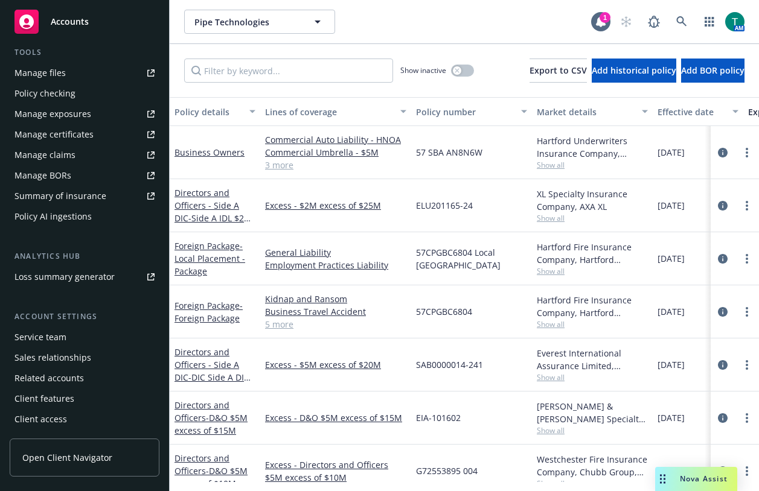
click at [51, 337] on div "Service team" at bounding box center [40, 337] width 52 height 19
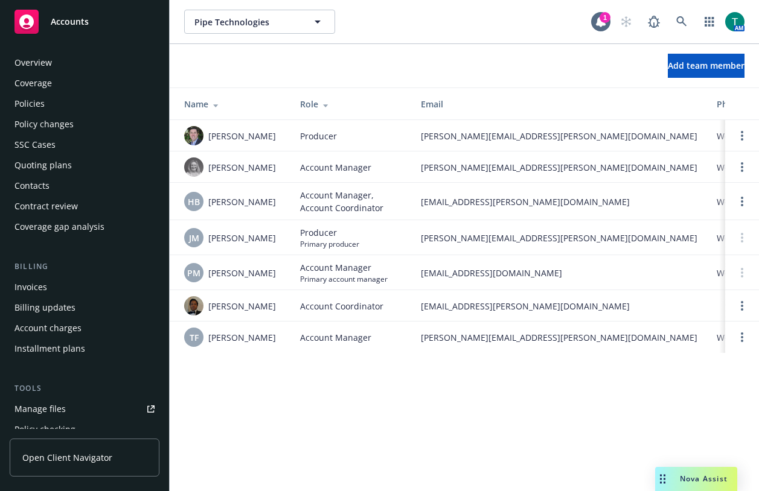
click at [56, 94] on div "Policies" at bounding box center [84, 103] width 140 height 19
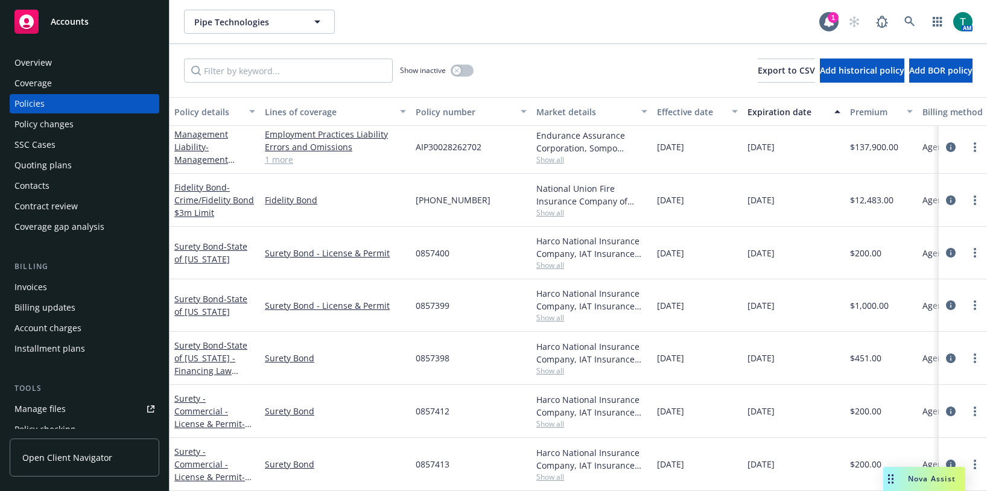
scroll to position [599, 0]
